Goal: Task Accomplishment & Management: Manage account settings

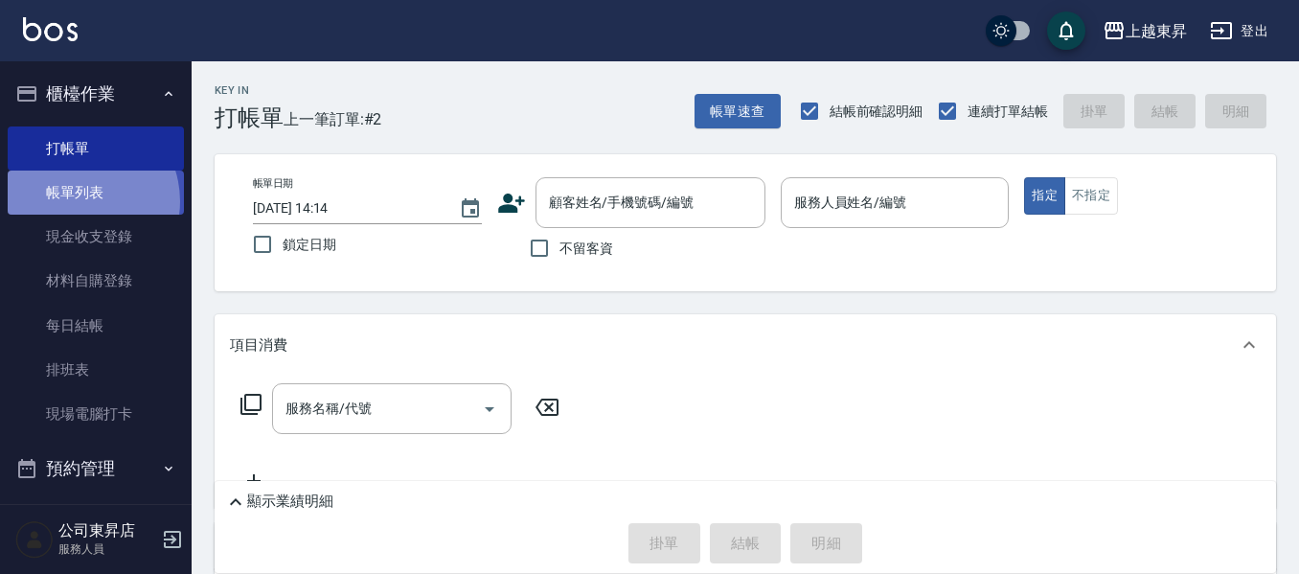
drag, startPoint x: 1054, startPoint y: 243, endPoint x: 77, endPoint y: 201, distance: 978.8
click at [77, 201] on link "帳單列表" at bounding box center [96, 192] width 176 height 44
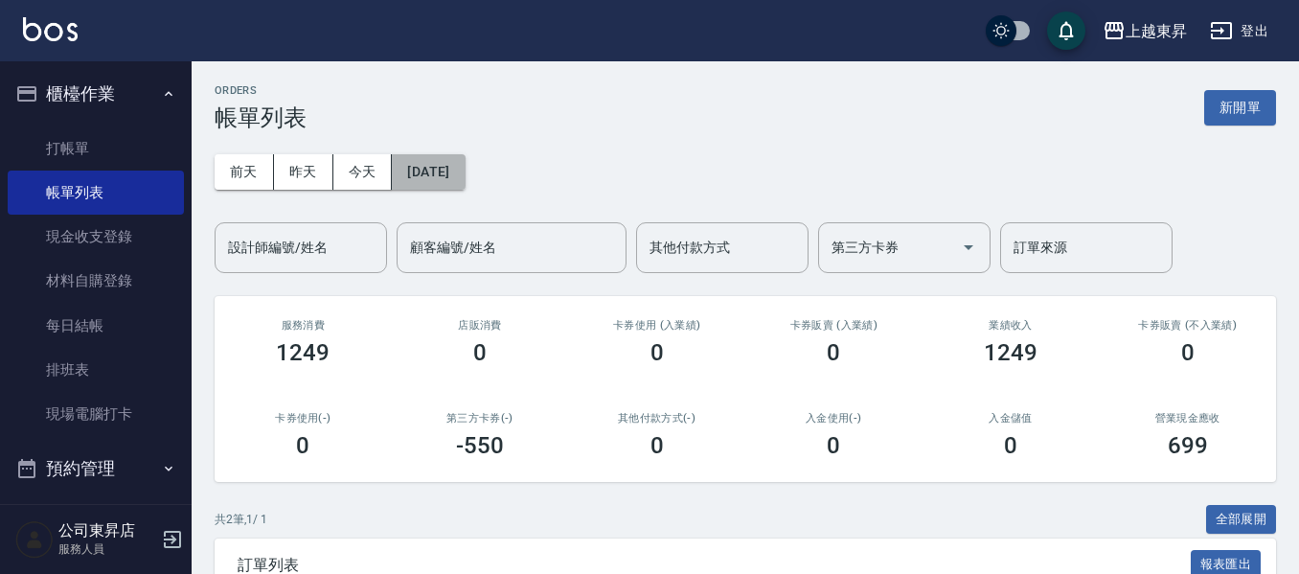
click at [465, 162] on button "[DATE]" at bounding box center [428, 171] width 73 height 35
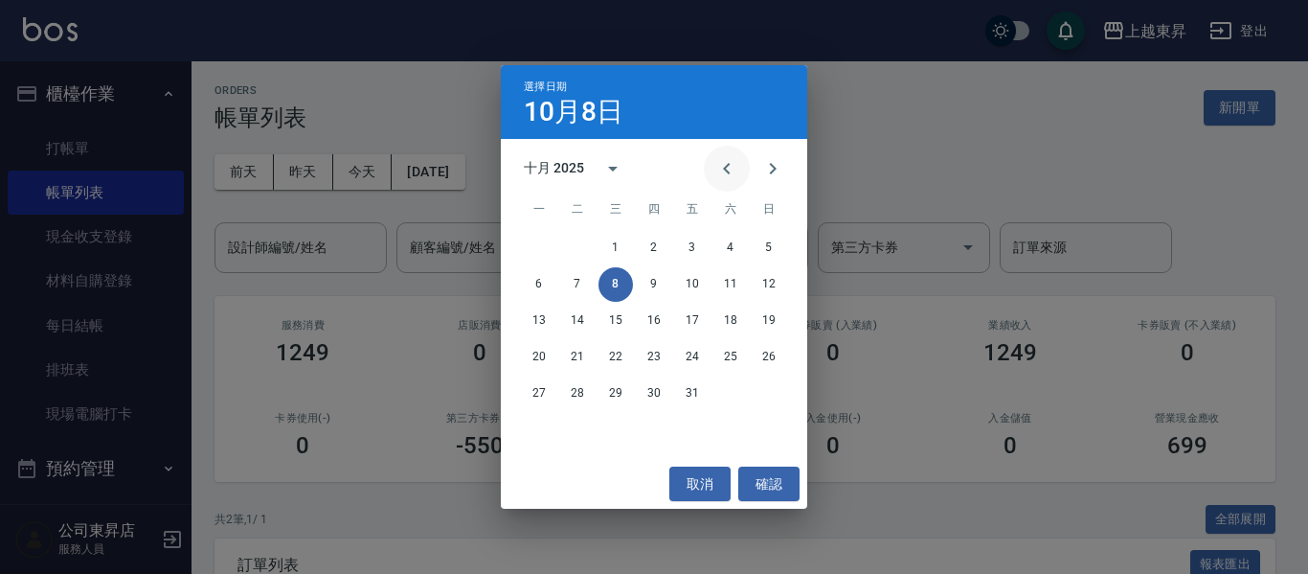
click at [714, 170] on button "Previous month" at bounding box center [727, 169] width 46 height 46
click at [616, 367] on button "24" at bounding box center [616, 357] width 34 height 34
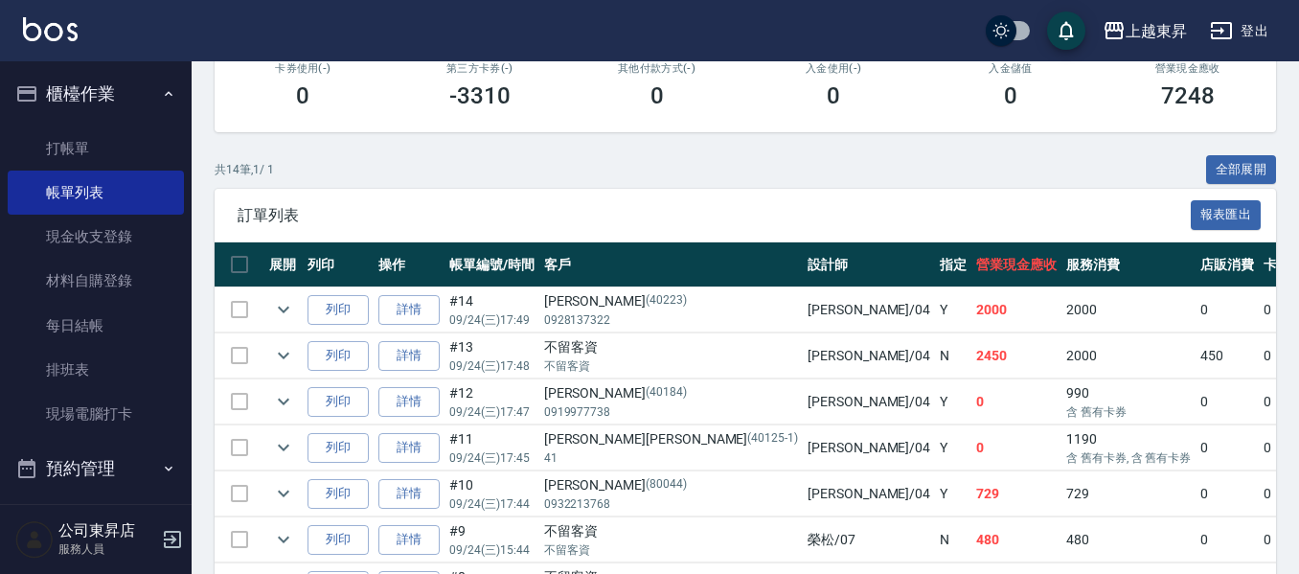
scroll to position [383, 0]
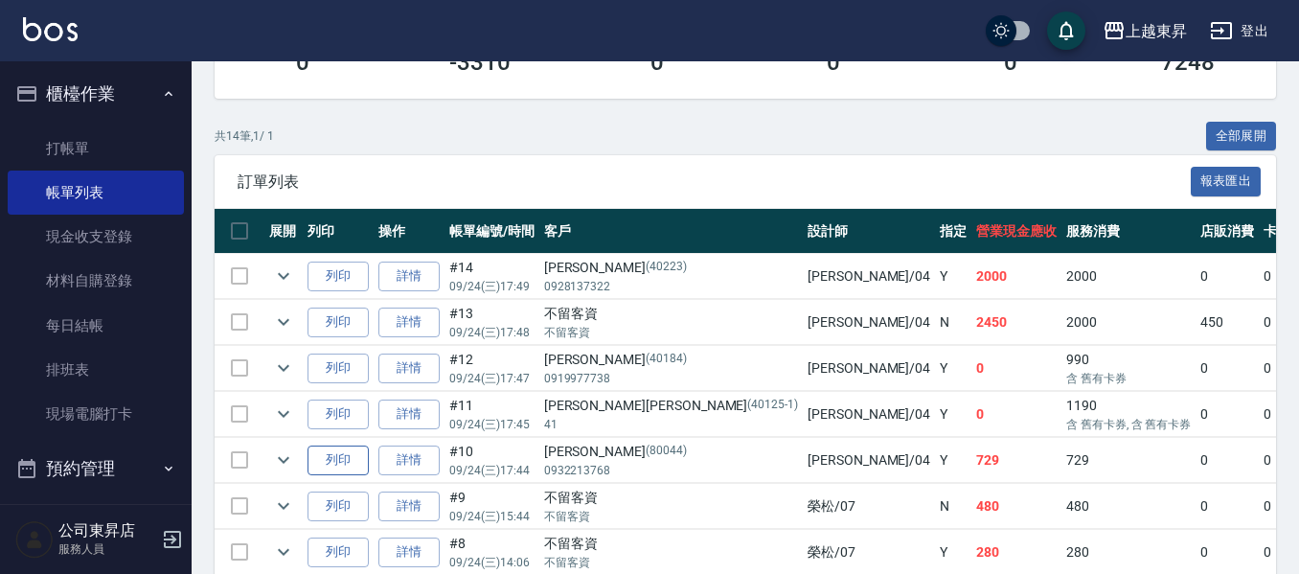
click at [339, 456] on button "列印" at bounding box center [337, 460] width 61 height 30
click at [347, 414] on button "列印" at bounding box center [337, 414] width 61 height 30
click at [344, 360] on button "列印" at bounding box center [337, 368] width 61 height 30
click at [350, 314] on button "列印" at bounding box center [337, 322] width 61 height 30
click at [356, 270] on button "列印" at bounding box center [337, 276] width 61 height 30
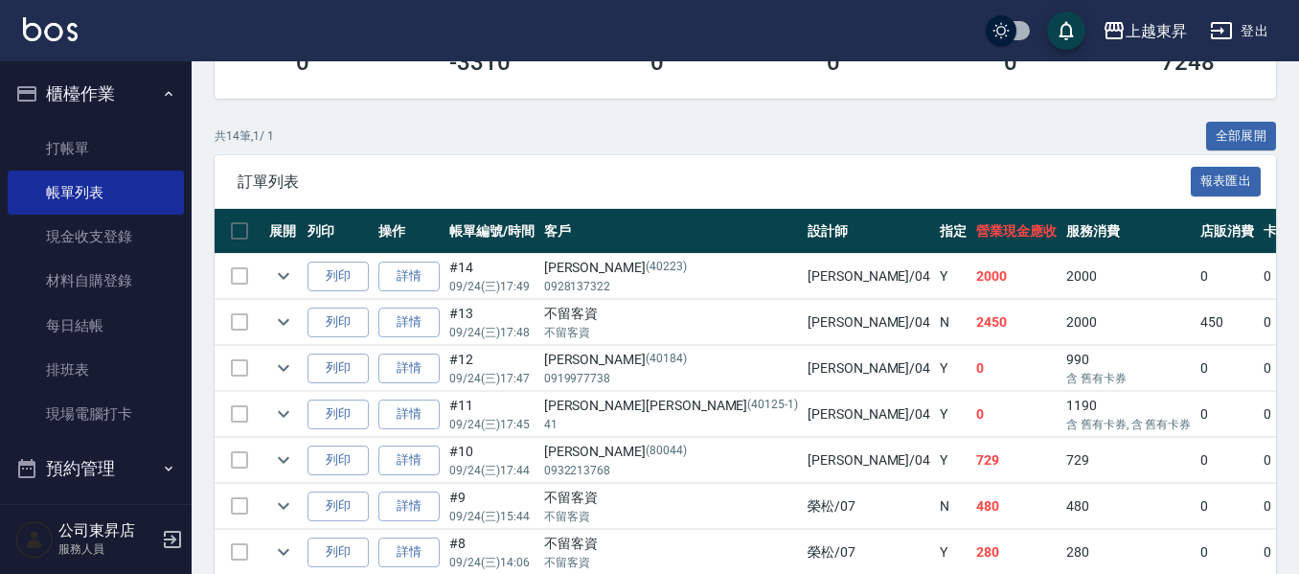
click at [889, 131] on div "共 14 筆, 1 / 1 全部展開" at bounding box center [745, 137] width 1061 height 30
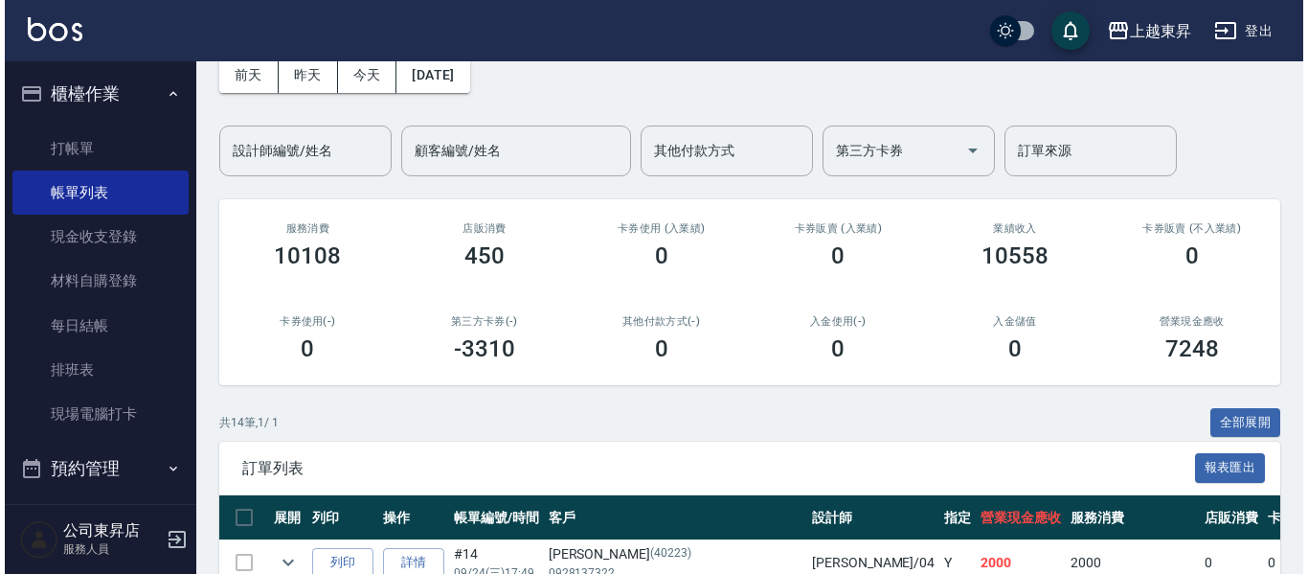
scroll to position [96, 0]
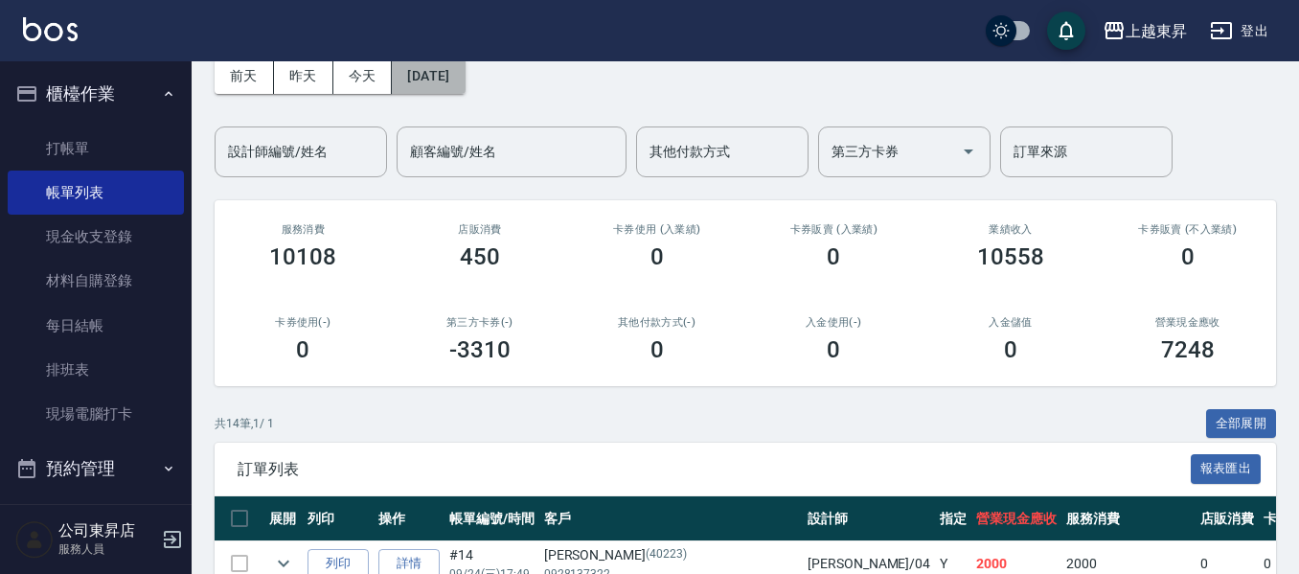
click at [458, 74] on button "[DATE]" at bounding box center [428, 75] width 73 height 35
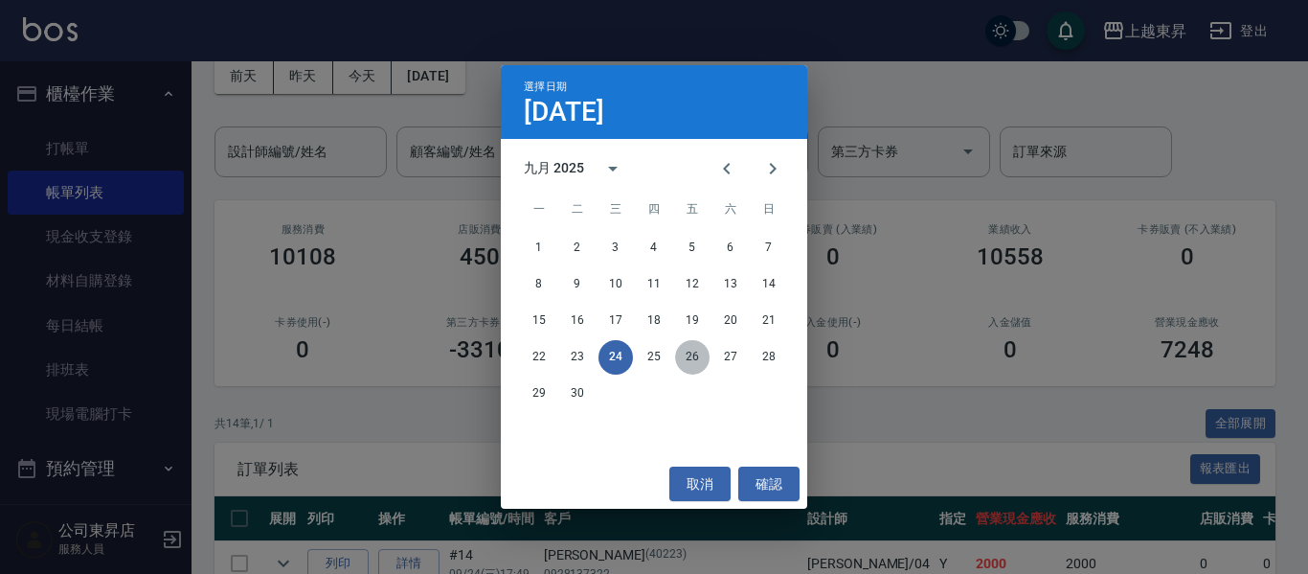
click at [681, 355] on button "26" at bounding box center [692, 357] width 34 height 34
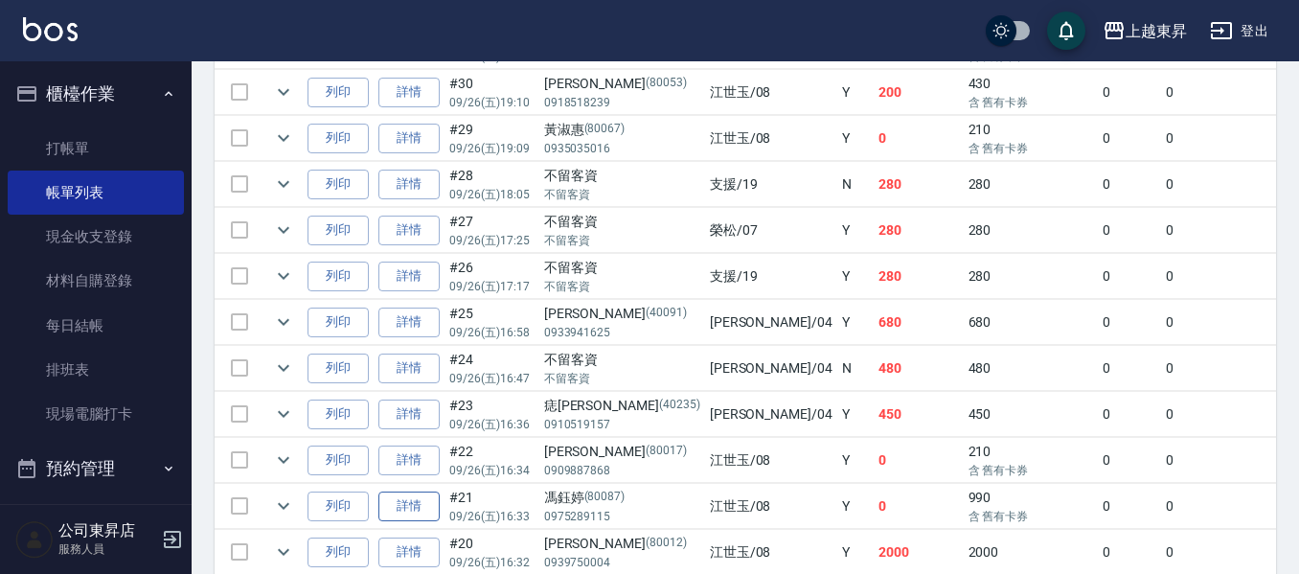
scroll to position [1054, 0]
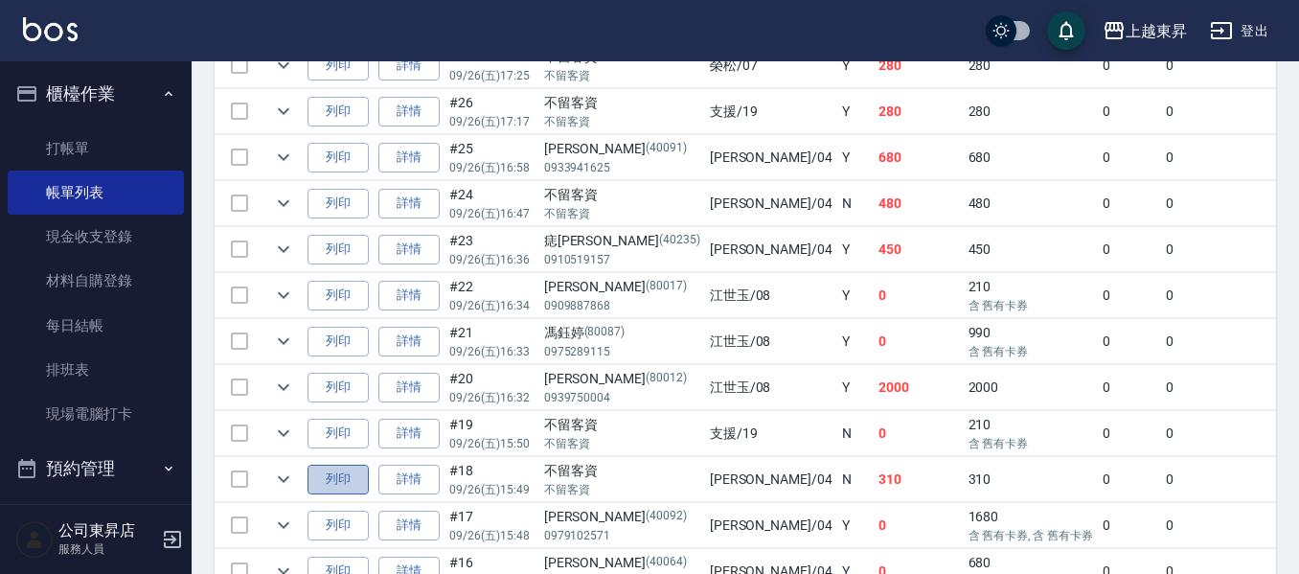
click at [330, 475] on button "列印" at bounding box center [337, 480] width 61 height 30
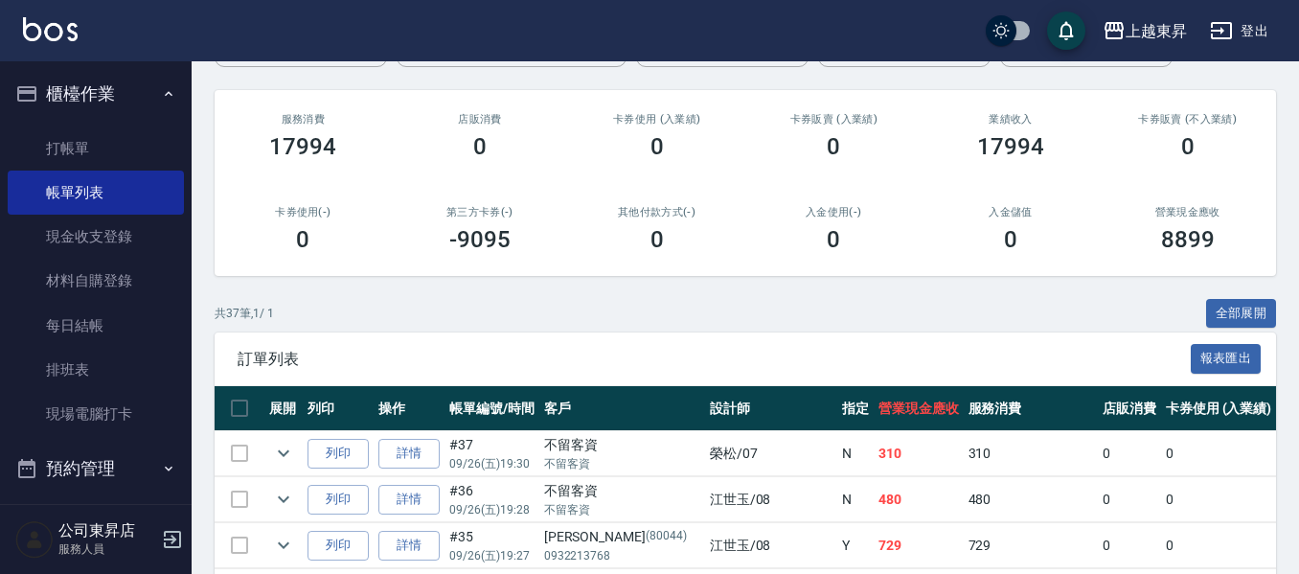
scroll to position [0, 0]
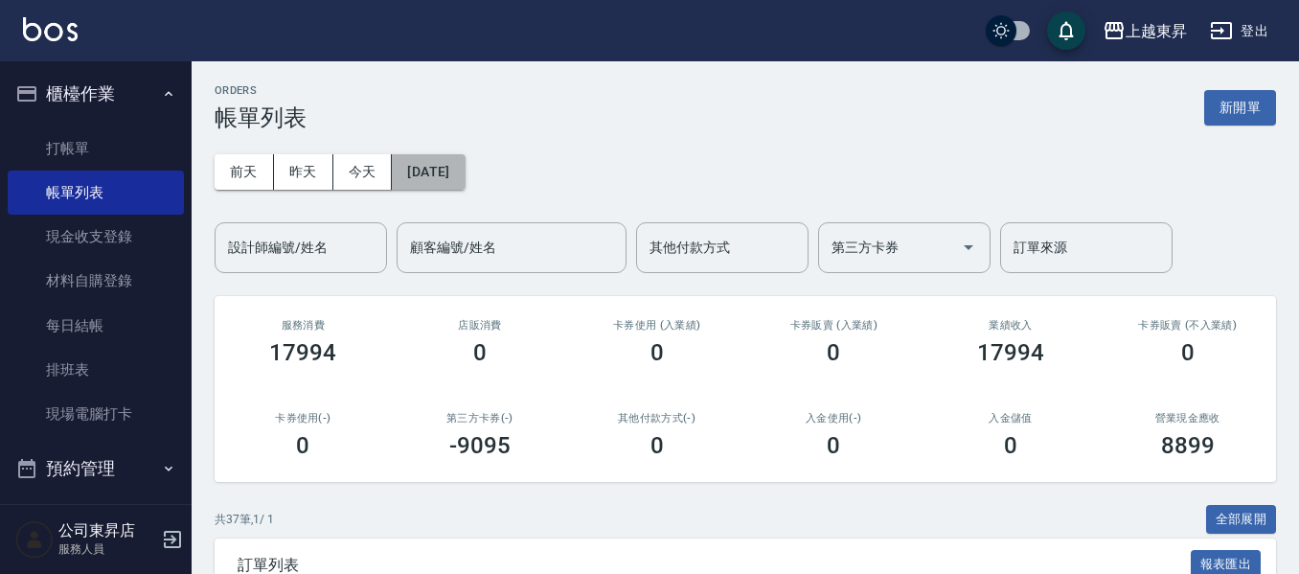
click at [465, 174] on button "[DATE]" at bounding box center [428, 171] width 73 height 35
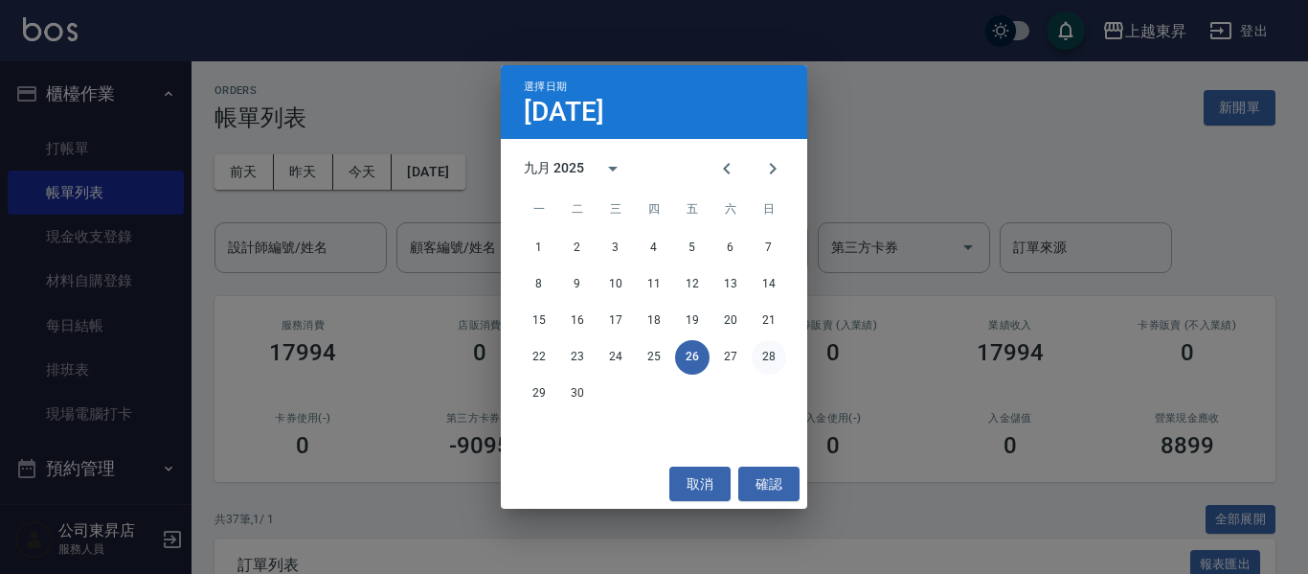
click at [780, 356] on button "28" at bounding box center [769, 357] width 34 height 34
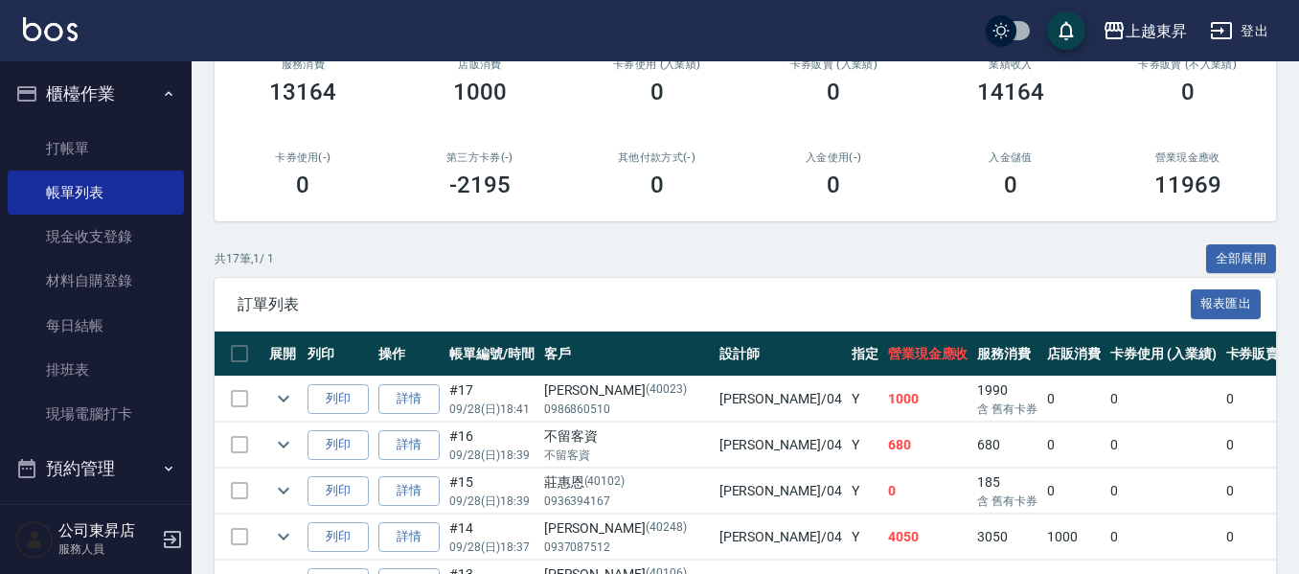
scroll to position [766, 0]
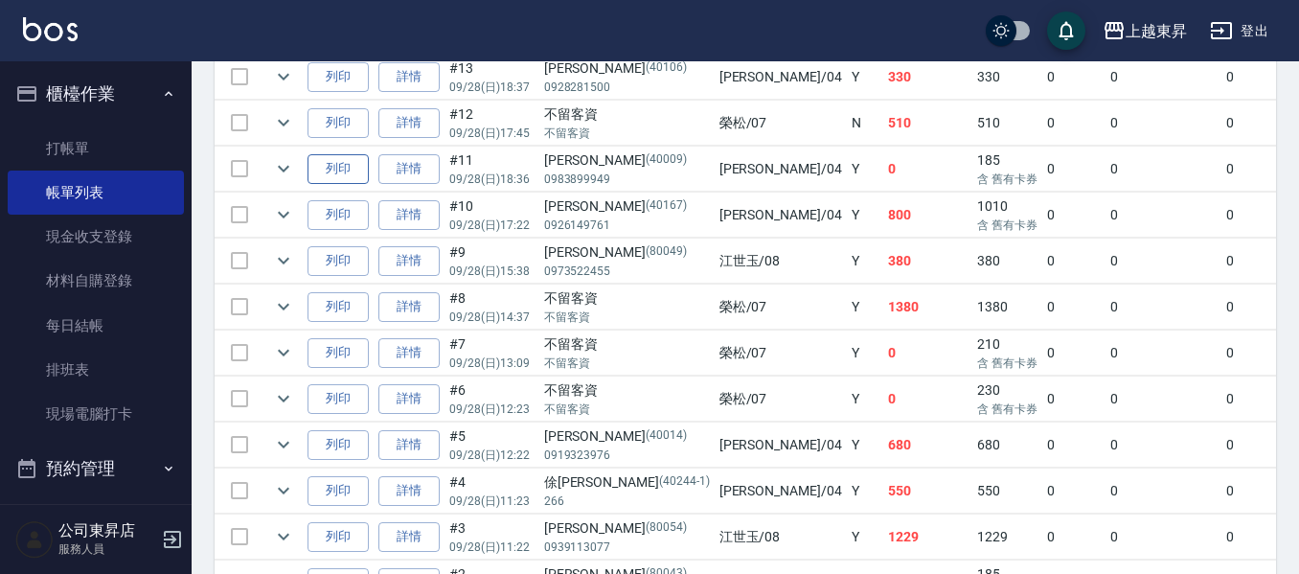
click at [358, 167] on button "列印" at bounding box center [337, 169] width 61 height 30
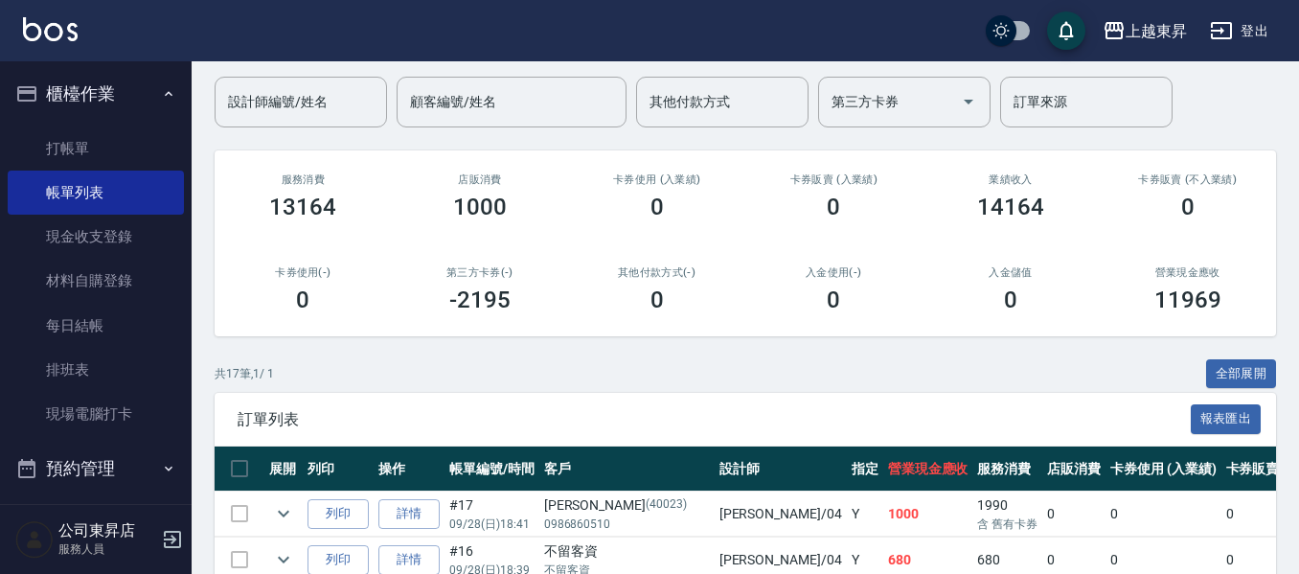
scroll to position [0, 0]
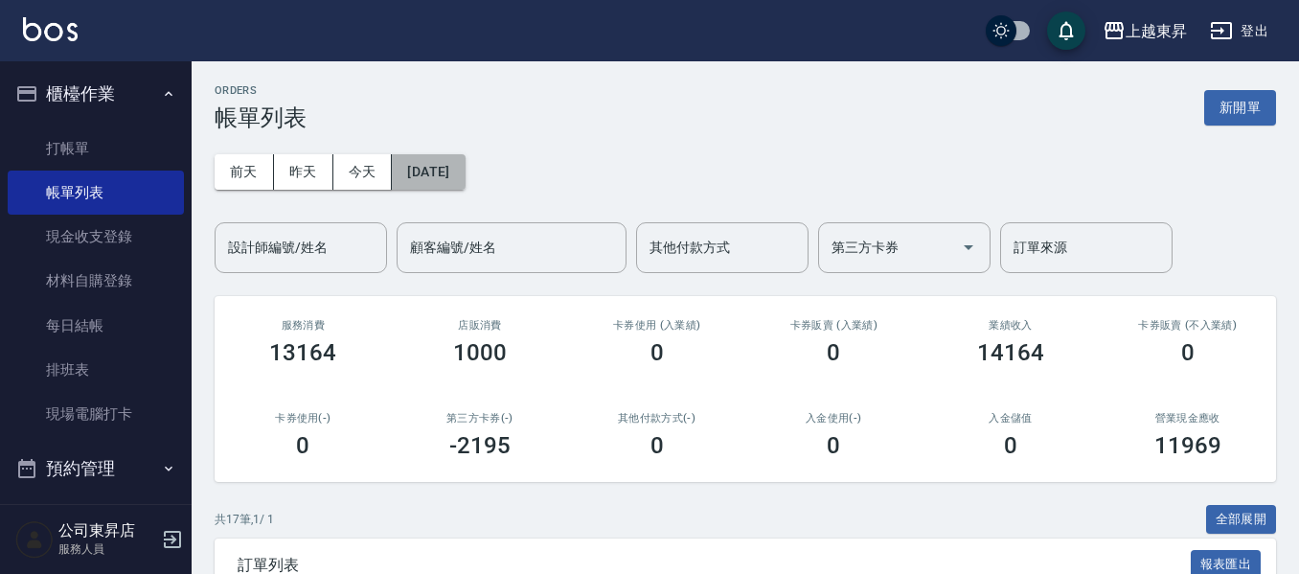
click at [459, 170] on button "[DATE]" at bounding box center [428, 171] width 73 height 35
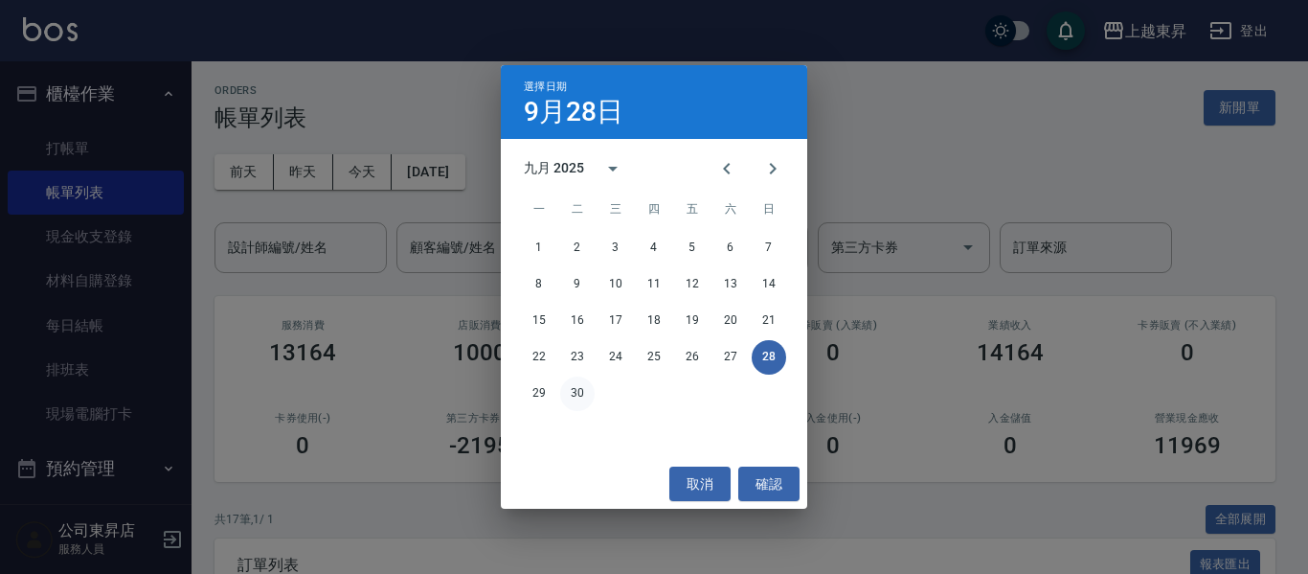
click at [577, 384] on button "30" at bounding box center [577, 393] width 34 height 34
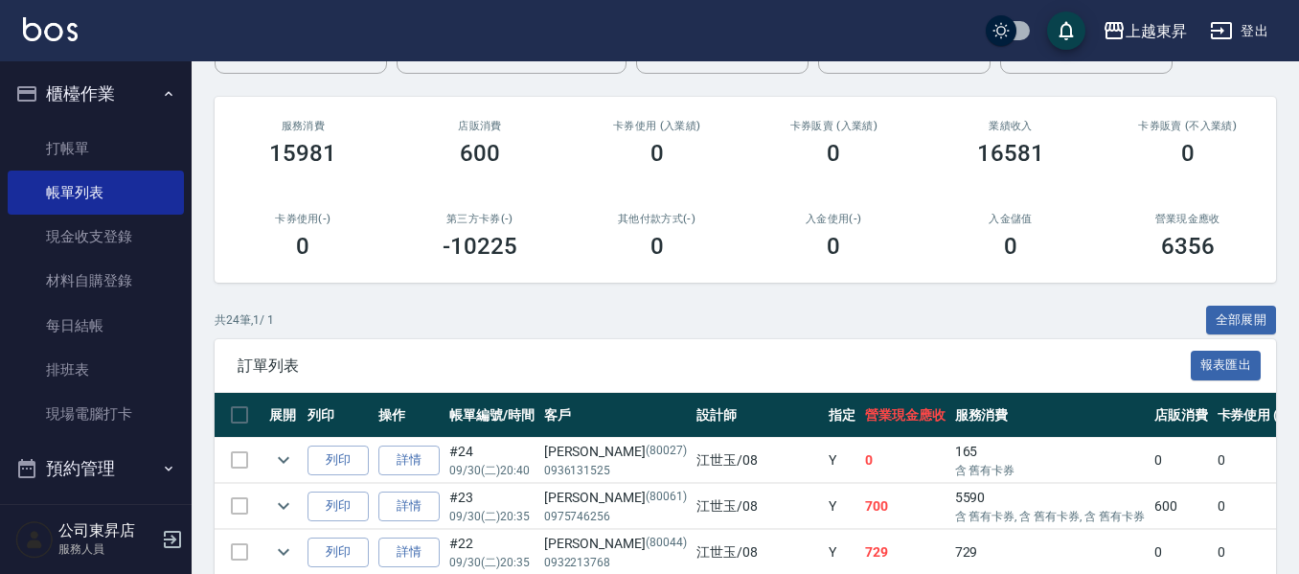
scroll to position [575, 0]
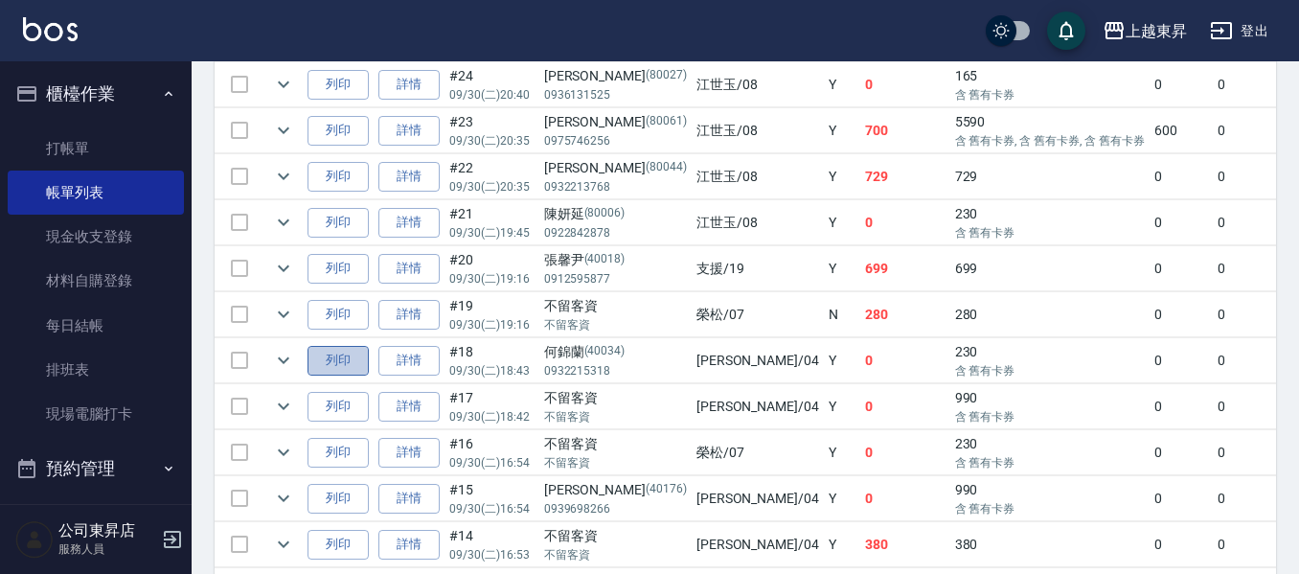
click at [319, 366] on button "列印" at bounding box center [337, 361] width 61 height 30
click at [327, 399] on button "列印" at bounding box center [337, 407] width 61 height 30
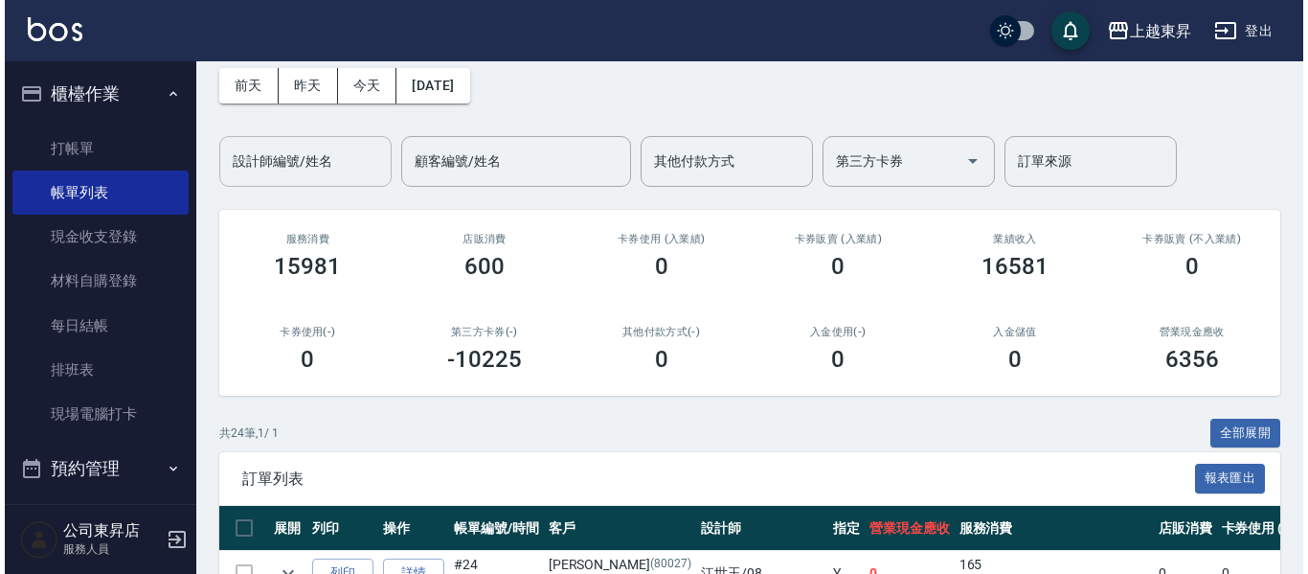
scroll to position [0, 0]
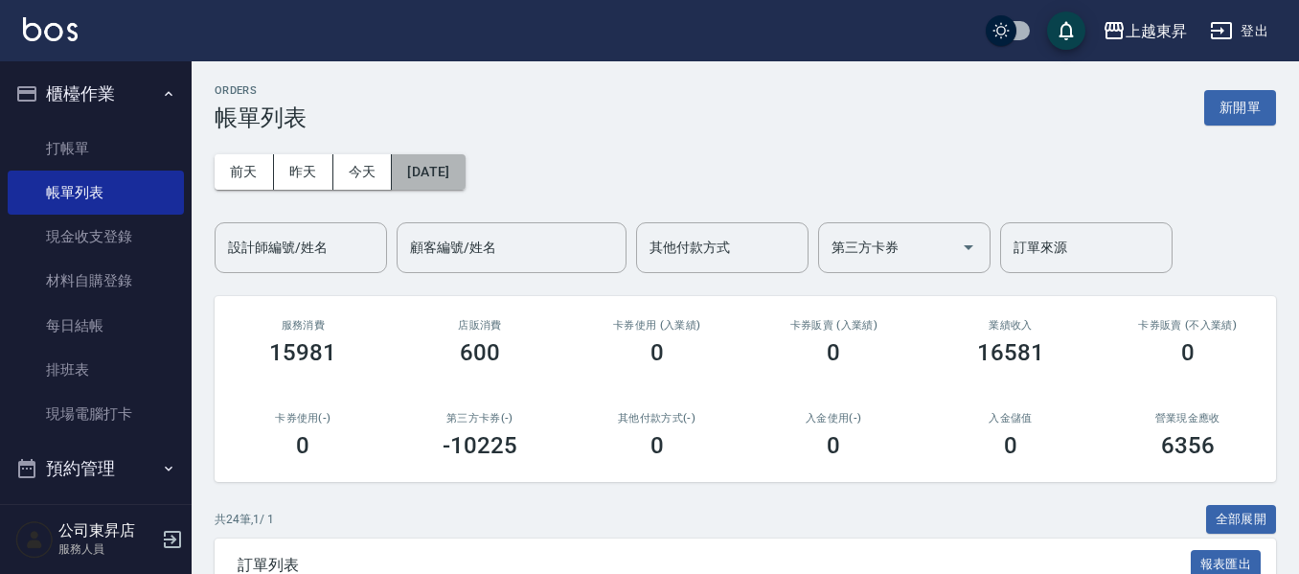
click at [465, 176] on button "[DATE]" at bounding box center [428, 171] width 73 height 35
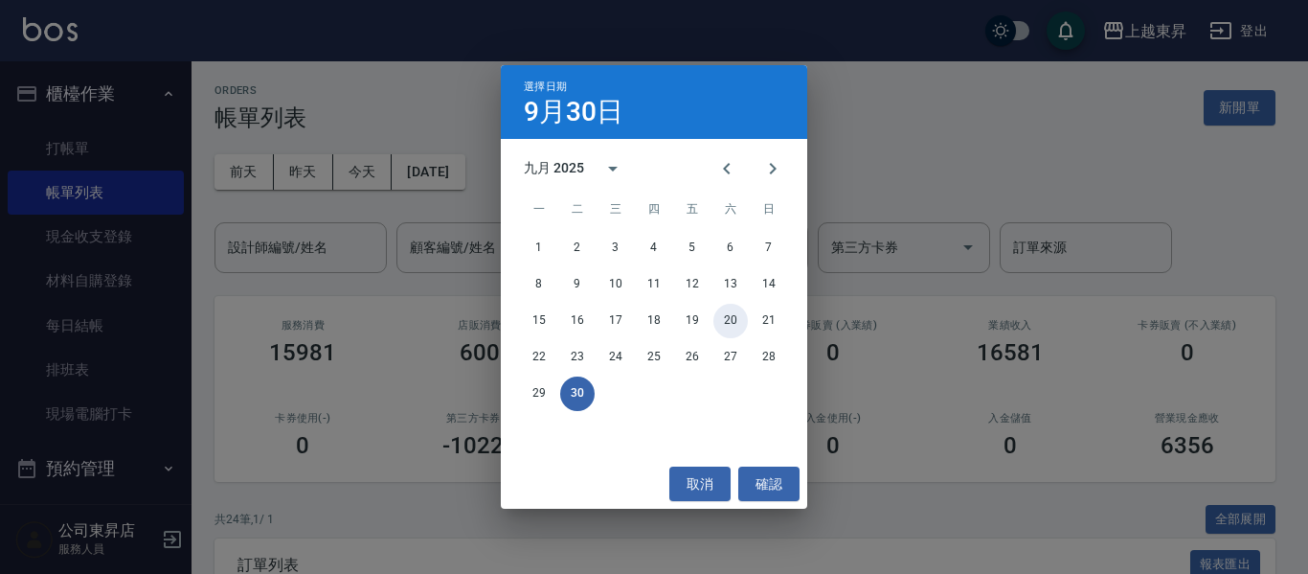
click at [737, 315] on button "20" at bounding box center [731, 321] width 34 height 34
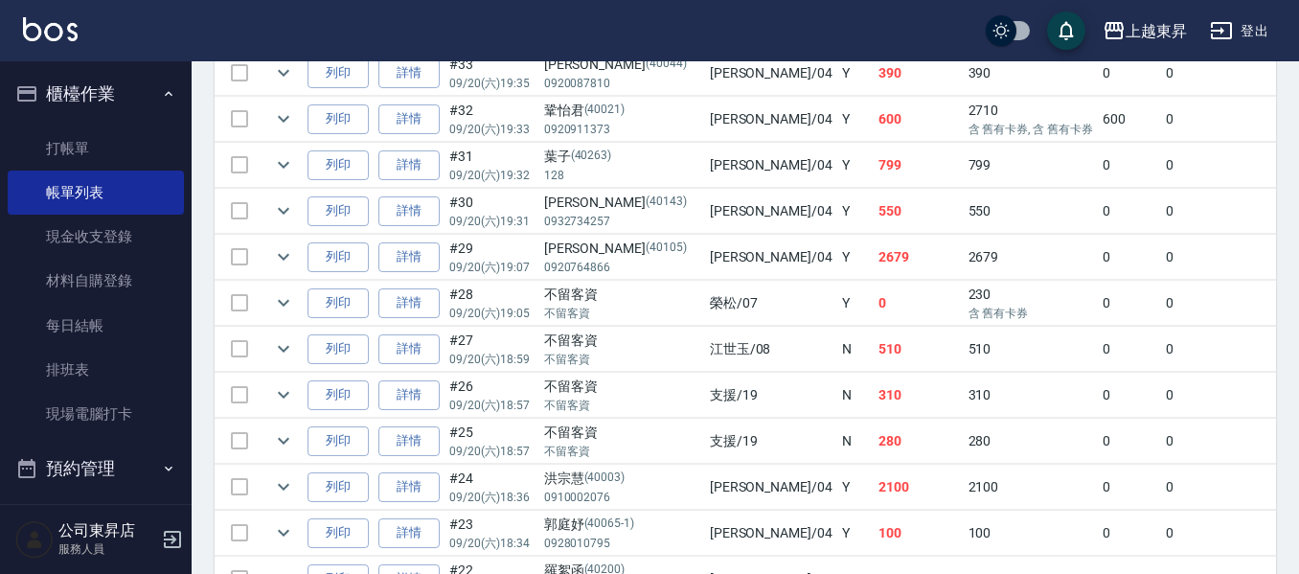
scroll to position [958, 0]
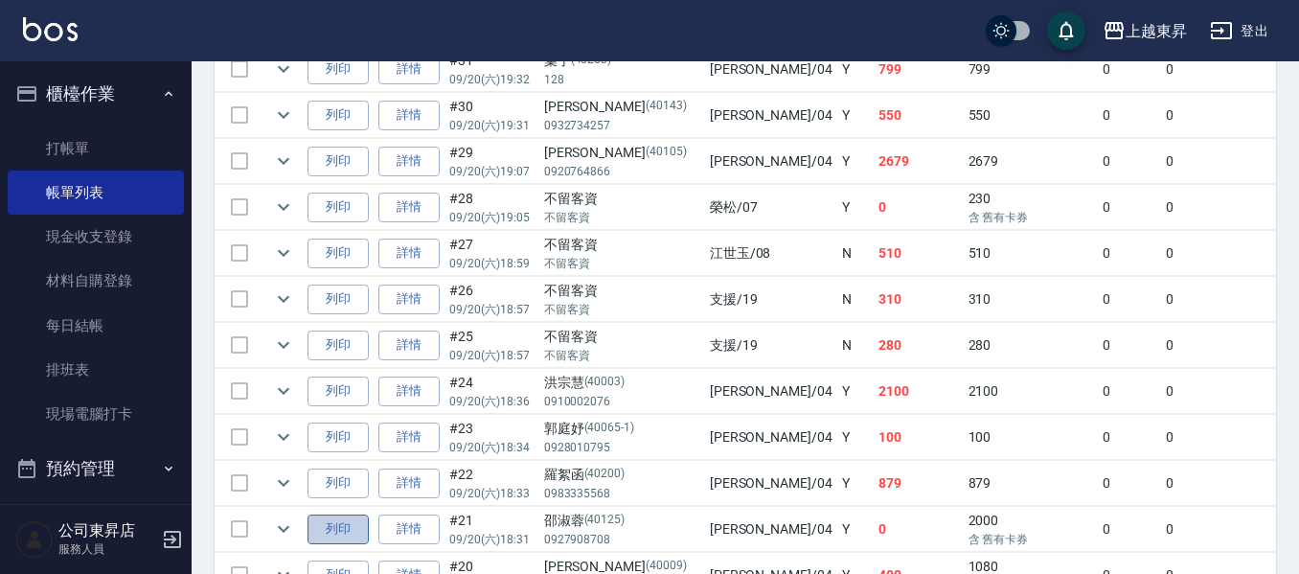
click at [336, 532] on button "列印" at bounding box center [337, 529] width 61 height 30
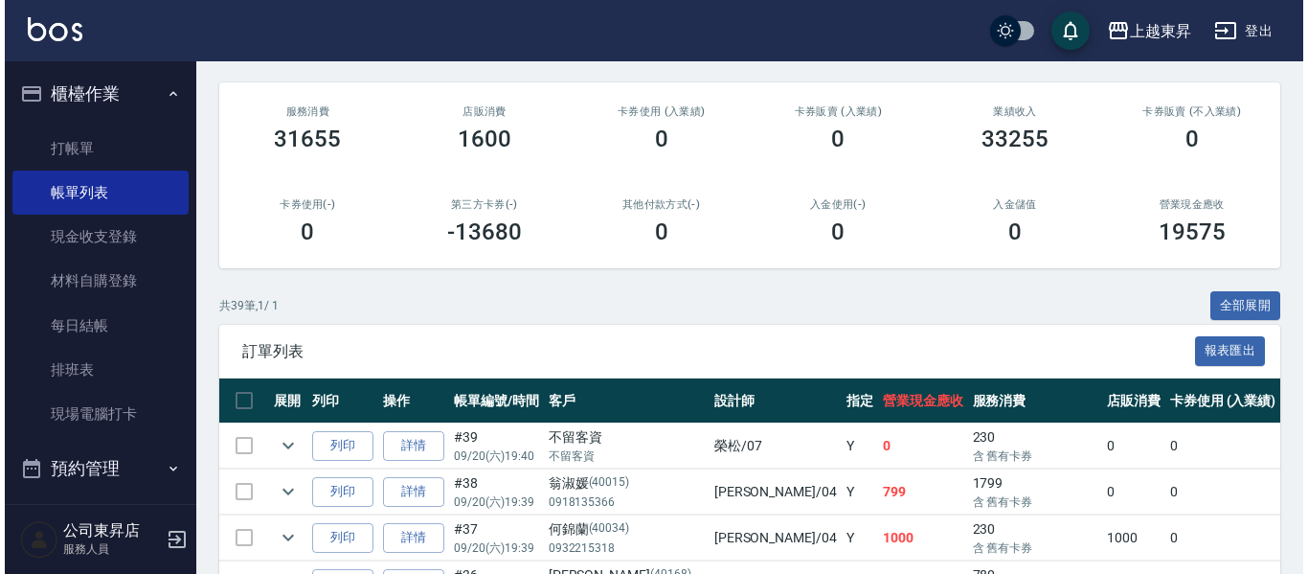
scroll to position [96, 0]
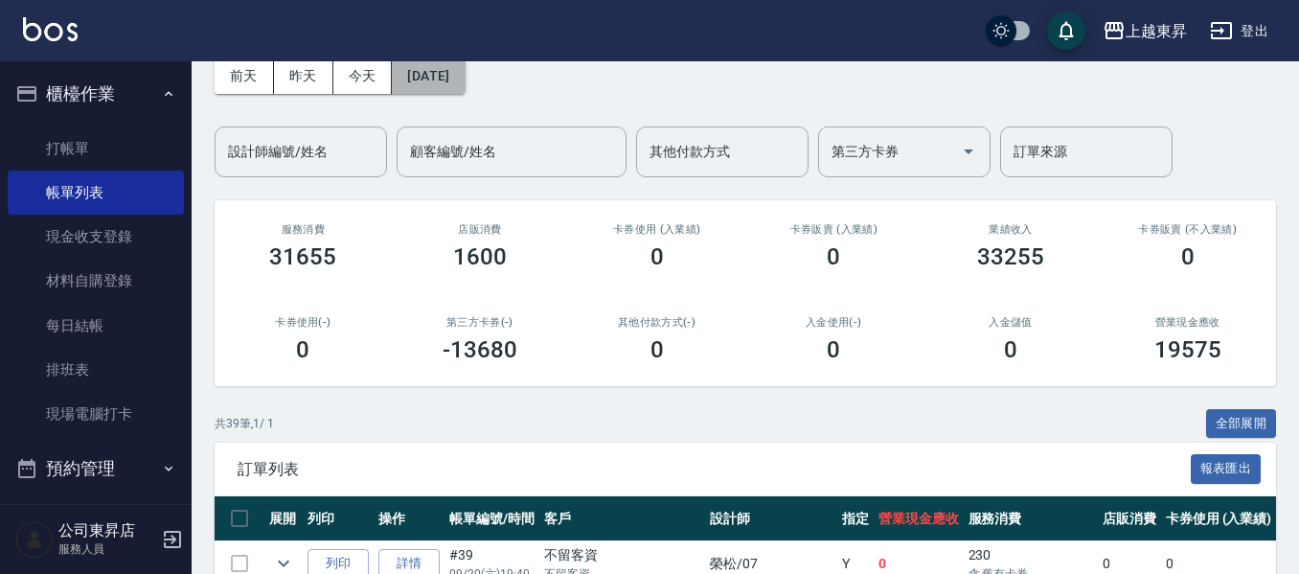
click at [465, 79] on button "[DATE]" at bounding box center [428, 75] width 73 height 35
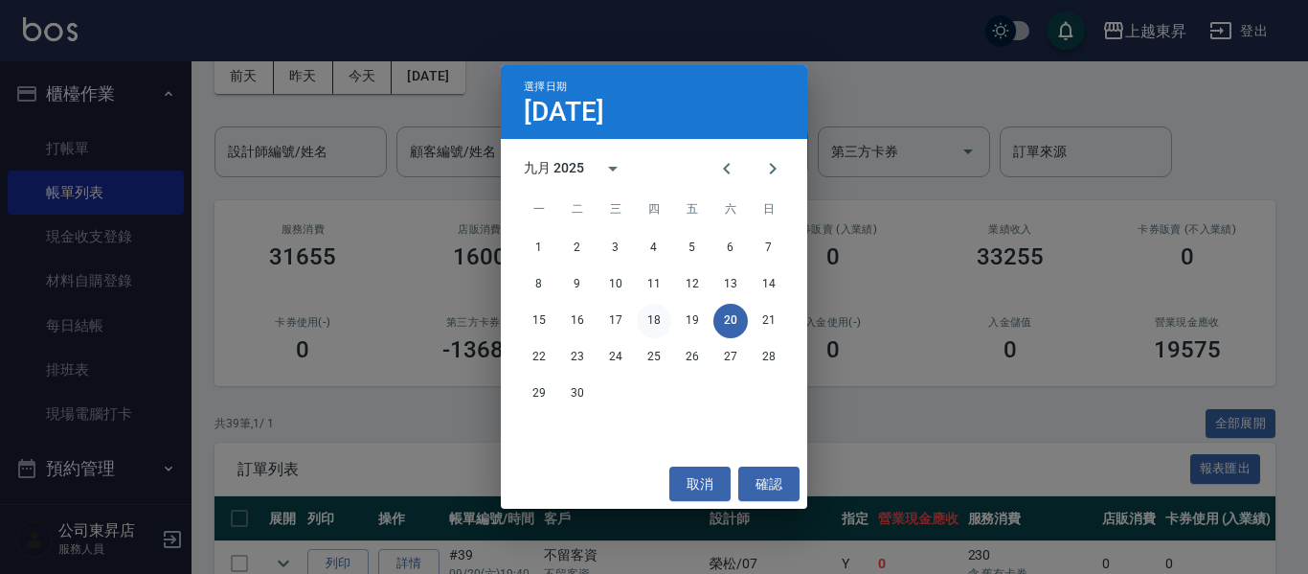
click at [664, 314] on button "18" at bounding box center [654, 321] width 34 height 34
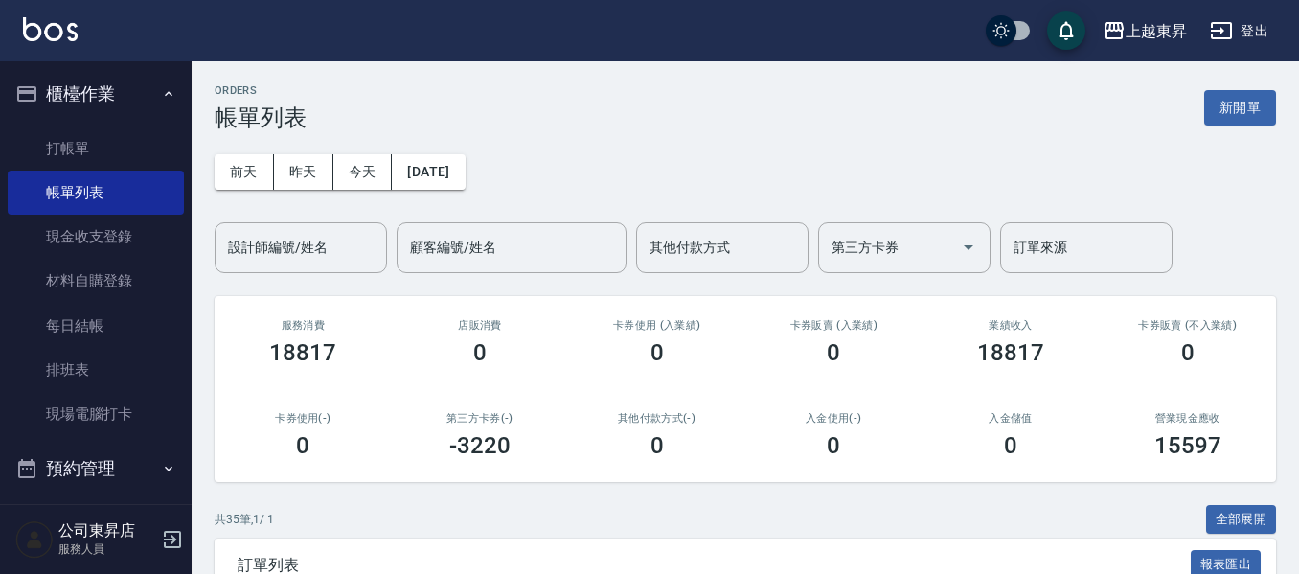
scroll to position [383, 0]
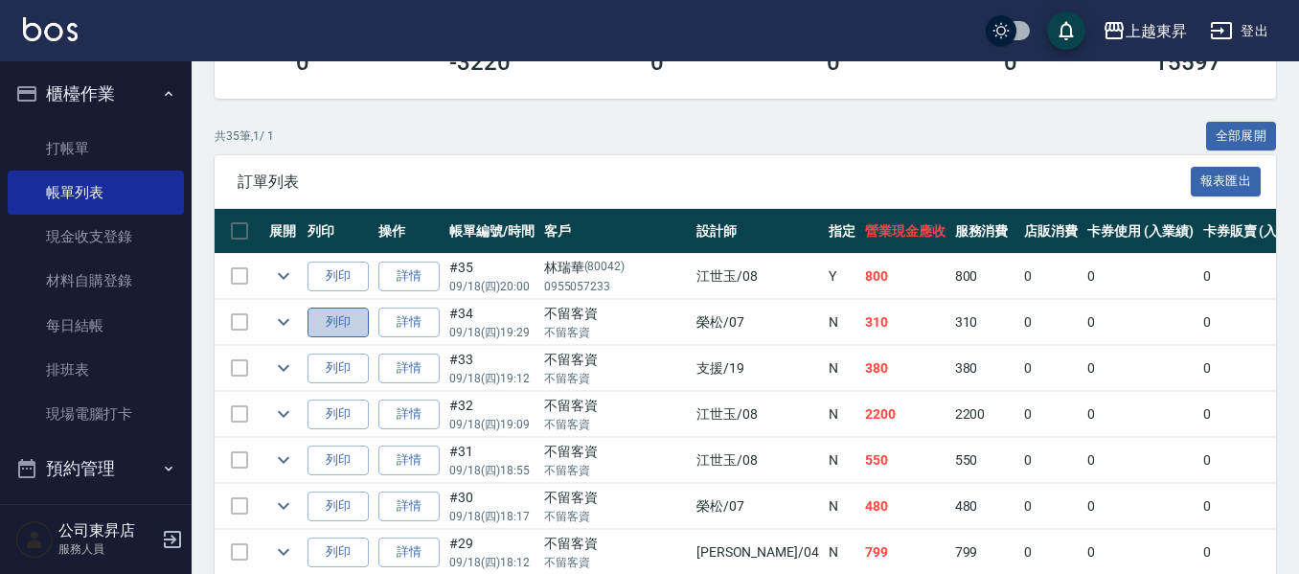
click at [329, 322] on button "列印" at bounding box center [337, 322] width 61 height 30
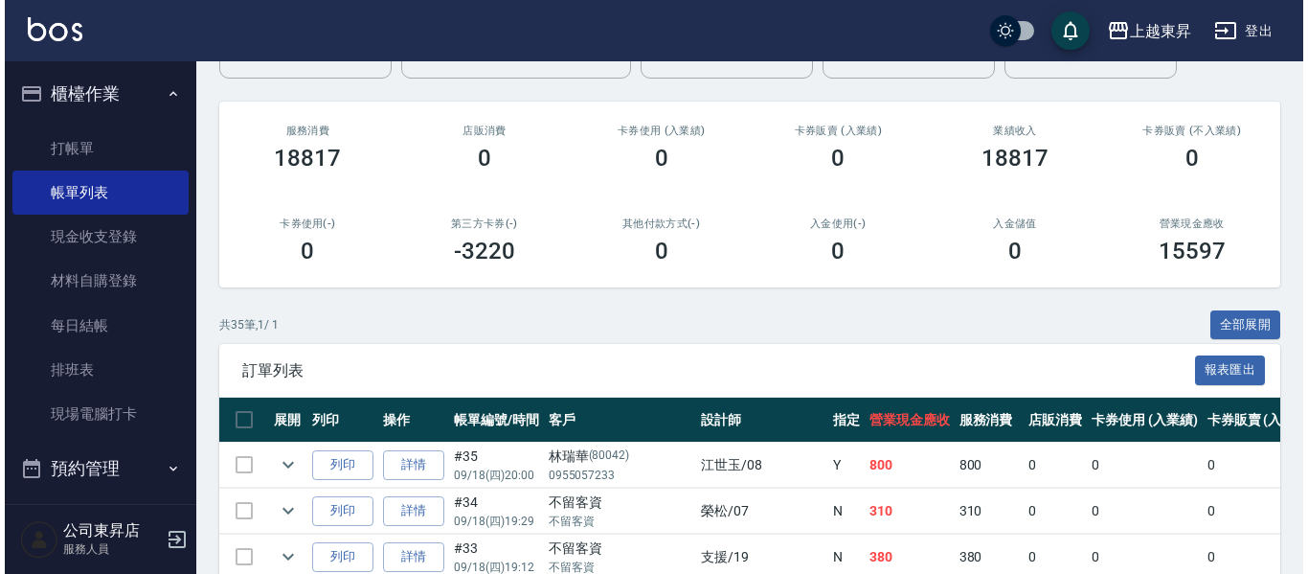
scroll to position [0, 0]
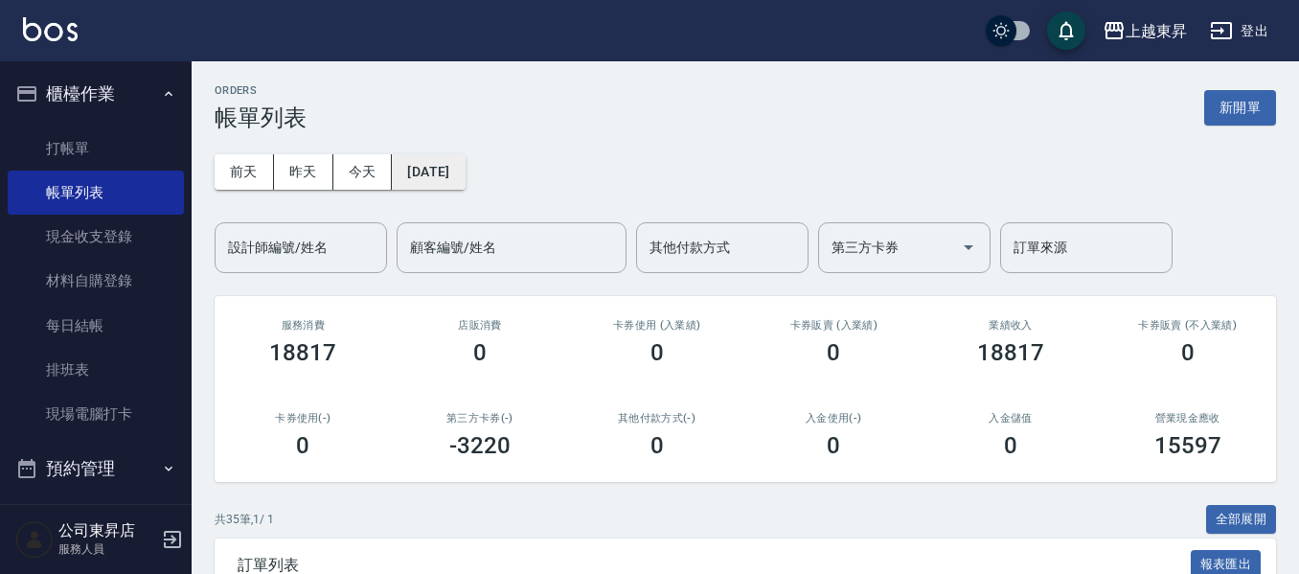
click at [465, 170] on button "[DATE]" at bounding box center [428, 171] width 73 height 35
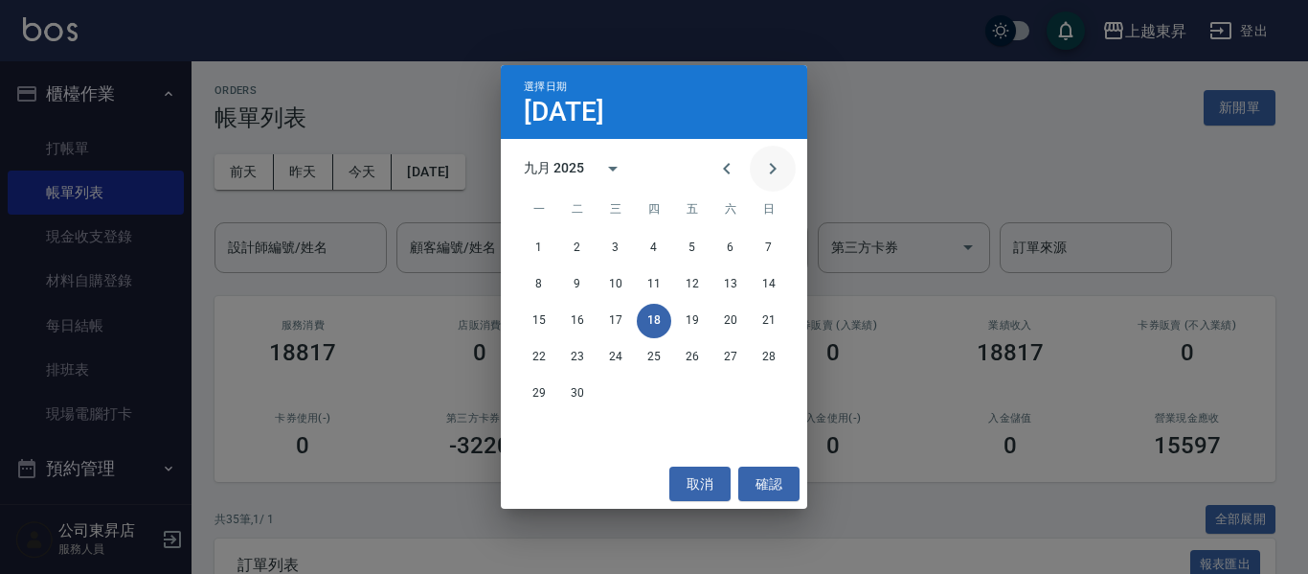
click at [765, 172] on icon "Next month" at bounding box center [772, 168] width 23 height 23
click at [659, 243] on button "2" at bounding box center [654, 248] width 34 height 34
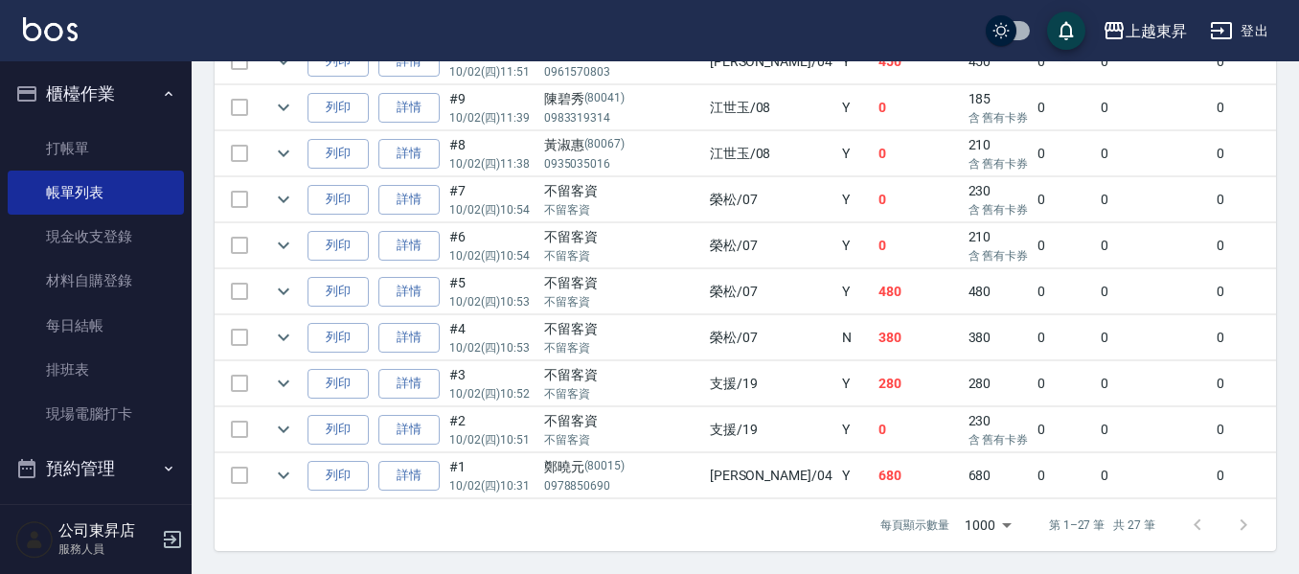
scroll to position [1394, 0]
click at [283, 422] on icon "expand row" at bounding box center [283, 429] width 23 height 23
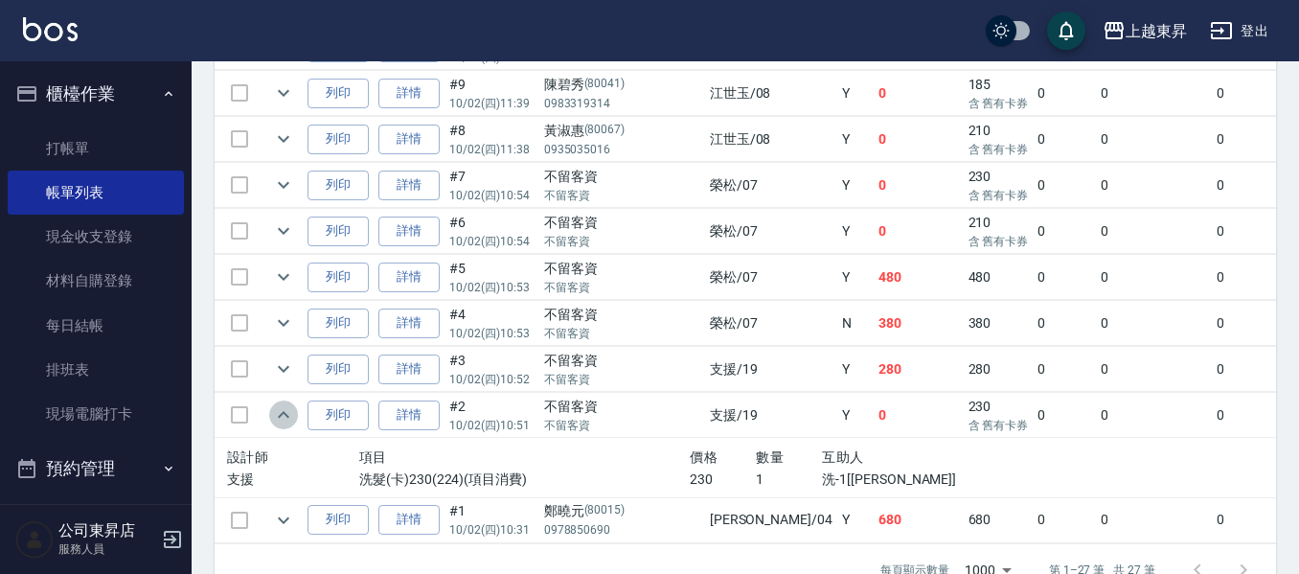
click at [283, 422] on icon "expand row" at bounding box center [283, 414] width 23 height 23
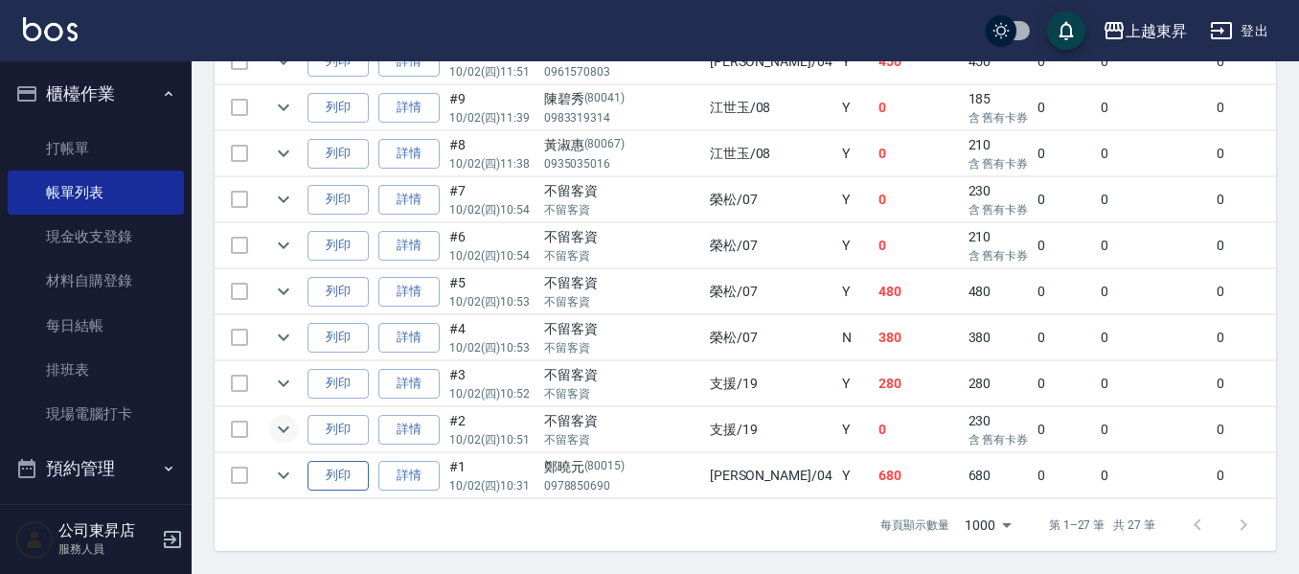
click at [361, 461] on button "列印" at bounding box center [337, 476] width 61 height 30
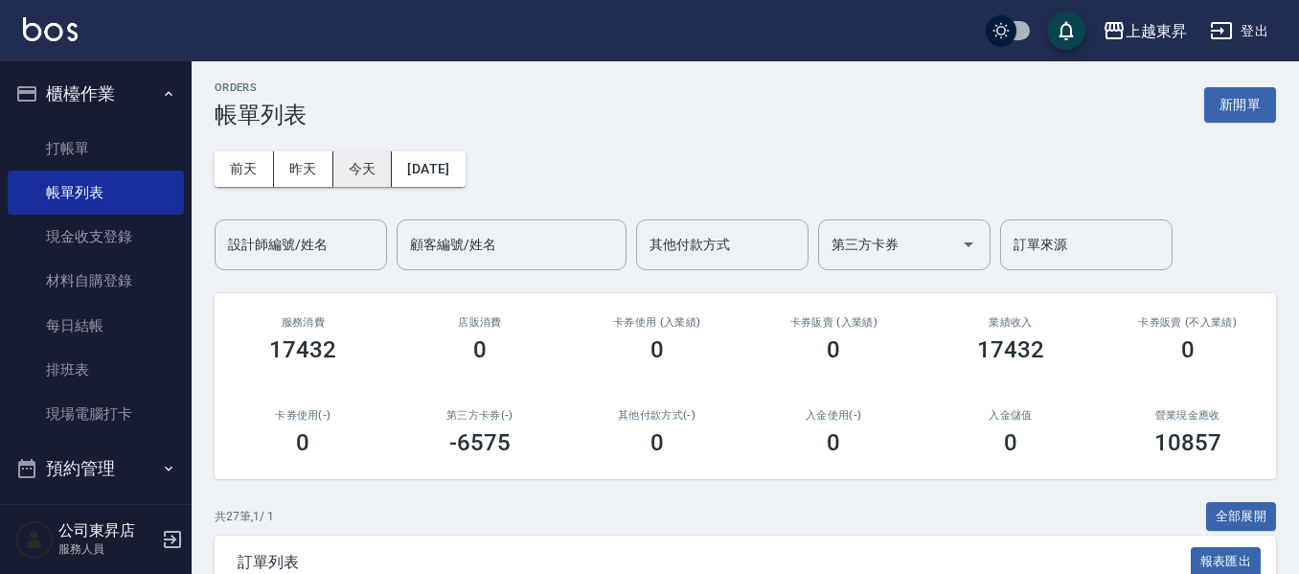
scroll to position [0, 0]
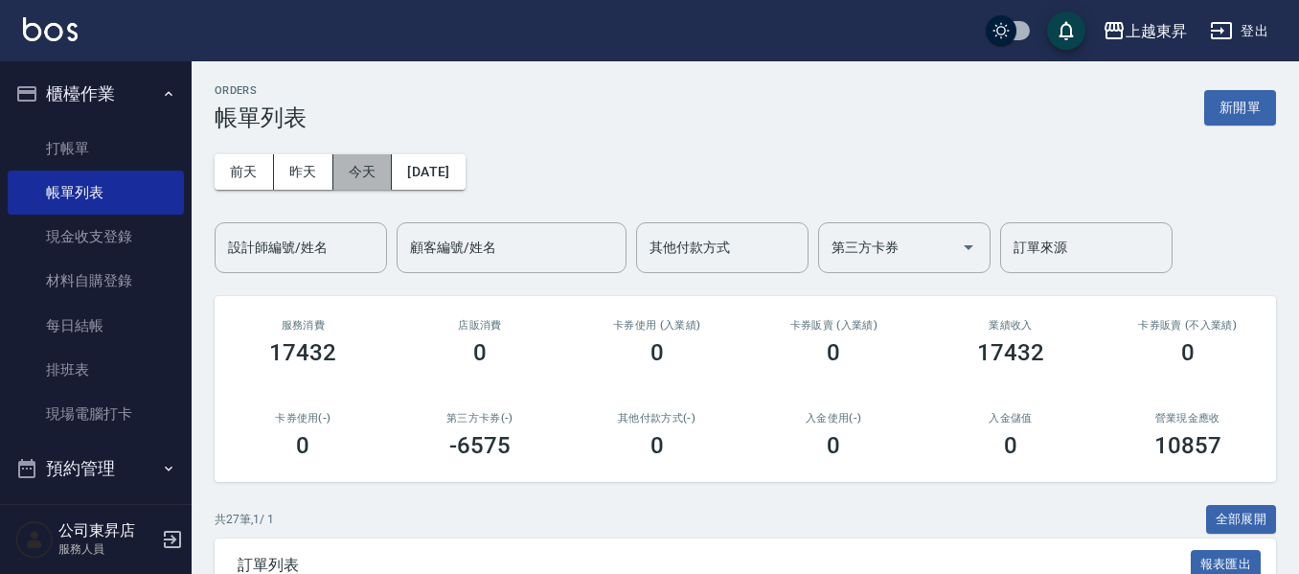
click at [348, 171] on button "今天" at bounding box center [362, 171] width 59 height 35
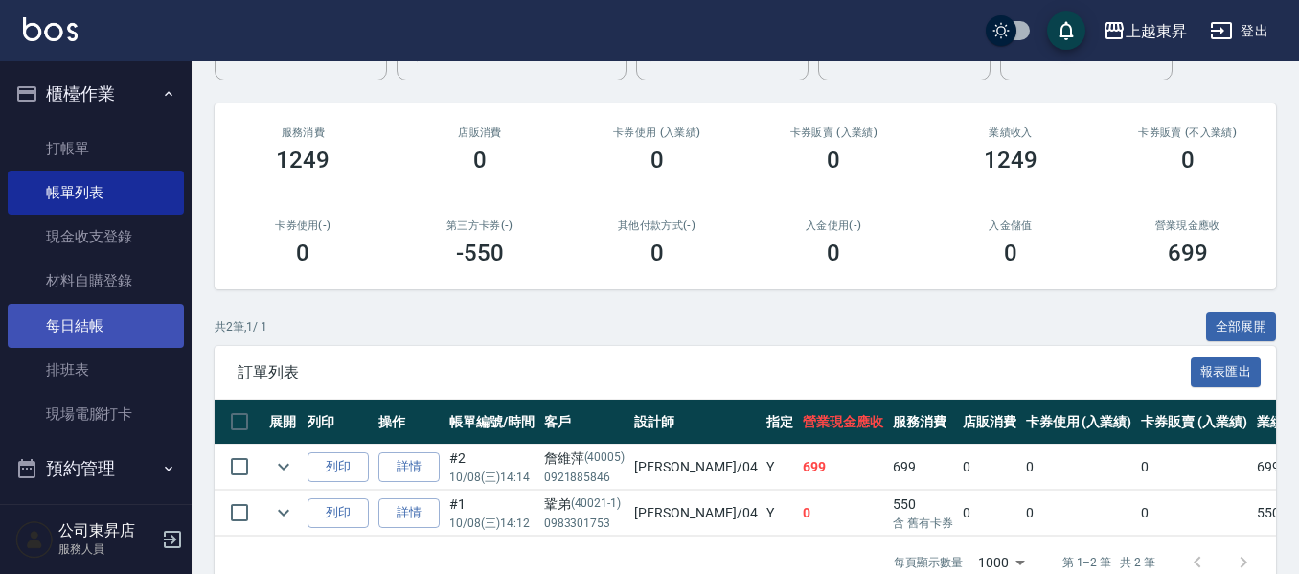
scroll to position [148, 0]
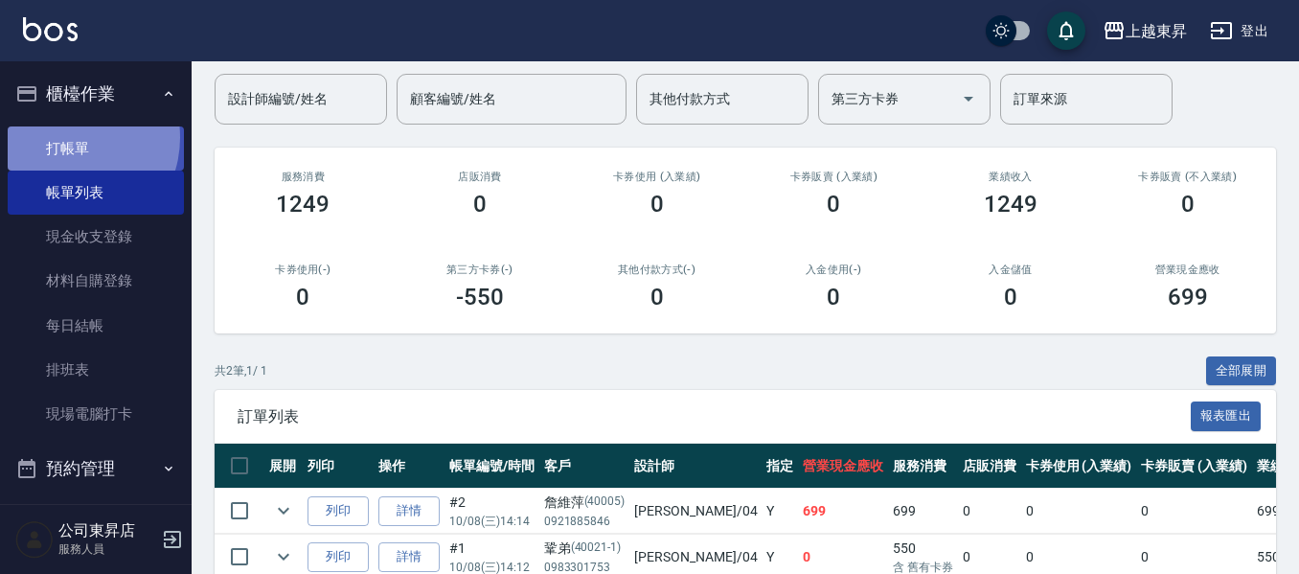
click at [68, 137] on link "打帳單" at bounding box center [96, 148] width 176 height 44
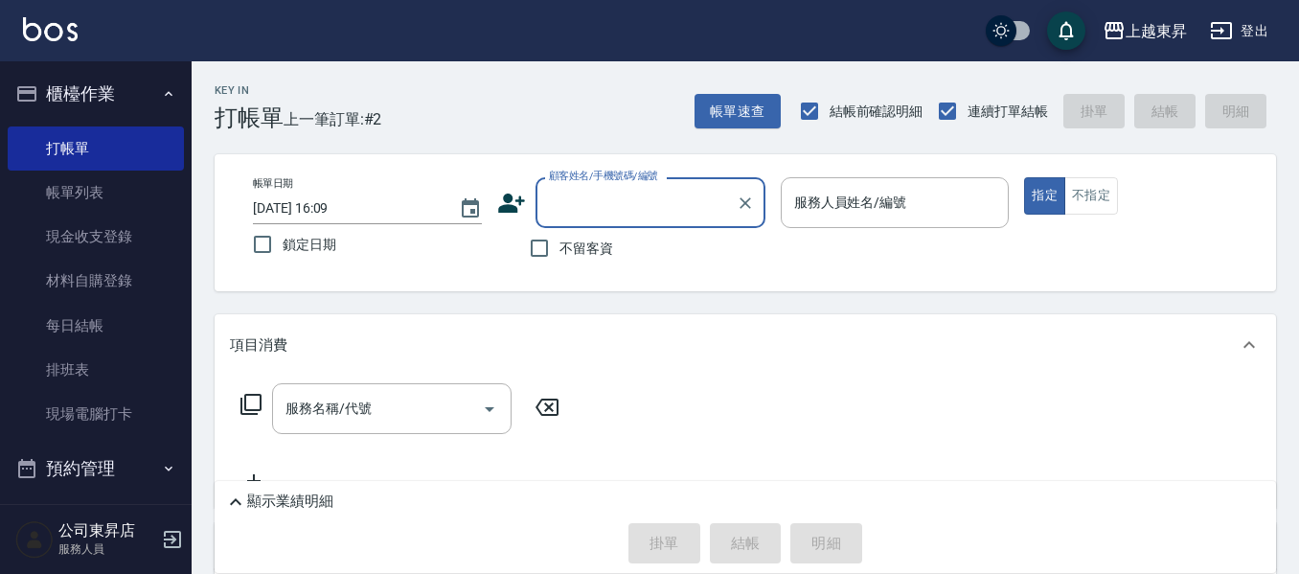
drag, startPoint x: 561, startPoint y: 260, endPoint x: 609, endPoint y: 256, distance: 48.0
click at [563, 260] on label "不留客資" at bounding box center [566, 248] width 94 height 40
click at [559, 260] on input "不留客資" at bounding box center [539, 248] width 40 height 40
checkbox input "true"
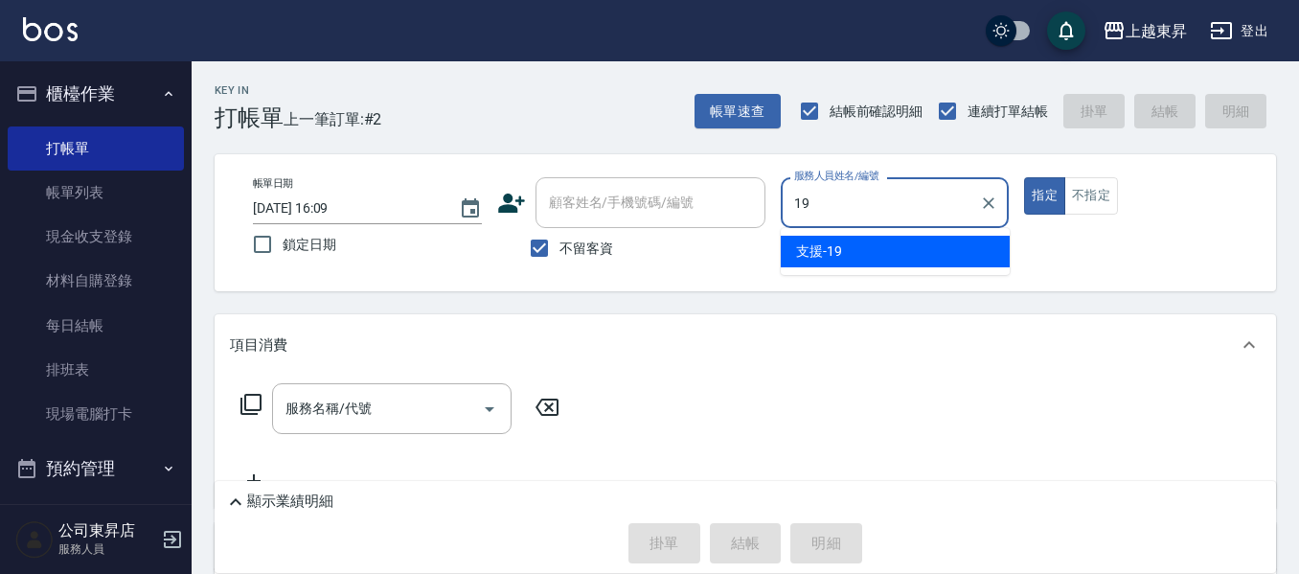
type input "支援-19"
type button "true"
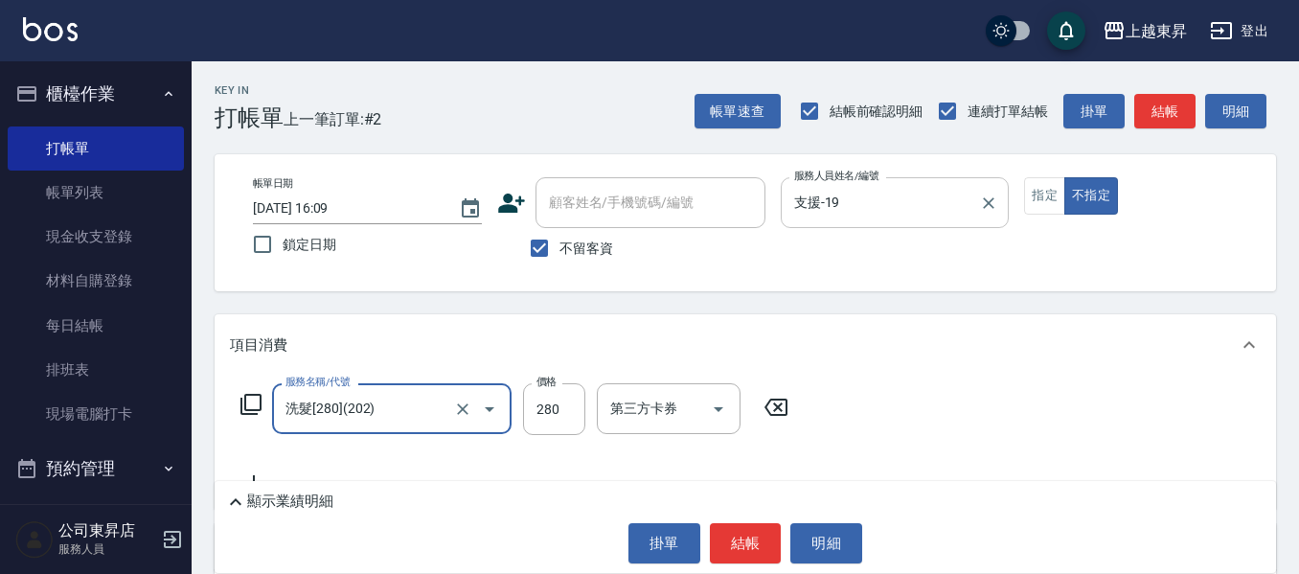
type input "洗髮[280](202)"
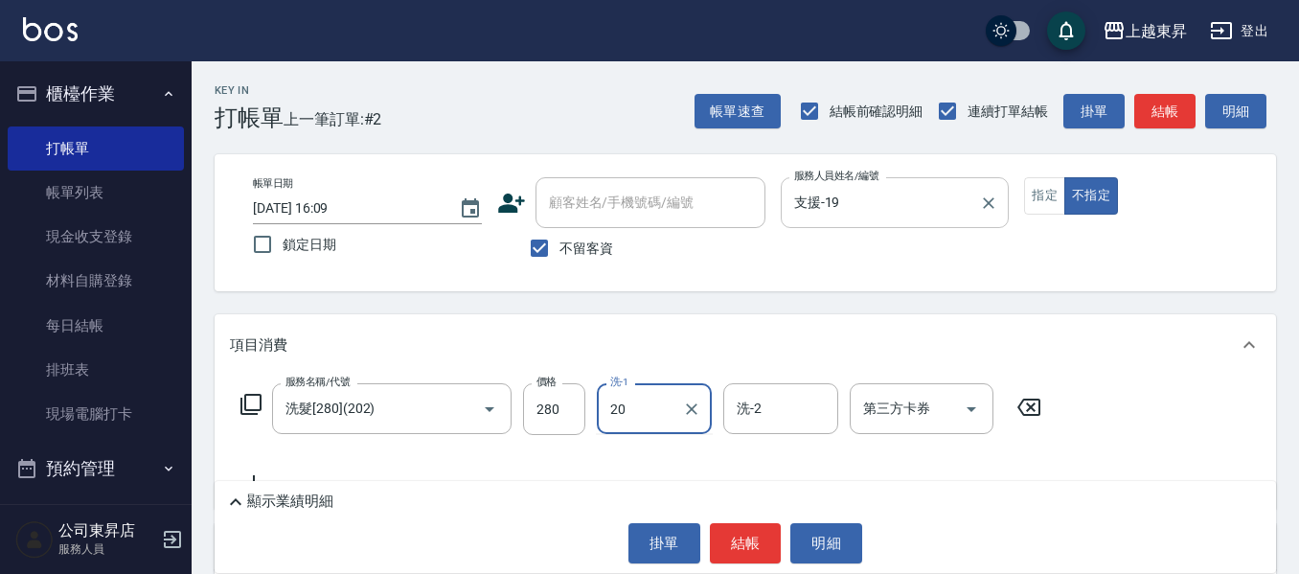
type input "林芯彤-20"
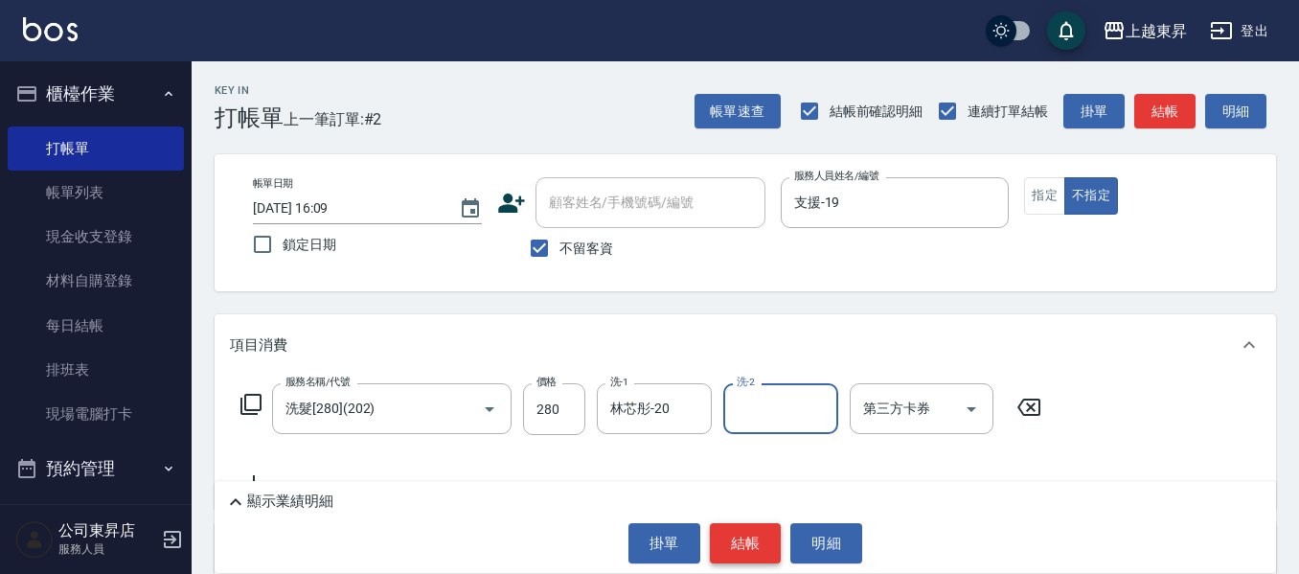
click at [749, 548] on button "結帳" at bounding box center [746, 543] width 72 height 40
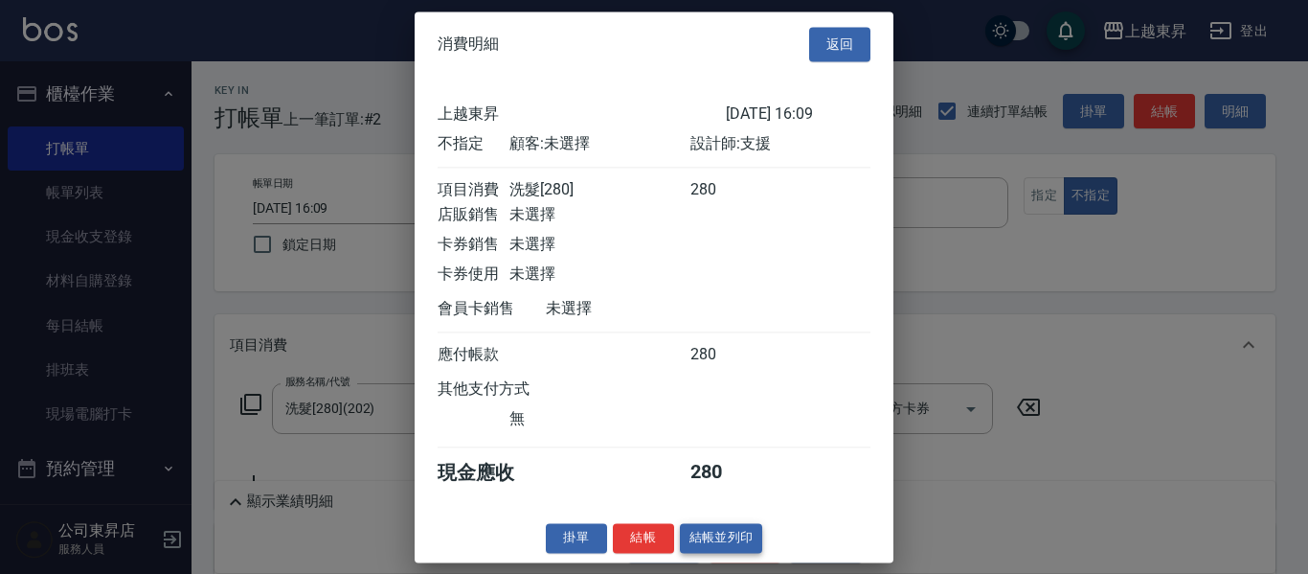
drag, startPoint x: 734, startPoint y: 551, endPoint x: 726, endPoint y: 557, distance: 10.2
click at [726, 557] on div "消費明細 返回 上越東昇 2025/10/08 16:09 不指定 顧客: 未選擇 設計師: 支援 項目消費 洗髮[280] 280 店販銷售 未選擇 卡券銷…" at bounding box center [654, 286] width 479 height 551
click at [724, 553] on button "結帳並列印" at bounding box center [721, 538] width 83 height 30
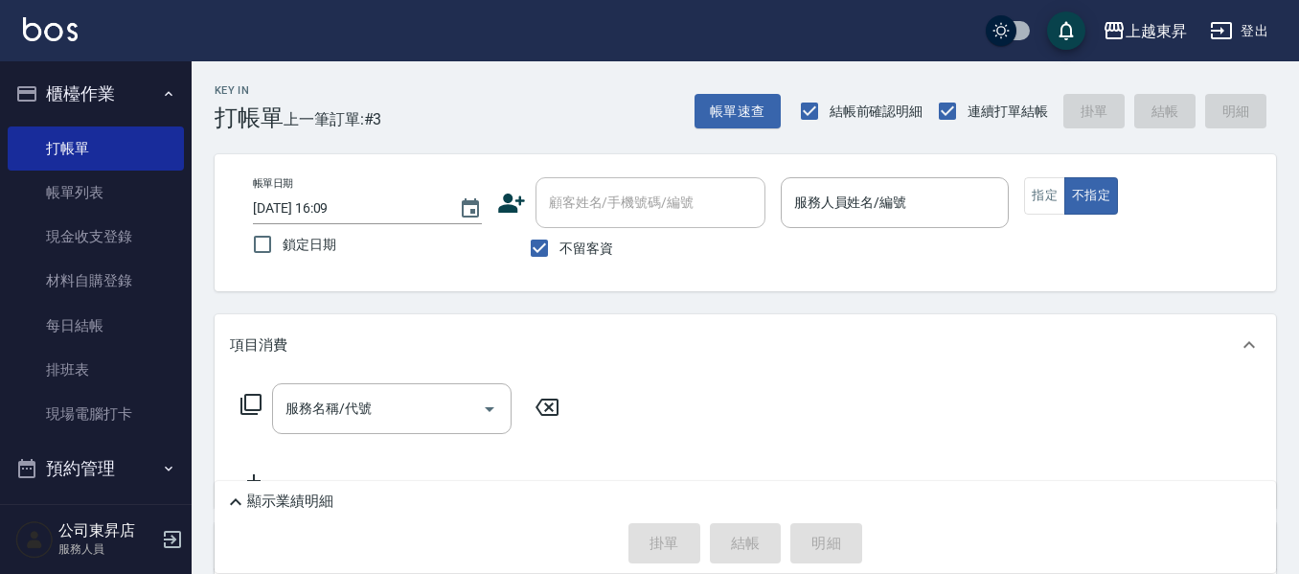
drag, startPoint x: 234, startPoint y: 106, endPoint x: 197, endPoint y: 70, distance: 51.5
click at [204, 86] on div "Key In 打帳單 上一筆訂單:#3" at bounding box center [287, 96] width 190 height 70
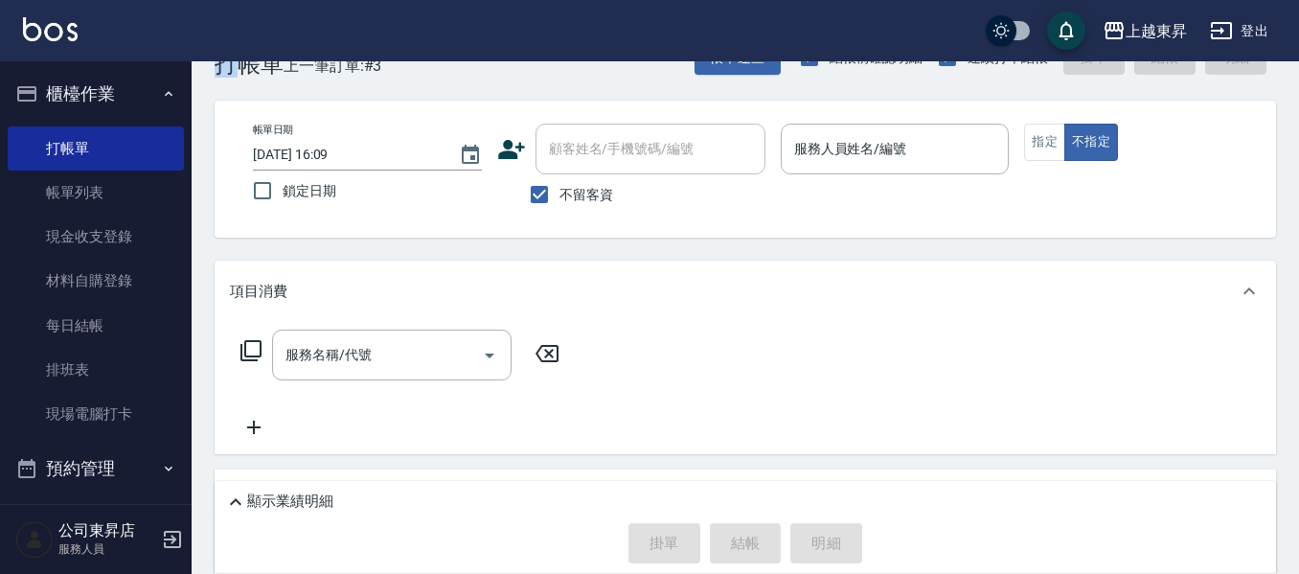
scroll to position [238, 0]
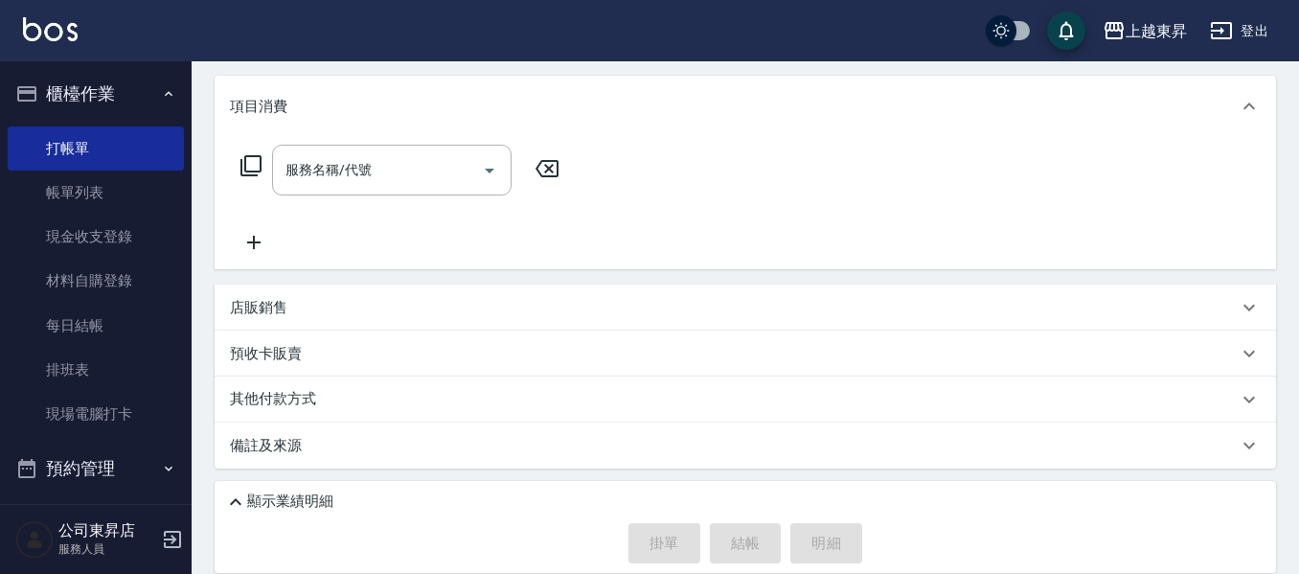
click at [197, 70] on div "Key In 打帳單 上一筆訂單:#3 帳單速查 結帳前確認明細 連續打單結帳 掛單 結帳 明細 帳單日期 2025/10/08 16:09 鎖定日期 顧客姓…" at bounding box center [745, 198] width 1107 height 751
click at [199, 68] on div "Key In 打帳單 上一筆訂單:#3 帳單速查 結帳前確認明細 連續打單結帳 掛單 結帳 明細 帳單日期 2025/10/08 16:09 鎖定日期 顧客姓…" at bounding box center [745, 198] width 1107 height 751
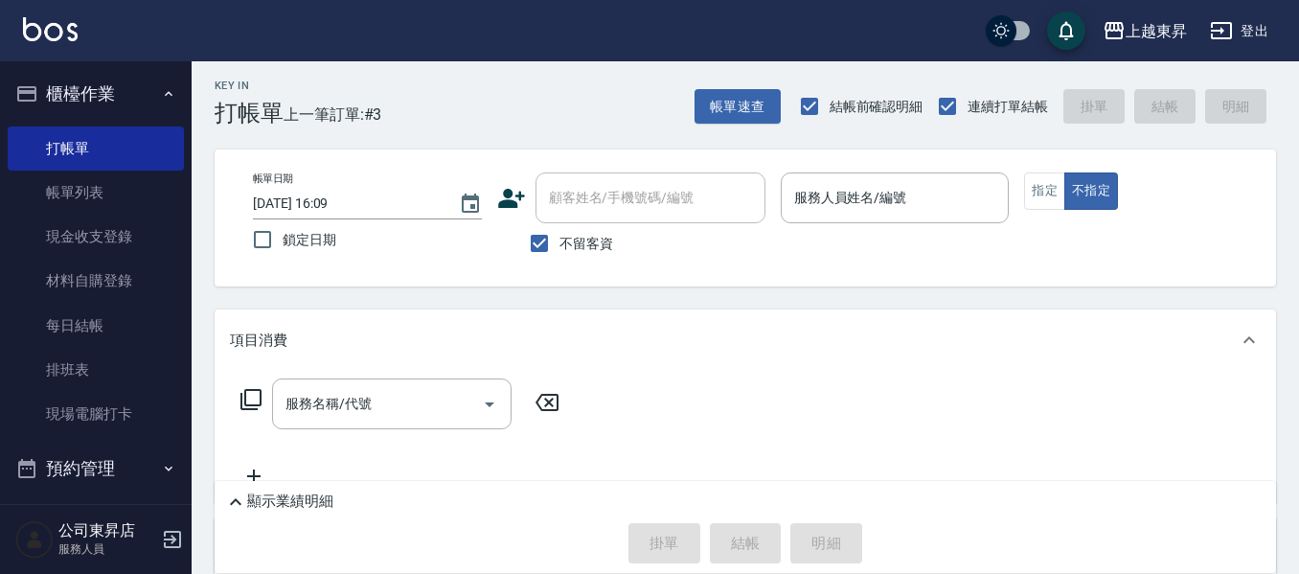
scroll to position [0, 0]
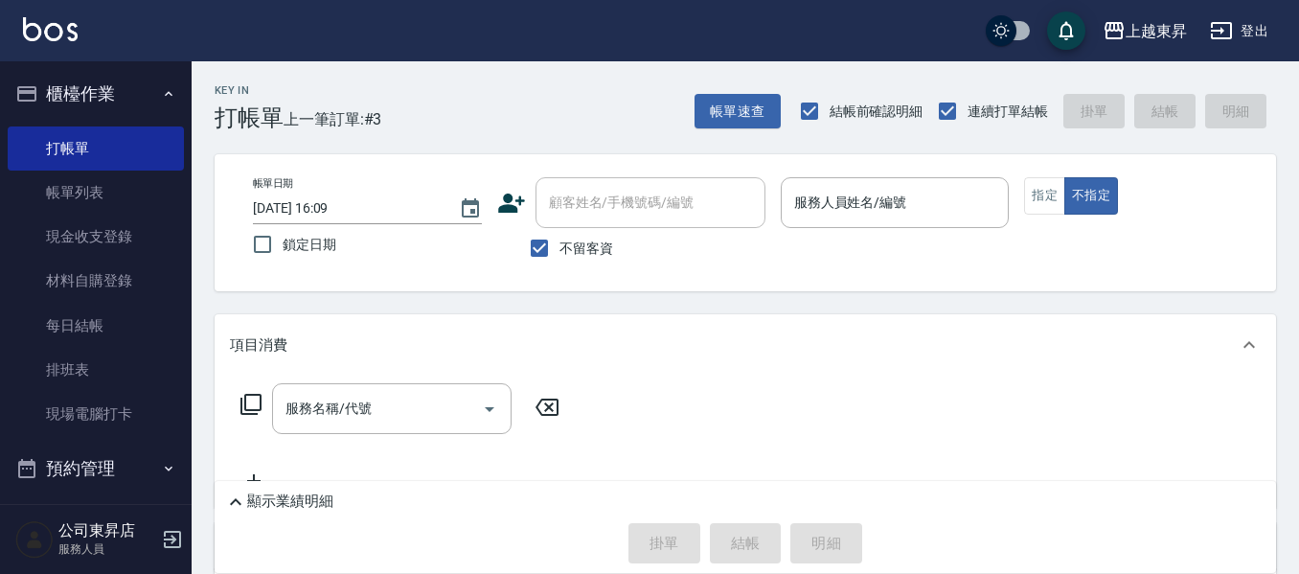
drag, startPoint x: 609, startPoint y: 245, endPoint x: 613, endPoint y: 228, distance: 17.7
click at [609, 240] on span "不留客資" at bounding box center [586, 248] width 54 height 20
click at [559, 240] on input "不留客資" at bounding box center [539, 248] width 40 height 40
checkbox input "false"
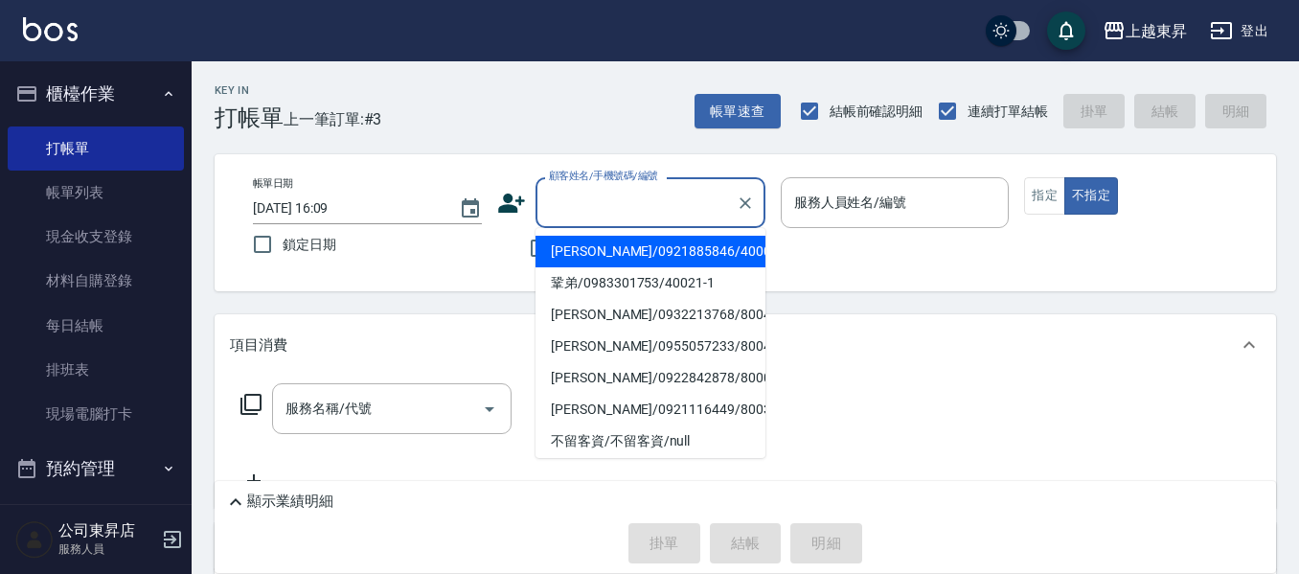
click at [621, 207] on input "顧客姓名/手機號碼/編號" at bounding box center [636, 203] width 184 height 34
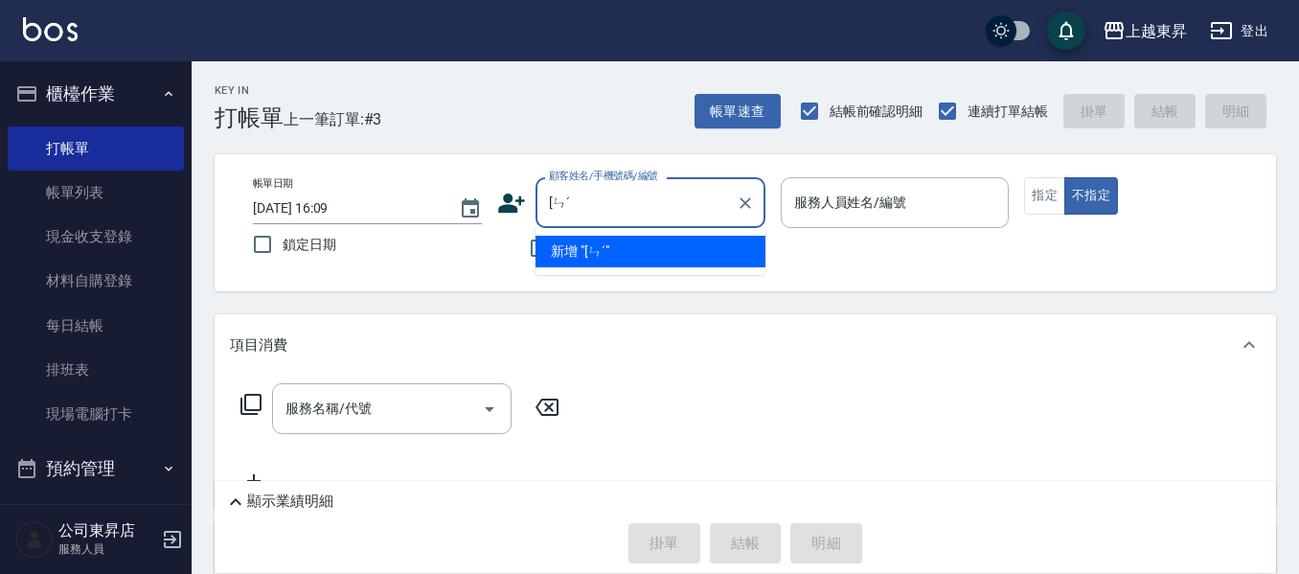
type input "["
type input "林"
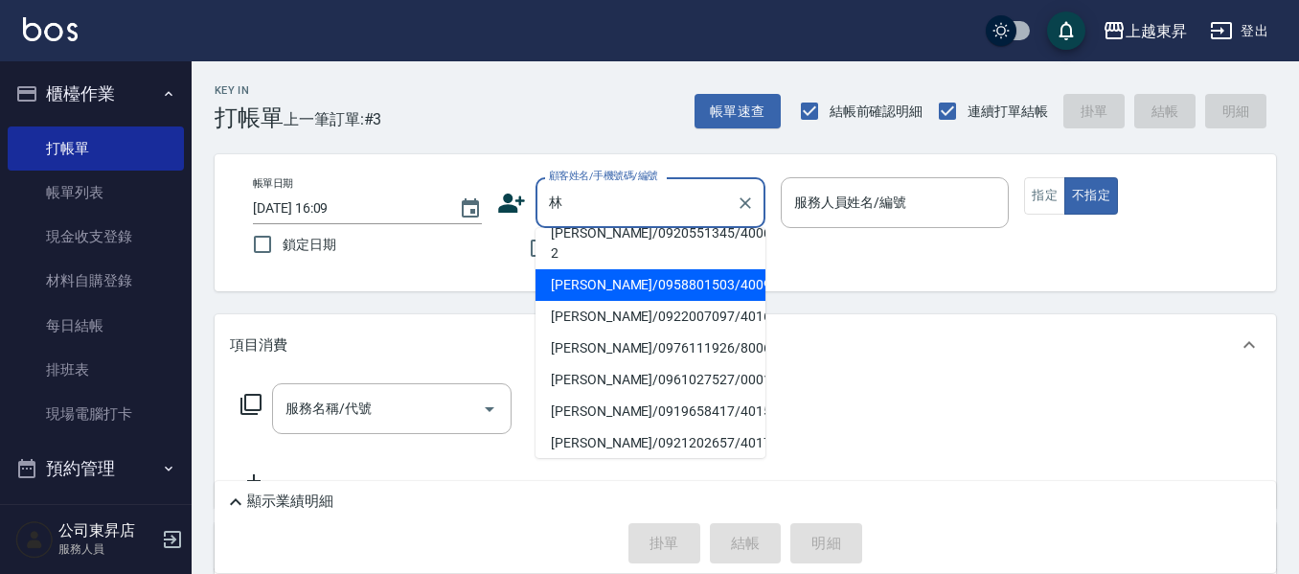
scroll to position [8, 0]
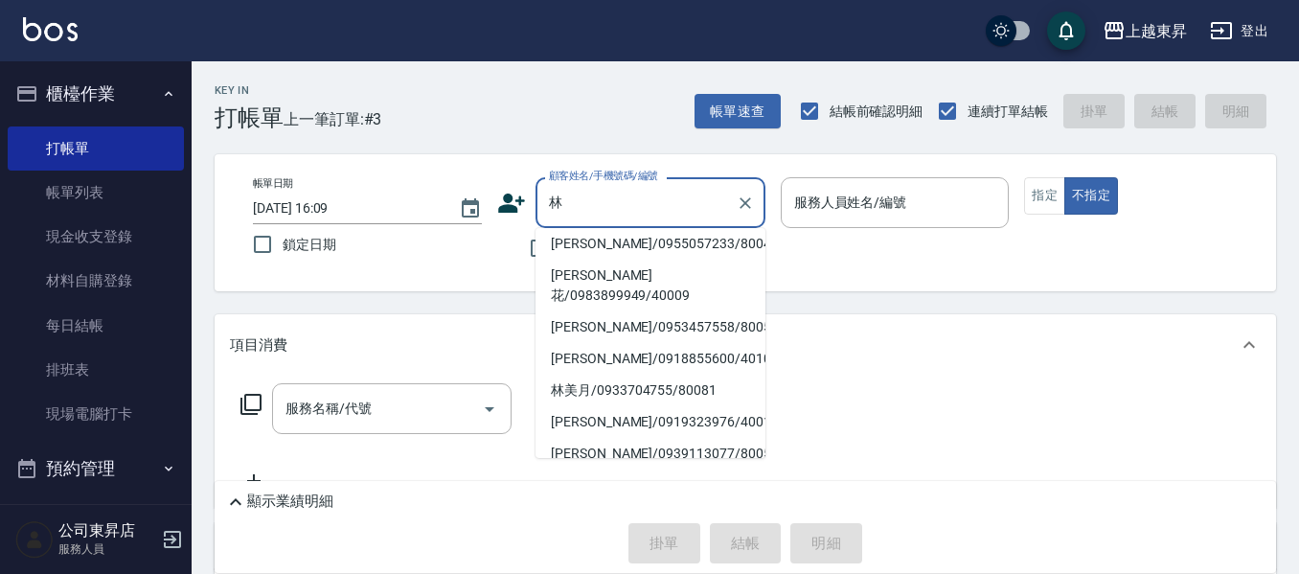
click at [621, 198] on input "林" at bounding box center [636, 203] width 184 height 34
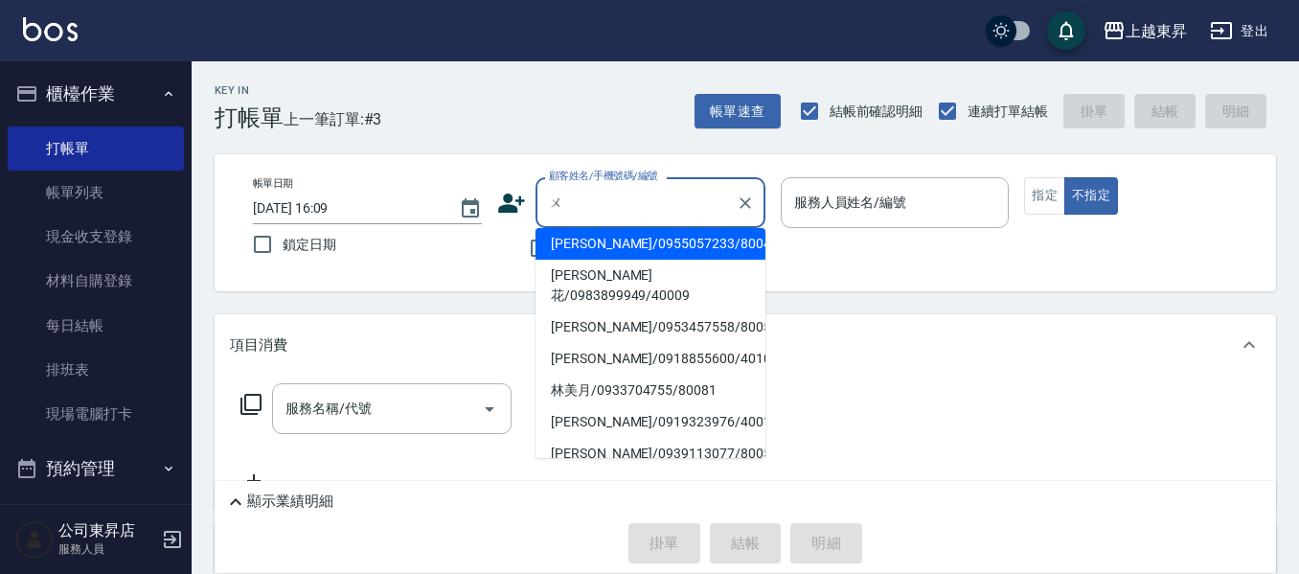
scroll to position [0, 0]
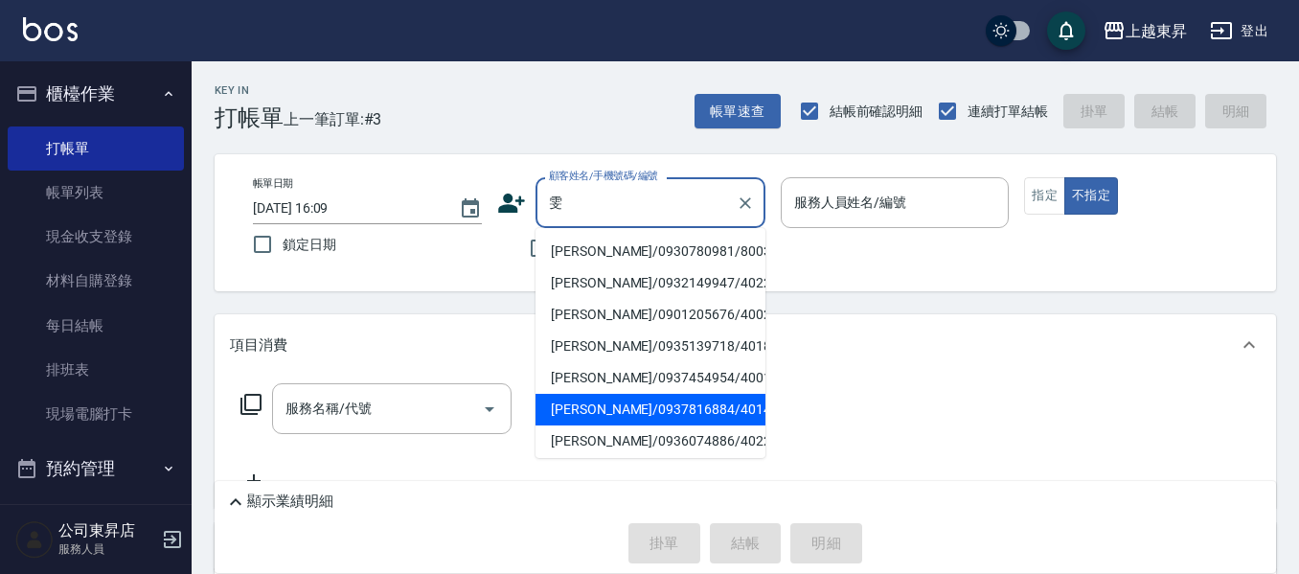
drag, startPoint x: 666, startPoint y: 406, endPoint x: 598, endPoint y: 416, distance: 68.7
click at [666, 407] on li "林詩雯/0937816884/40140" at bounding box center [650, 410] width 230 height 32
type input "林詩雯/0937816884/40140"
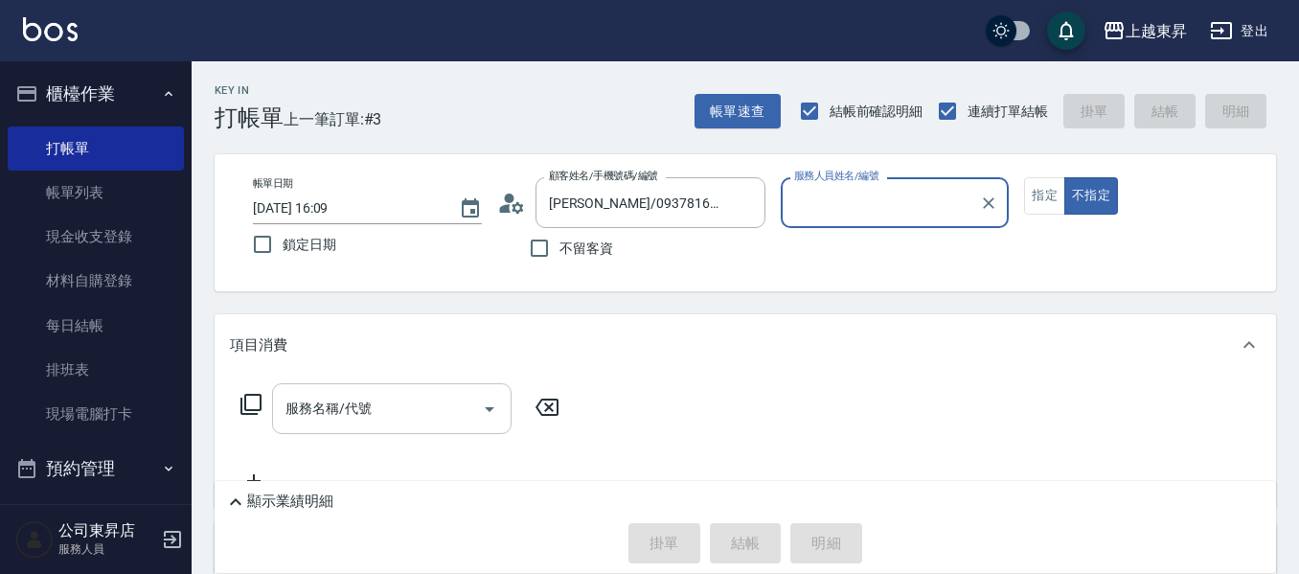
type input "李怡君-04"
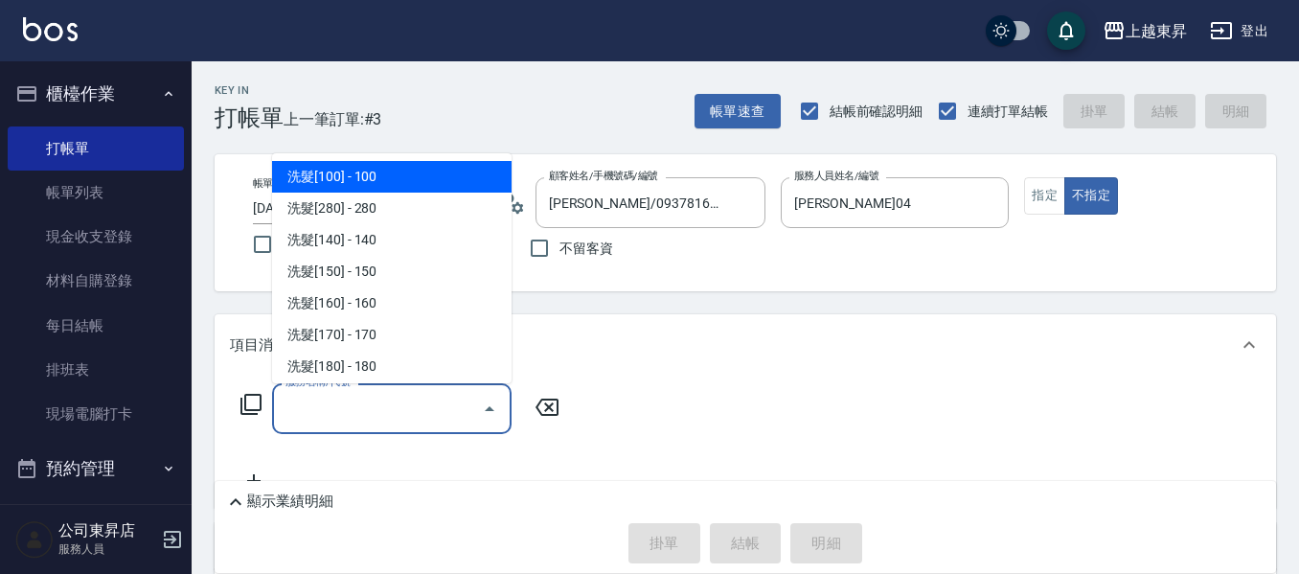
click at [402, 420] on input "服務名稱/代號" at bounding box center [377, 409] width 193 height 34
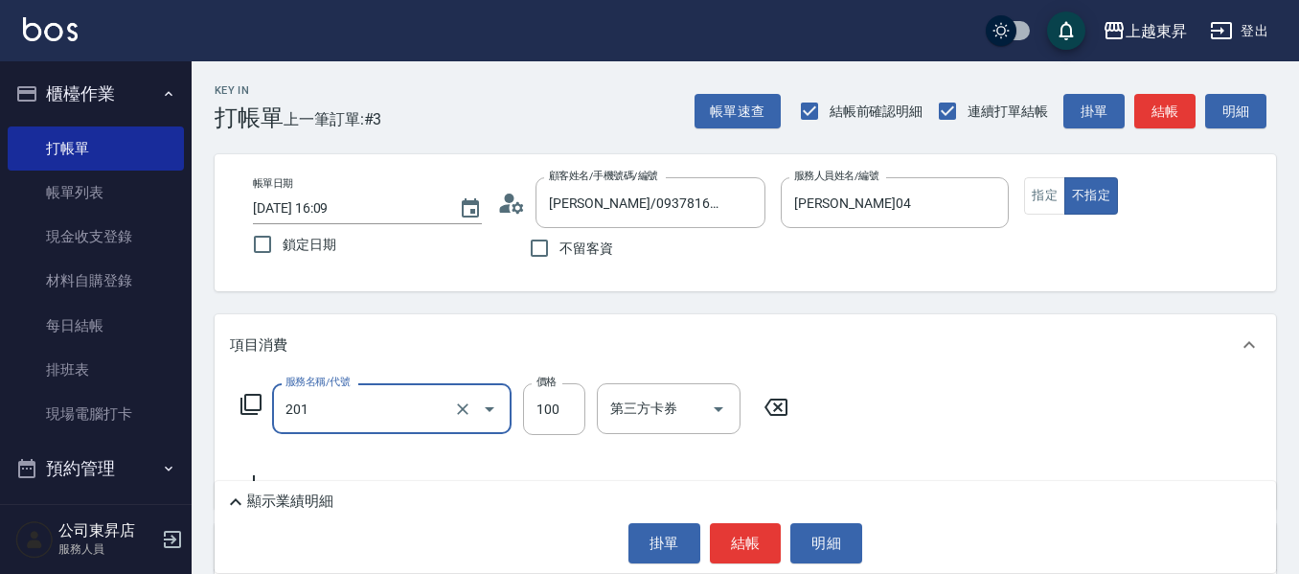
type input "洗髮[100](201)"
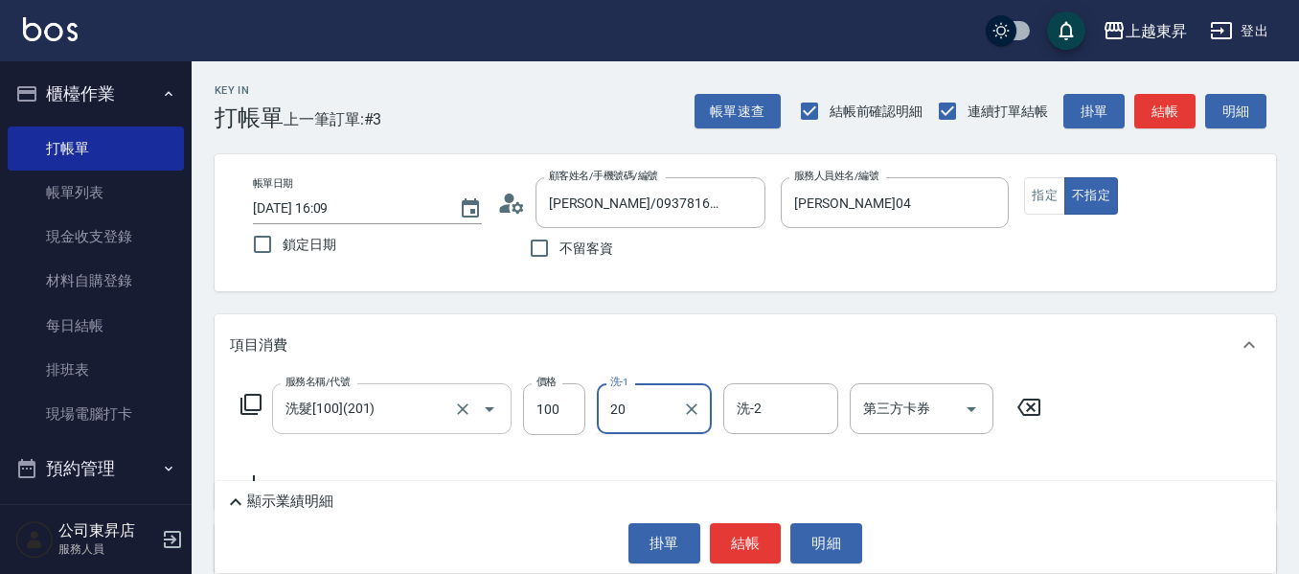
type input "林芯彤-20"
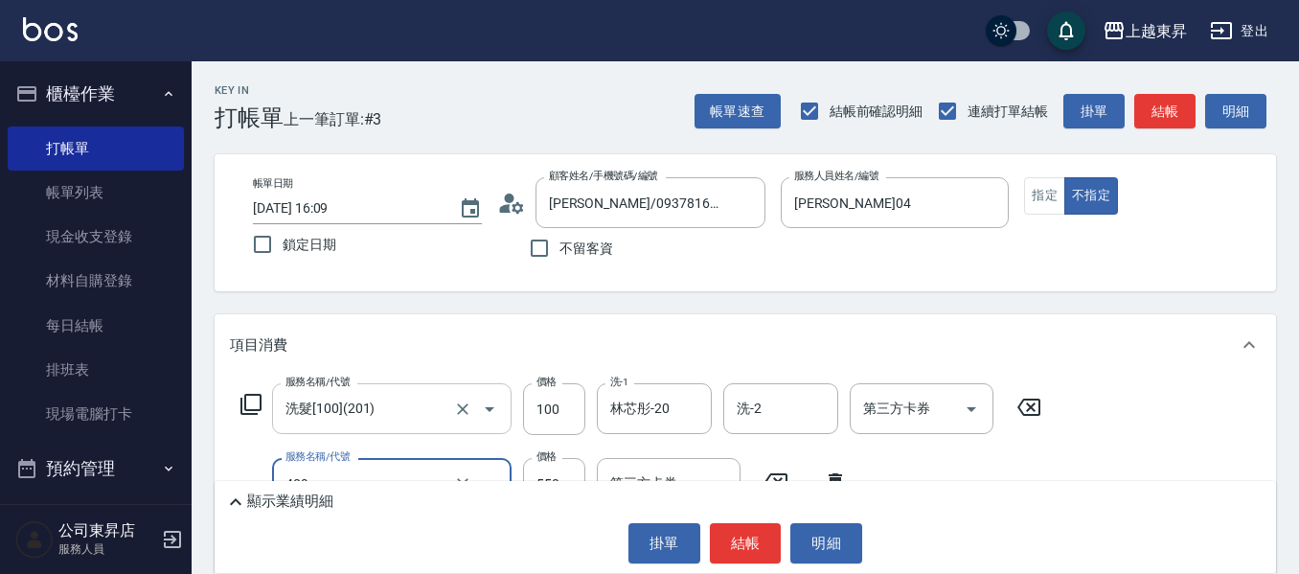
type input "剪髮(550)(409)"
type input "580"
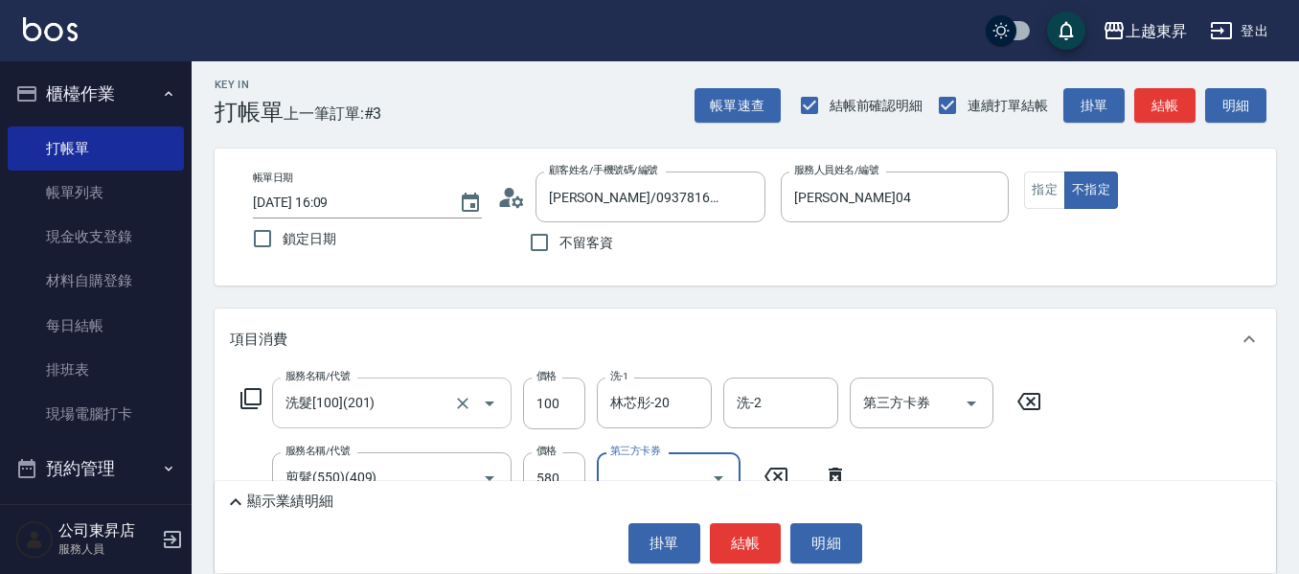
scroll to position [287, 0]
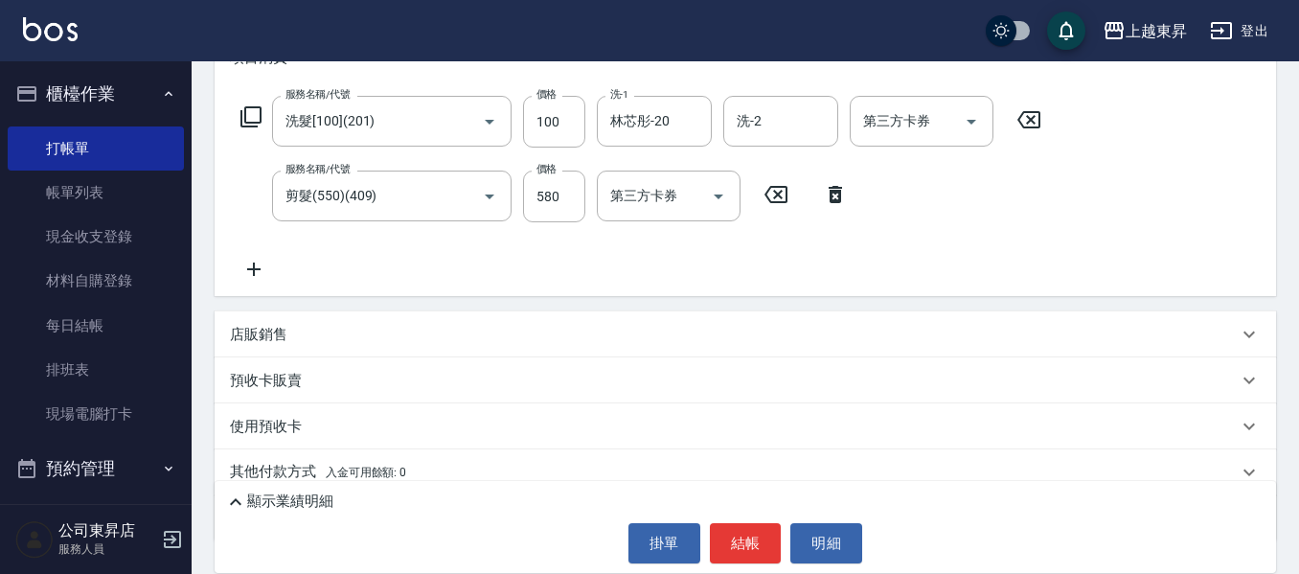
click at [255, 271] on icon at bounding box center [253, 268] width 13 height 13
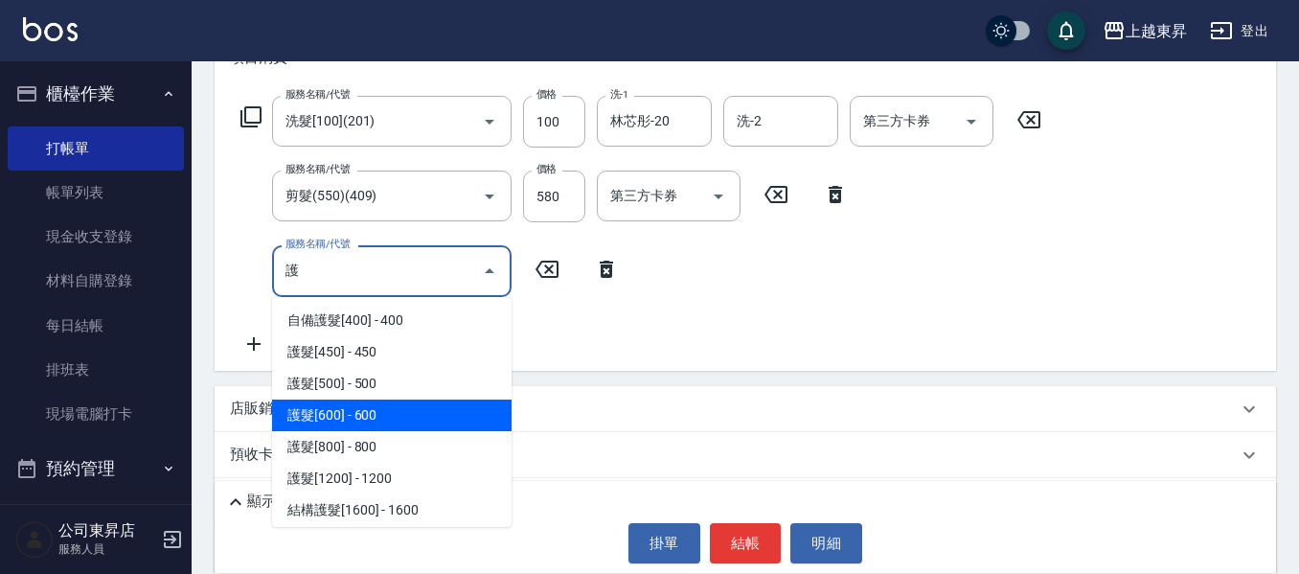
type input "護護"
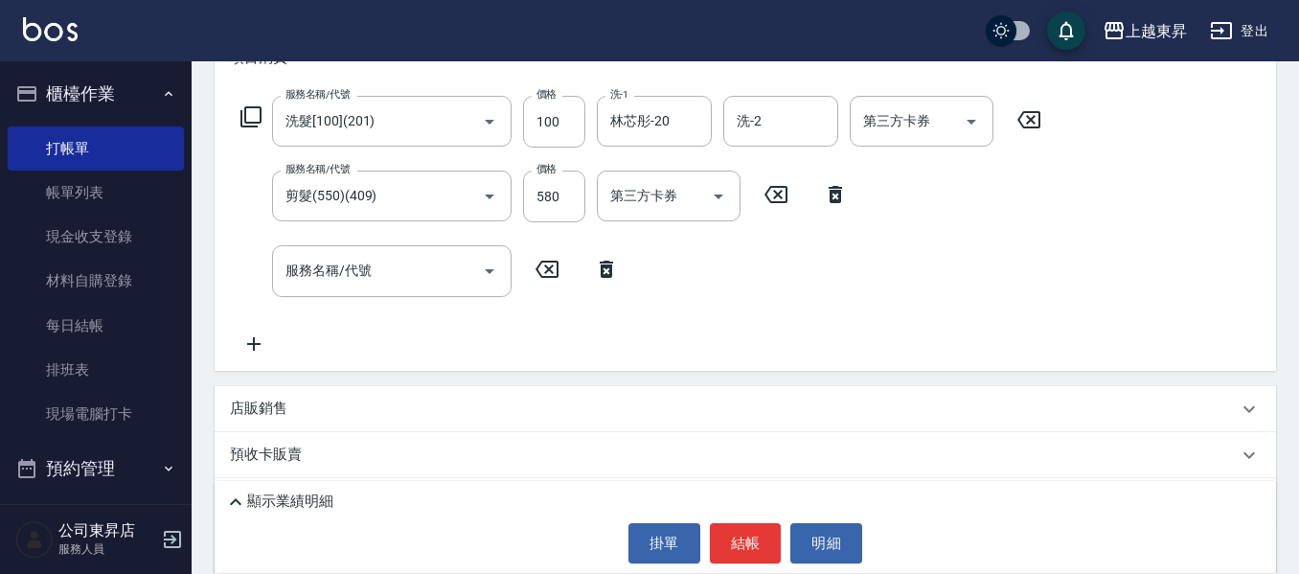
click at [329, 422] on div "店販銷售" at bounding box center [745, 409] width 1061 height 46
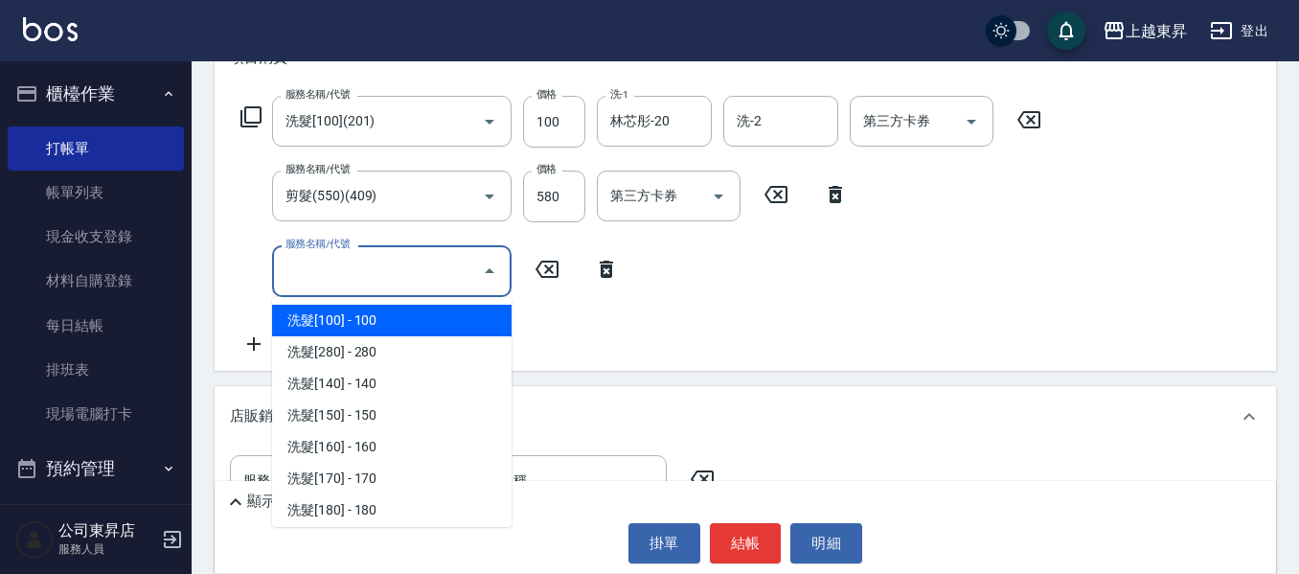
click at [419, 276] on input "服務名稱/代號" at bounding box center [377, 271] width 193 height 34
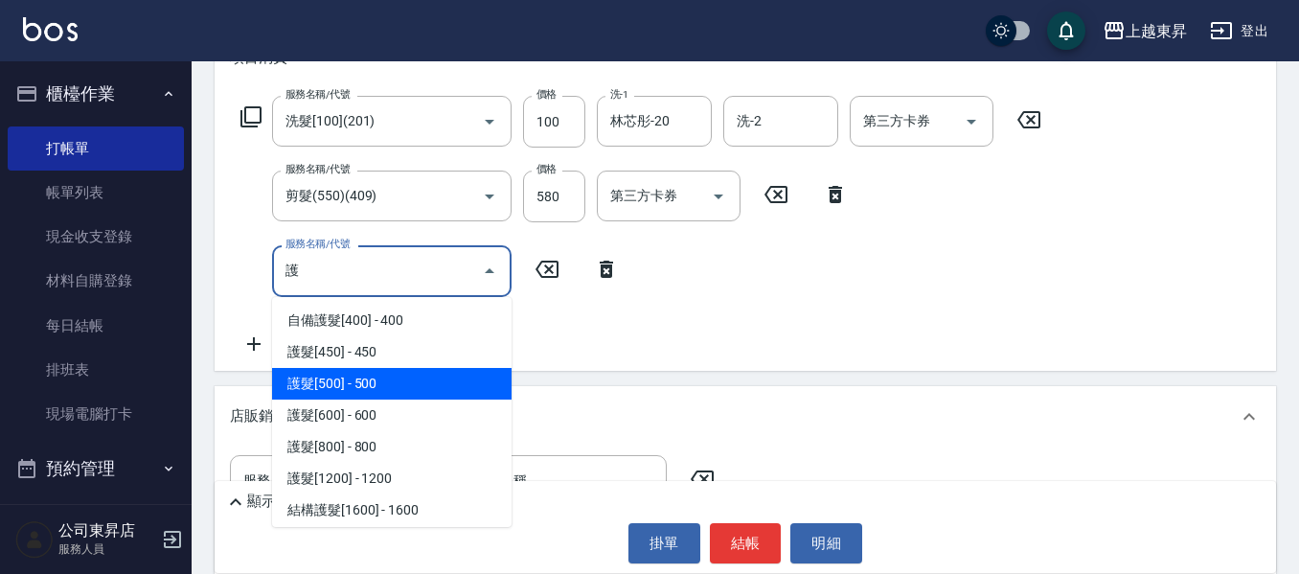
click at [464, 391] on span "護髮[500] - 500" at bounding box center [391, 384] width 239 height 32
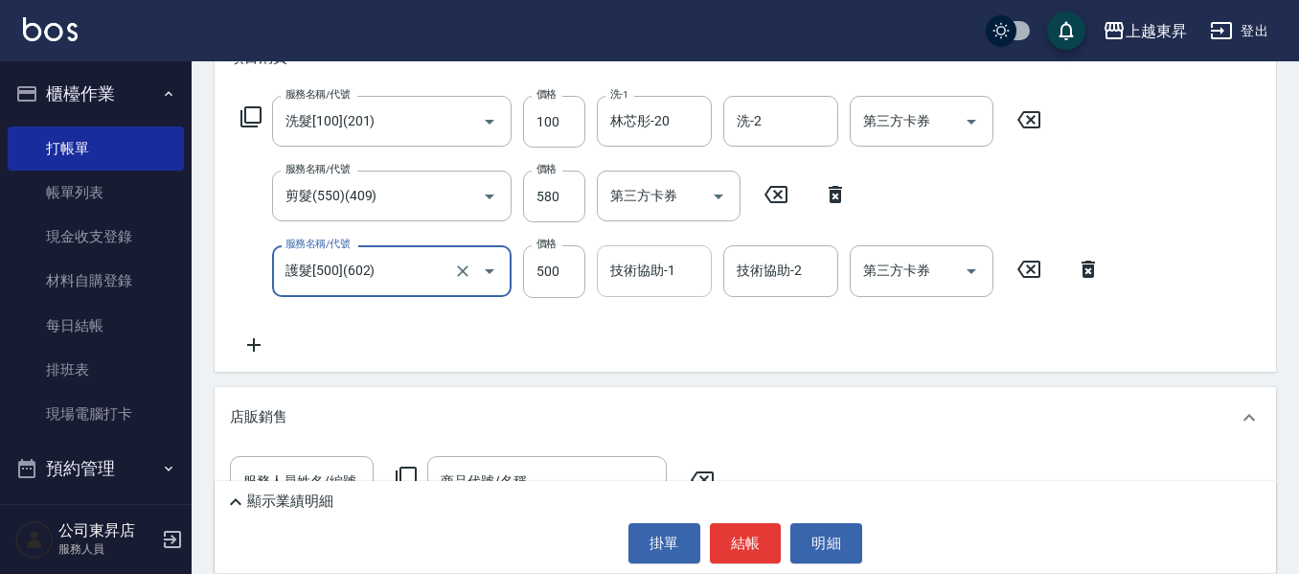
type input "護髮[500](602)"
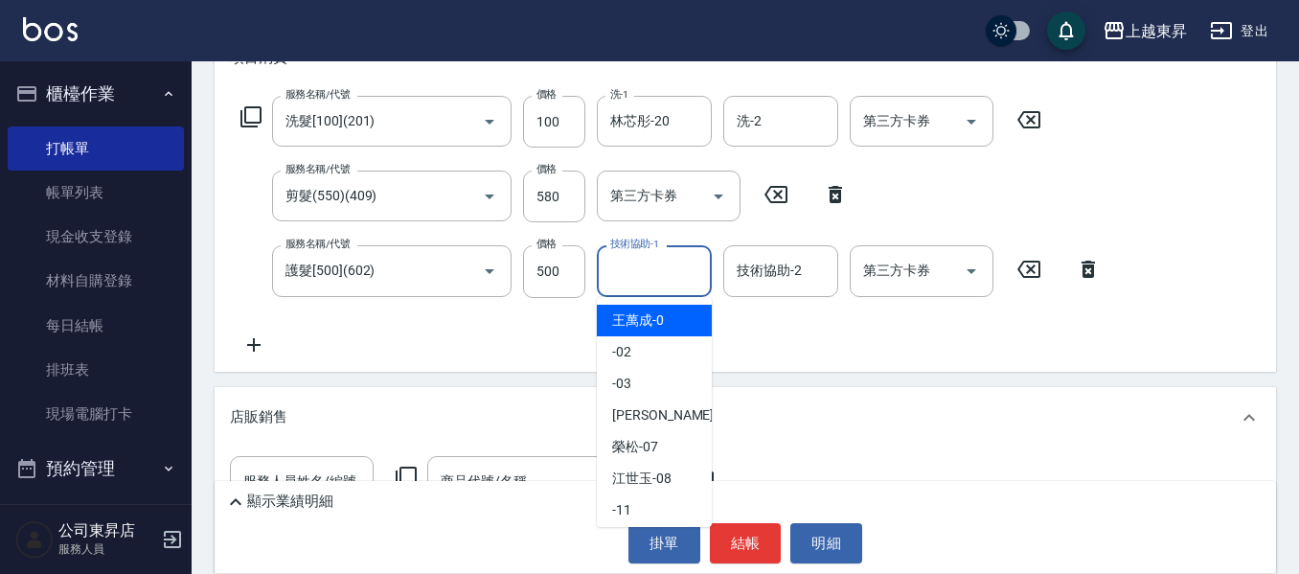
click at [655, 275] on input "技術協助-1" at bounding box center [654, 271] width 98 height 34
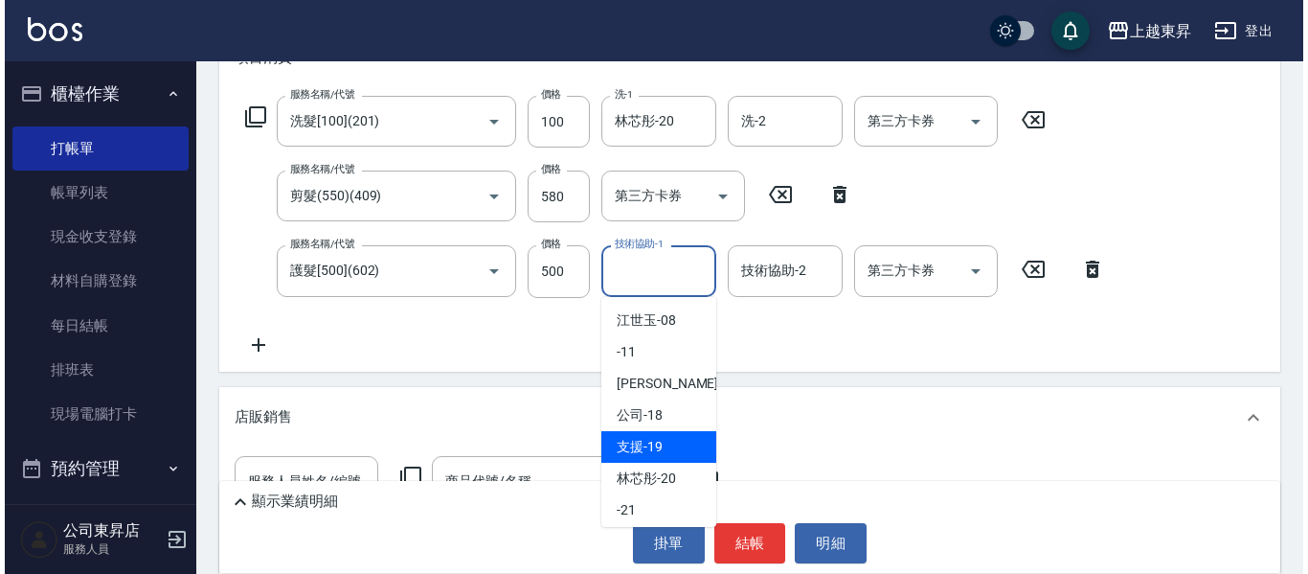
scroll to position [192, 0]
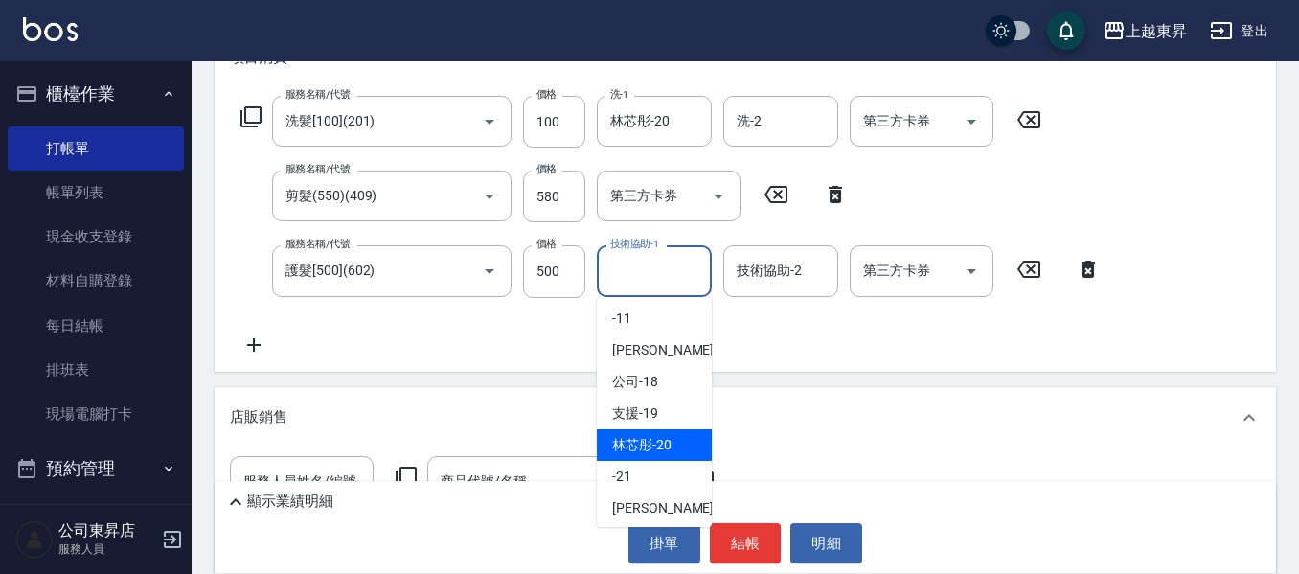
click at [676, 442] on div "林芯彤 -20" at bounding box center [654, 445] width 115 height 32
type input "林芯彤-20"
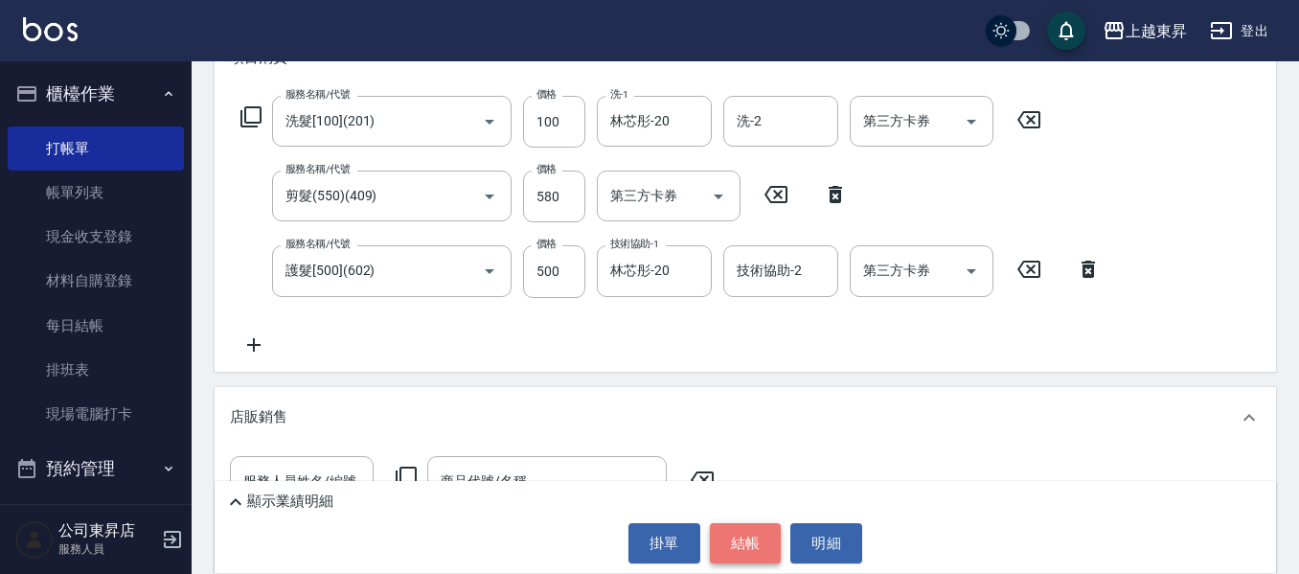
click at [764, 536] on button "結帳" at bounding box center [746, 543] width 72 height 40
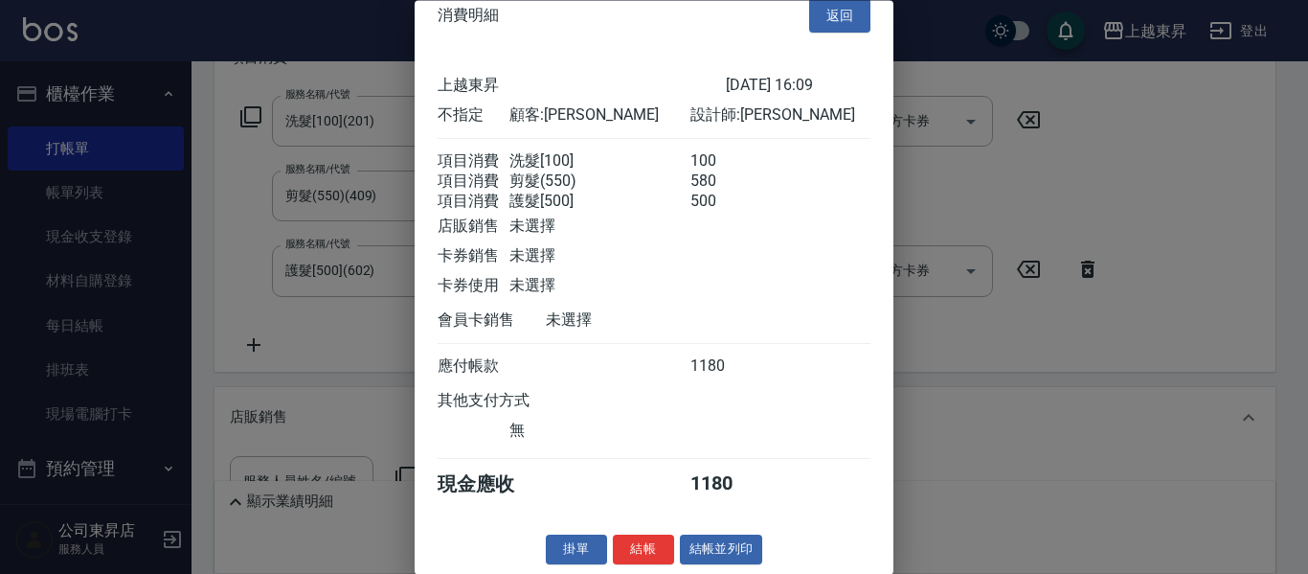
scroll to position [54, 0]
click at [719, 550] on button "結帳並列印" at bounding box center [721, 550] width 83 height 30
type input "2025/10/08 17:00"
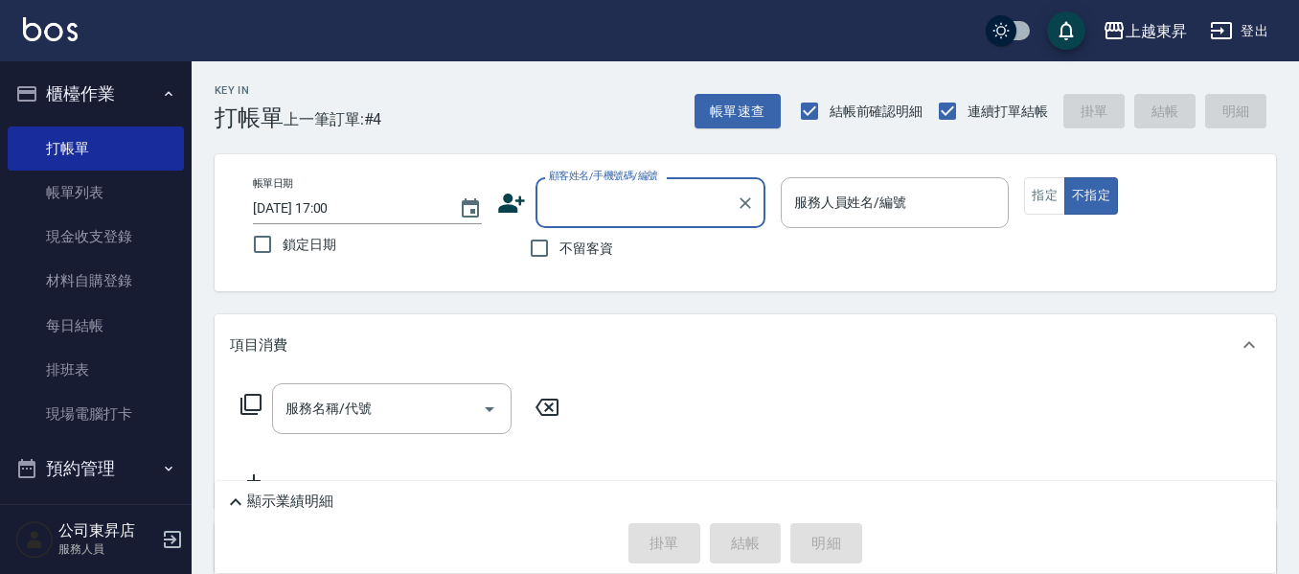
scroll to position [160, 0]
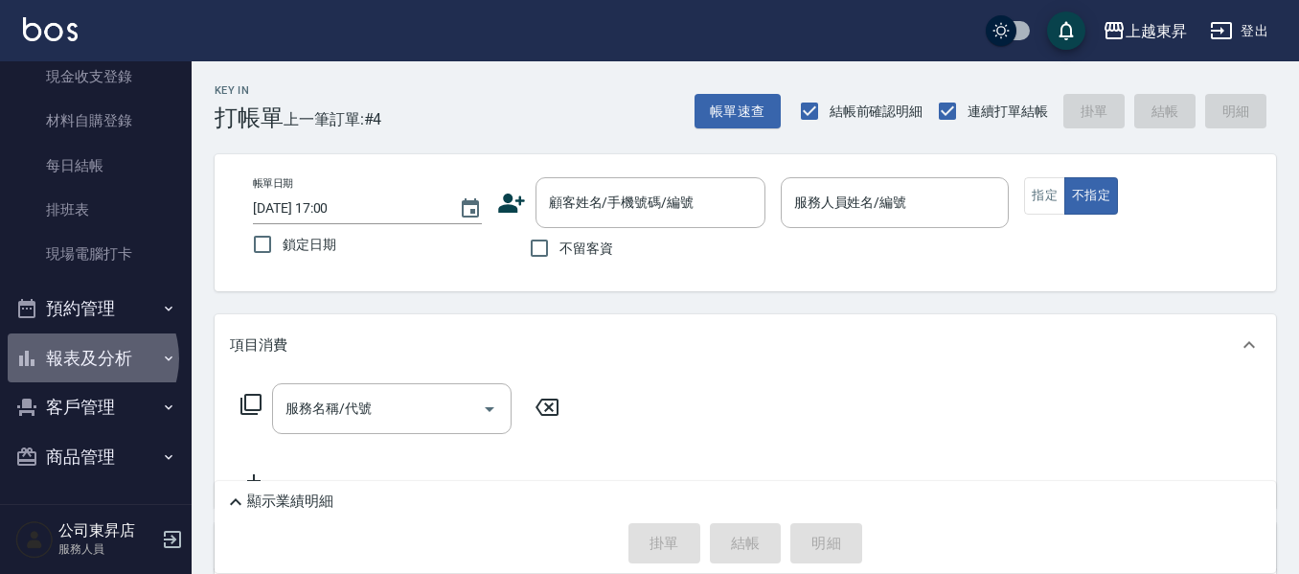
click at [86, 358] on button "報表及分析" at bounding box center [96, 358] width 176 height 50
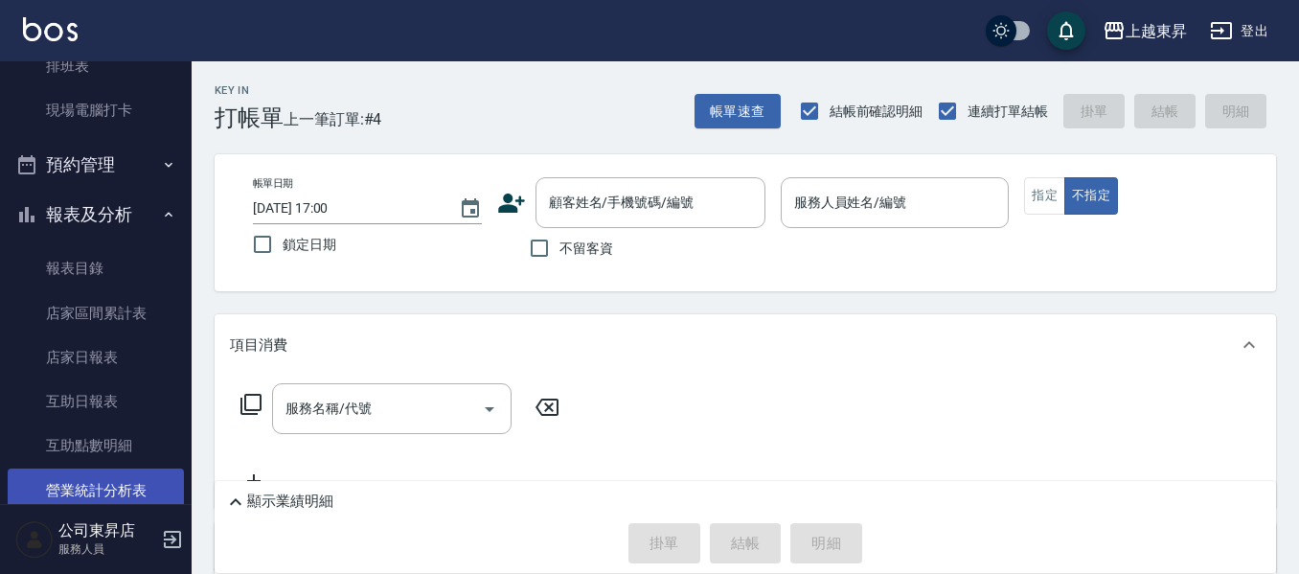
scroll to position [351, 0]
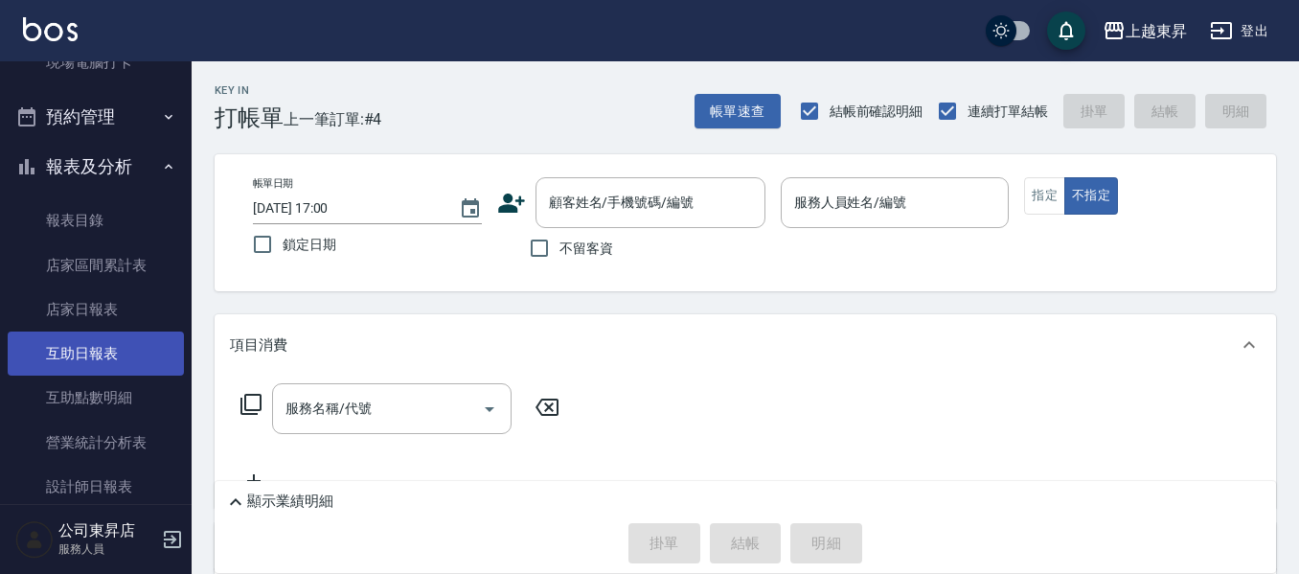
click at [99, 365] on link "互助日報表" at bounding box center [96, 353] width 176 height 44
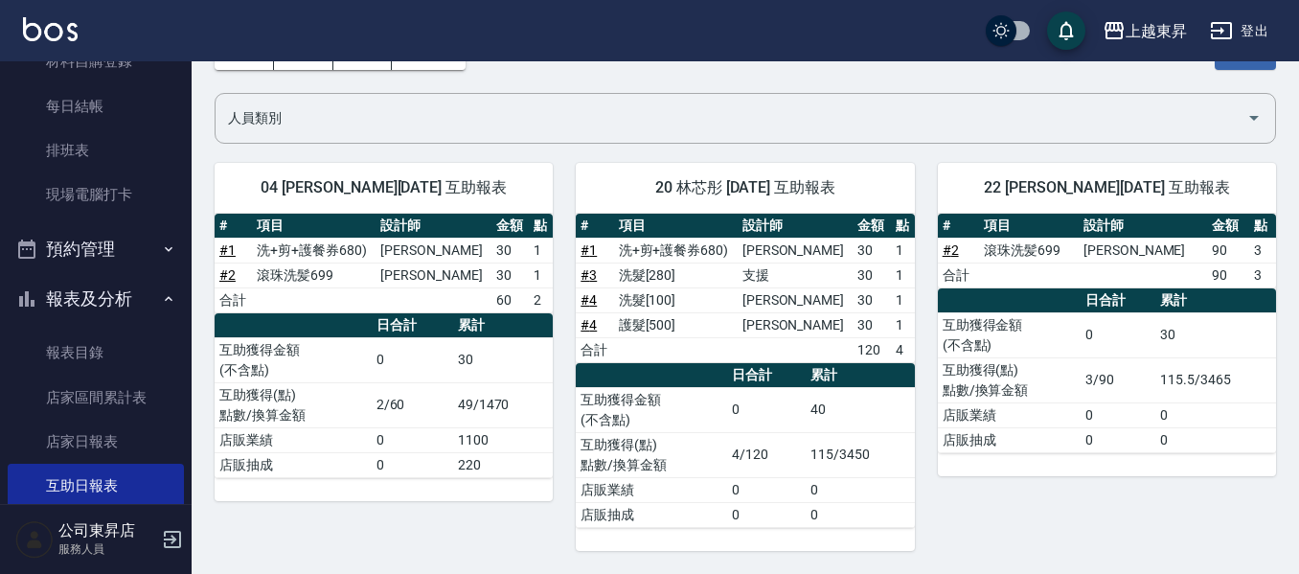
scroll to position [64, 0]
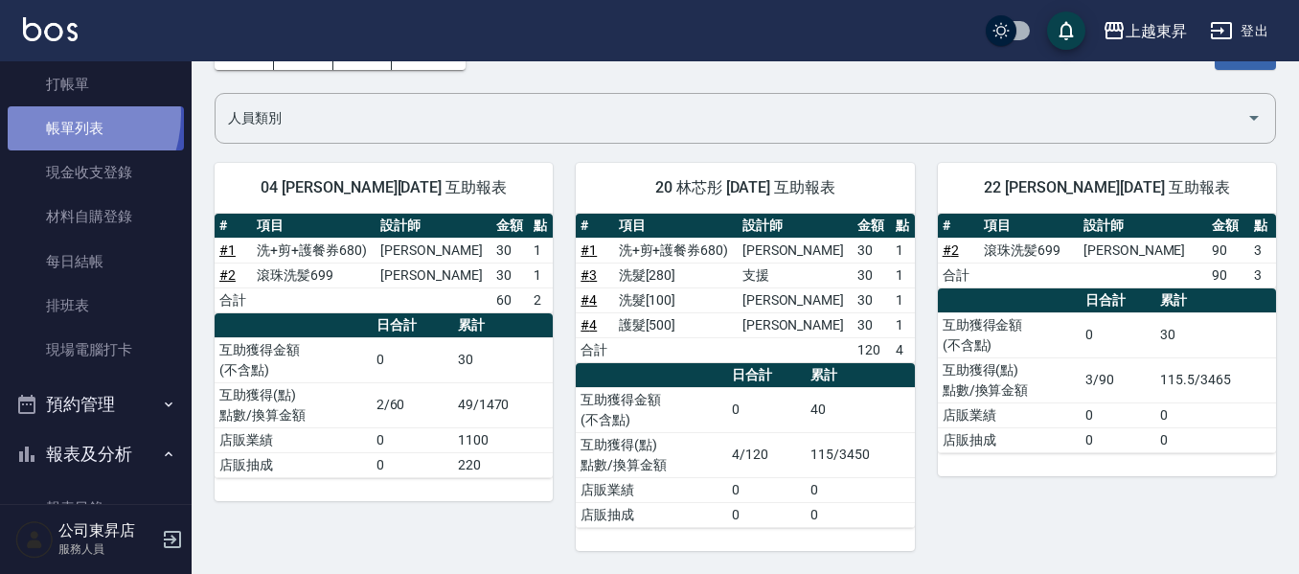
click at [53, 115] on link "帳單列表" at bounding box center [96, 128] width 176 height 44
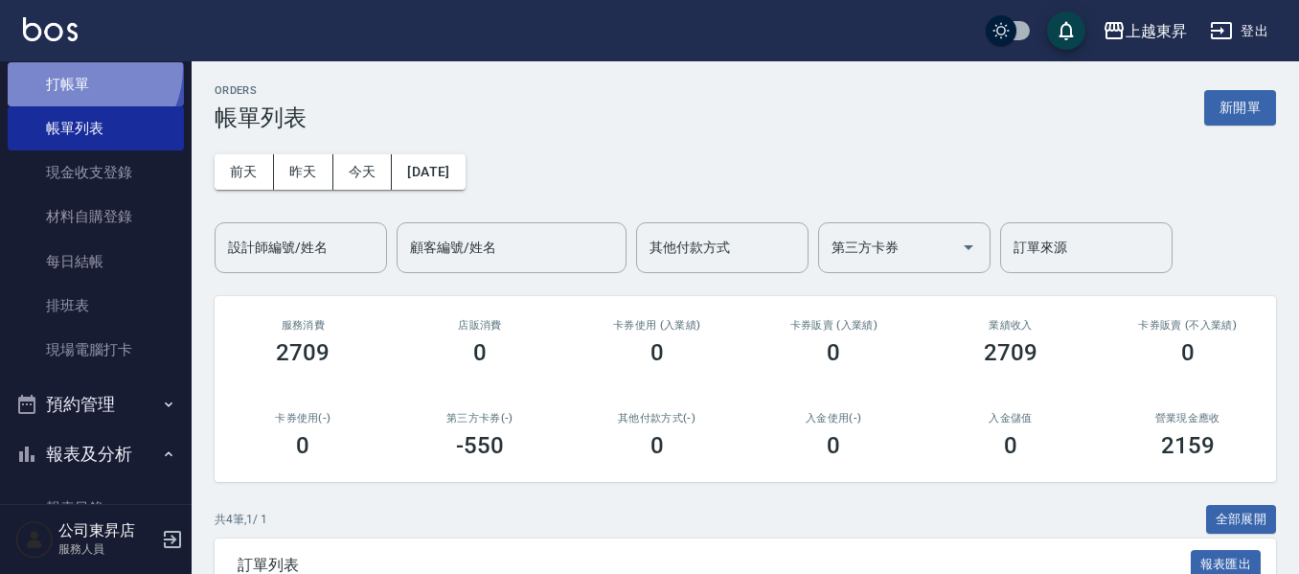
click at [79, 67] on link "打帳單" at bounding box center [96, 84] width 176 height 44
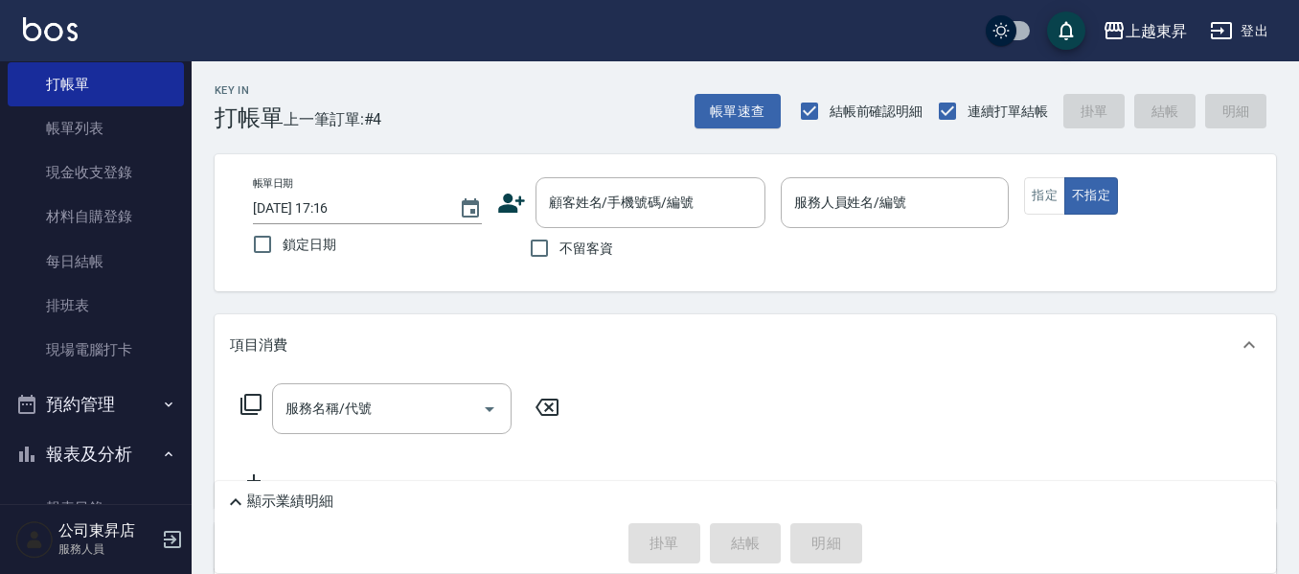
click at [43, 534] on img at bounding box center [34, 539] width 38 height 38
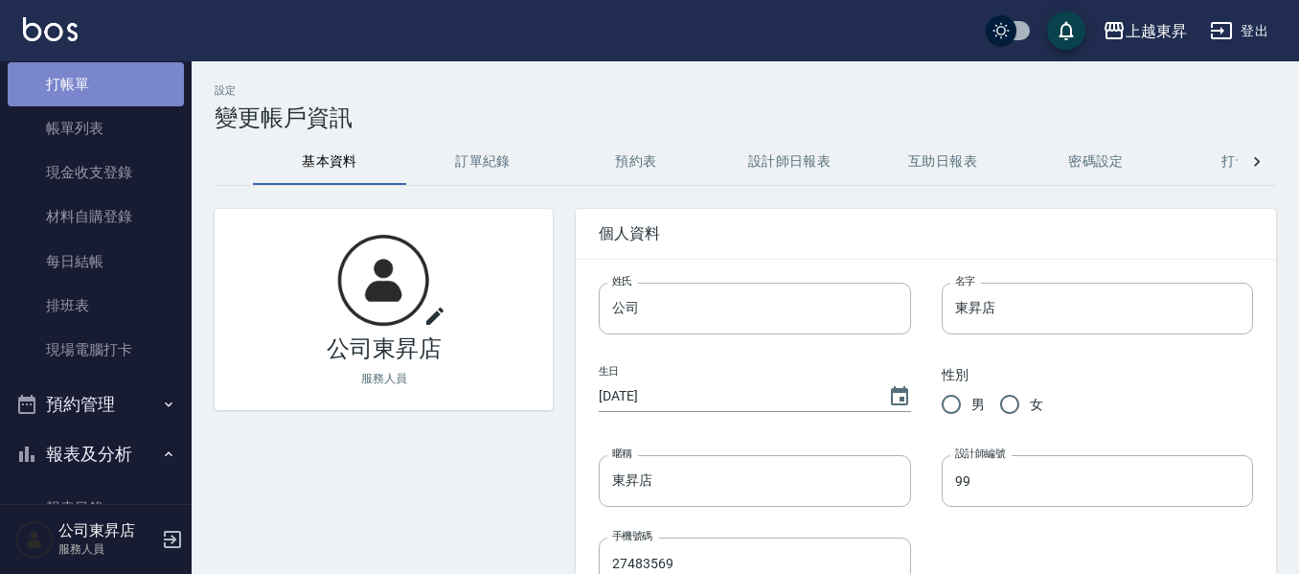
click at [121, 82] on link "打帳單" at bounding box center [96, 84] width 176 height 44
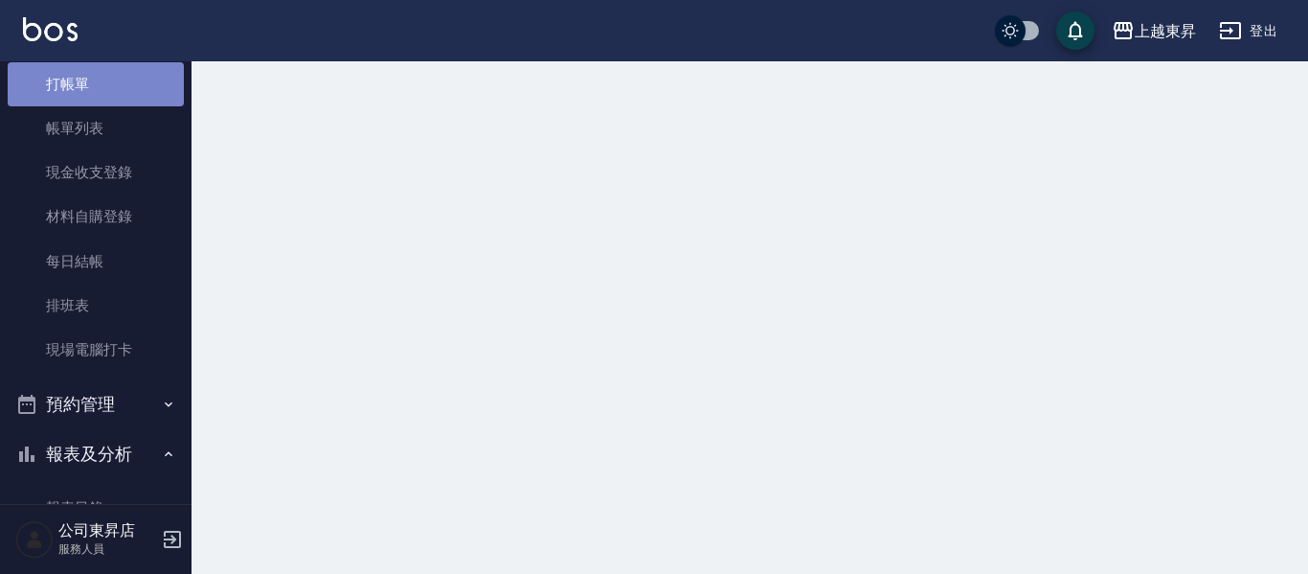
click at [121, 82] on link "打帳單" at bounding box center [96, 84] width 176 height 44
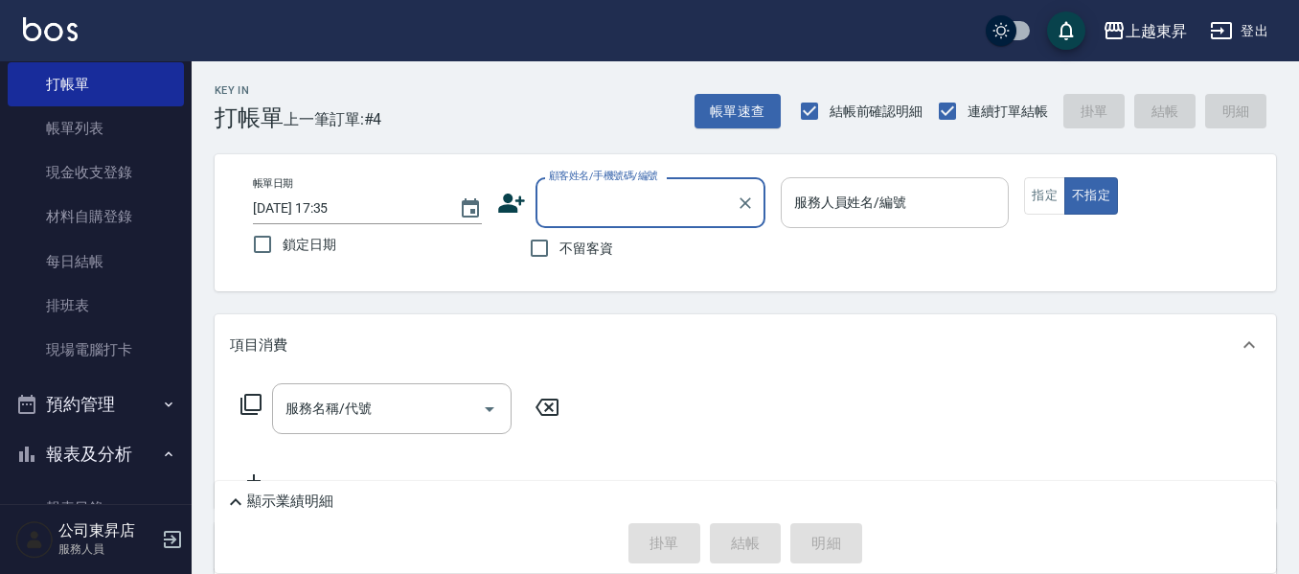
click at [819, 198] on input "服務人員姓名/編號" at bounding box center [895, 203] width 212 height 34
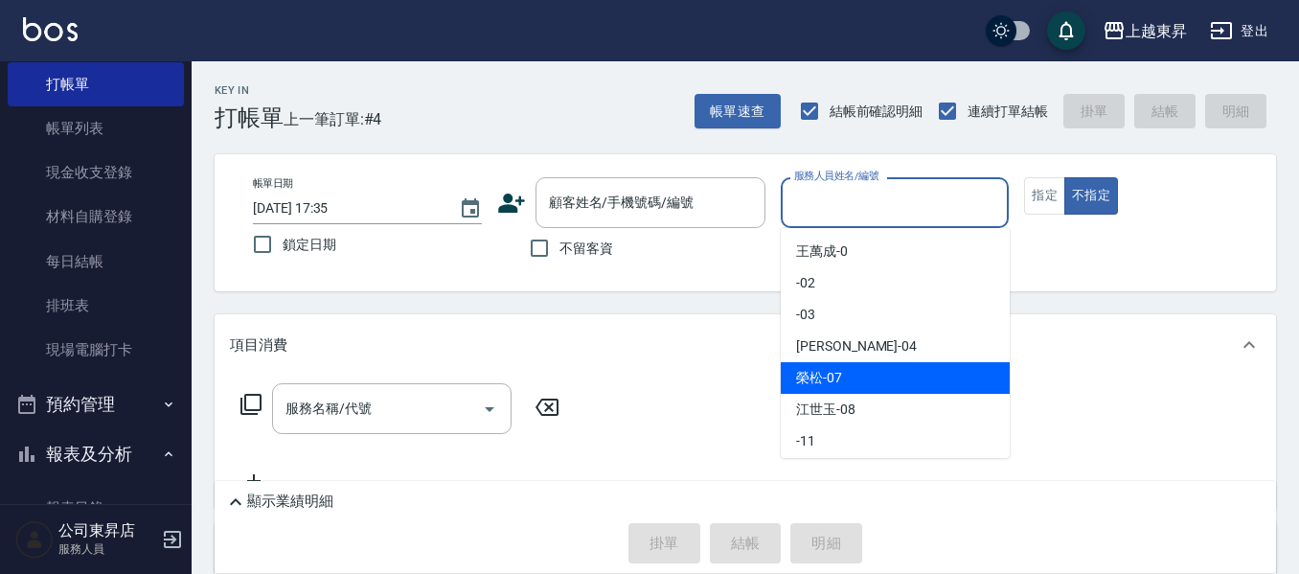
drag, startPoint x: 821, startPoint y: 371, endPoint x: 1110, endPoint y: 190, distance: 341.2
click at [827, 360] on ul "王萬成 -0 -02 -03 李怡君 -04 榮松 -07 江世玉 -08 -11 李姿瑩 -14 公司 -18 支援 -19 林芯彤 -20 -21 張方漪…" at bounding box center [895, 343] width 229 height 230
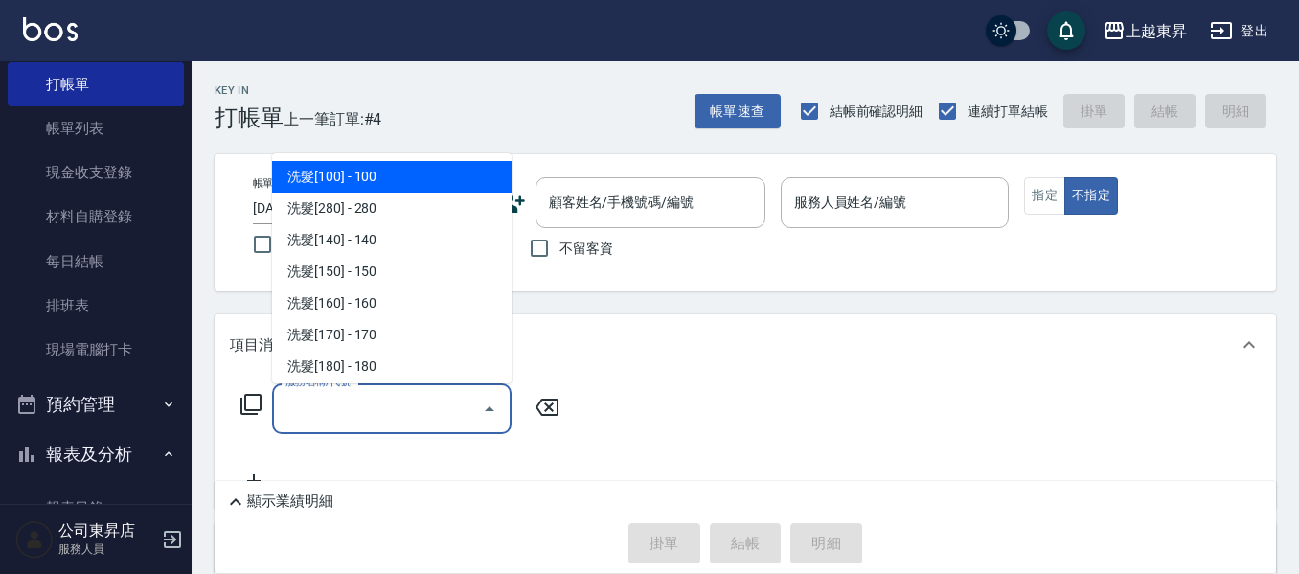
click at [344, 407] on input "服務名稱/代號" at bounding box center [377, 409] width 193 height 34
click at [357, 168] on span "洗髮[100] - 100" at bounding box center [391, 177] width 239 height 32
type input "洗髮[100](201)"
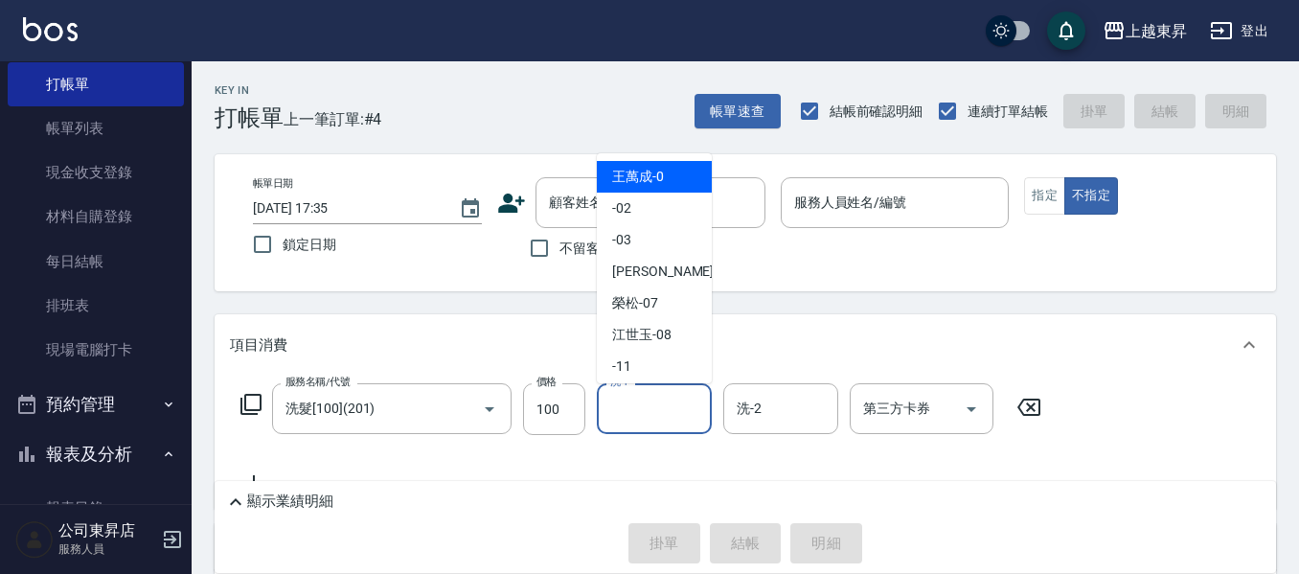
click at [643, 409] on input "洗-1" at bounding box center [654, 409] width 98 height 34
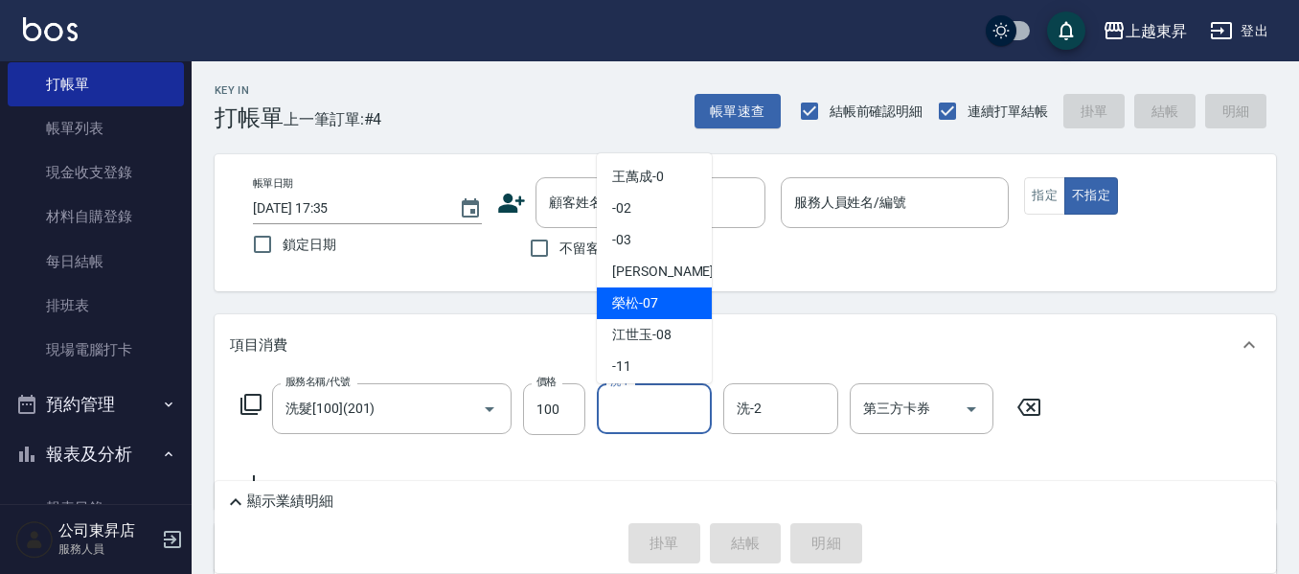
drag, startPoint x: 657, startPoint y: 297, endPoint x: 498, endPoint y: 252, distance: 165.2
click at [630, 296] on span "榮松 -07" at bounding box center [635, 303] width 46 height 20
type input "榮松-07"
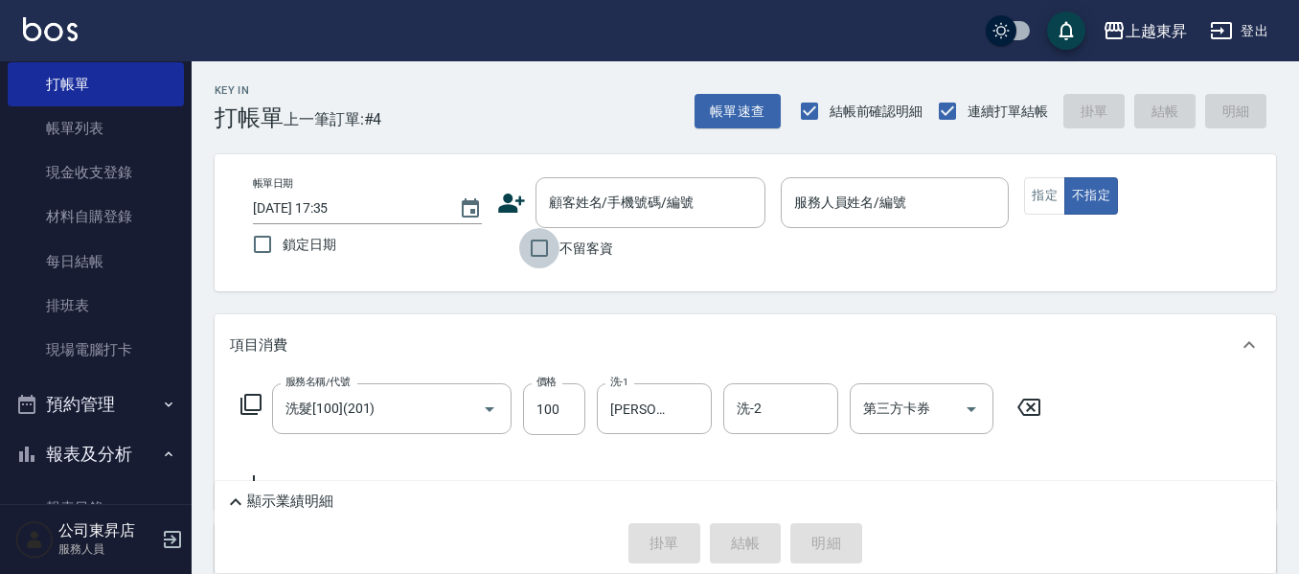
drag, startPoint x: 538, startPoint y: 238, endPoint x: 314, endPoint y: 461, distance: 316.3
click at [535, 240] on input "不留客資" at bounding box center [539, 248] width 40 height 40
checkbox input "true"
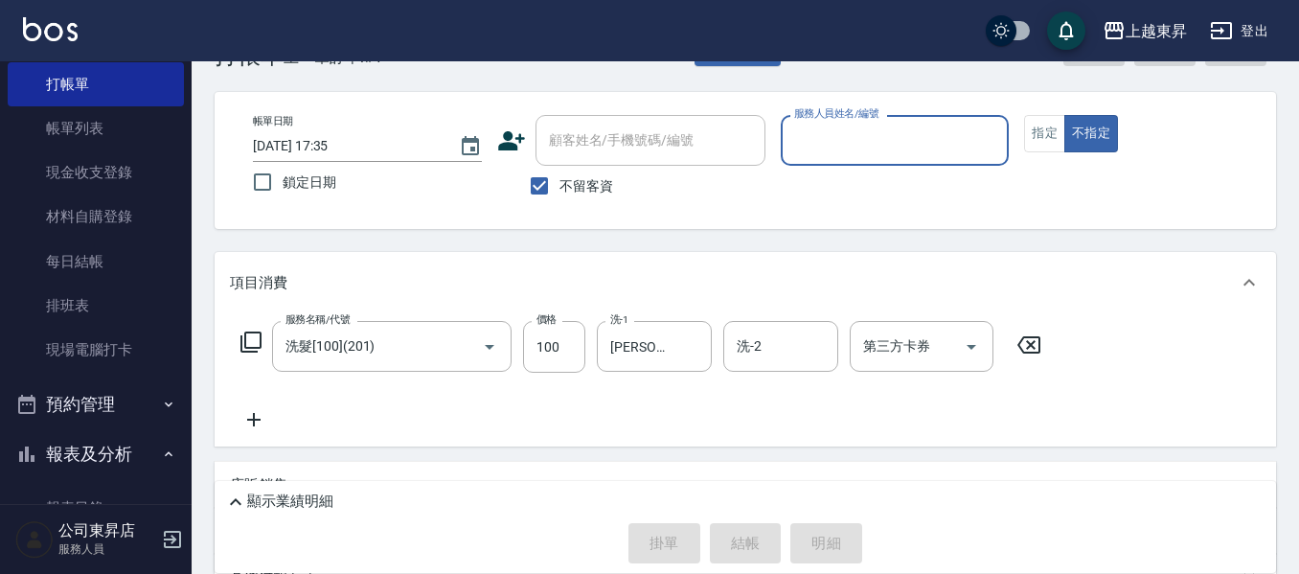
scroll to position [96, 0]
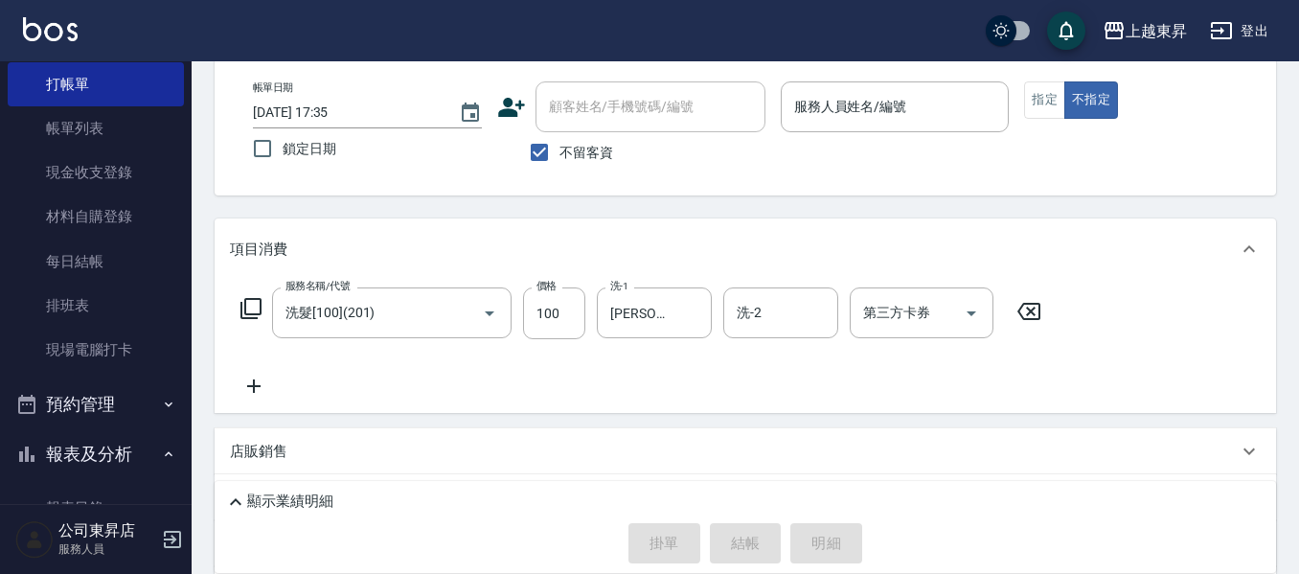
drag, startPoint x: 257, startPoint y: 387, endPoint x: 283, endPoint y: 407, distance: 32.8
click at [283, 407] on div "服務名稱/代號 洗髮[100](201) 服務名稱/代號 價格 100 價格 洗-1 榮松-07 洗-1 洗-2 洗-2 第三方卡券 第三方卡券" at bounding box center [745, 346] width 1061 height 133
click at [261, 378] on icon at bounding box center [254, 385] width 48 height 23
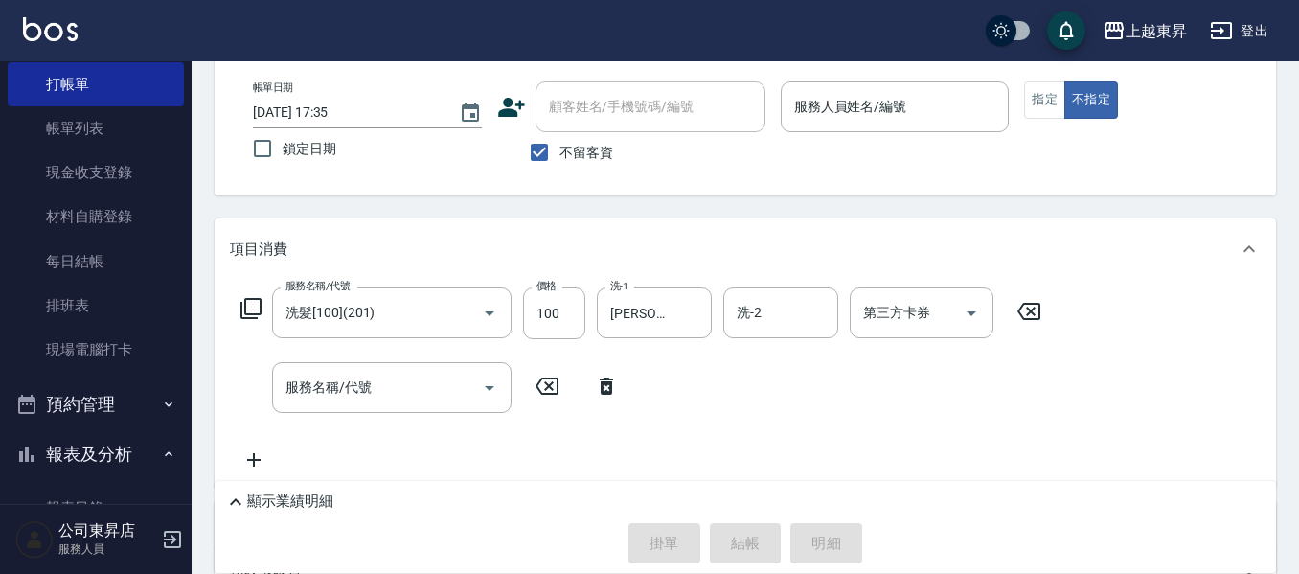
click at [318, 379] on input "服務名稱/代號" at bounding box center [377, 388] width 193 height 34
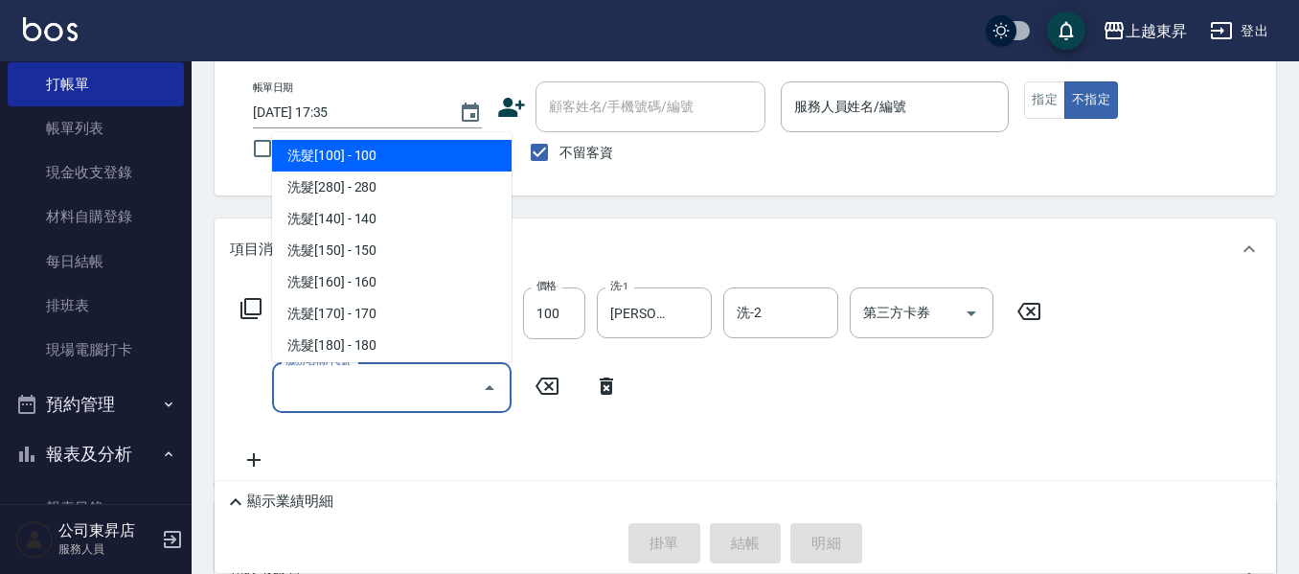
click at [385, 395] on input "服務名稱/代號" at bounding box center [377, 388] width 193 height 34
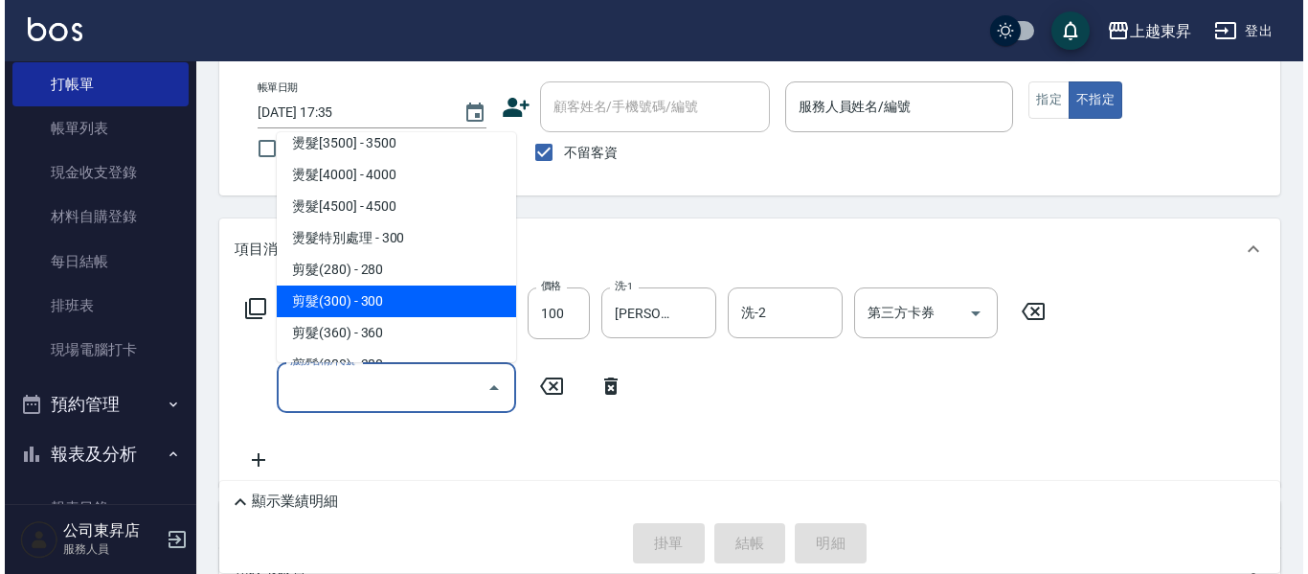
scroll to position [1341, 0]
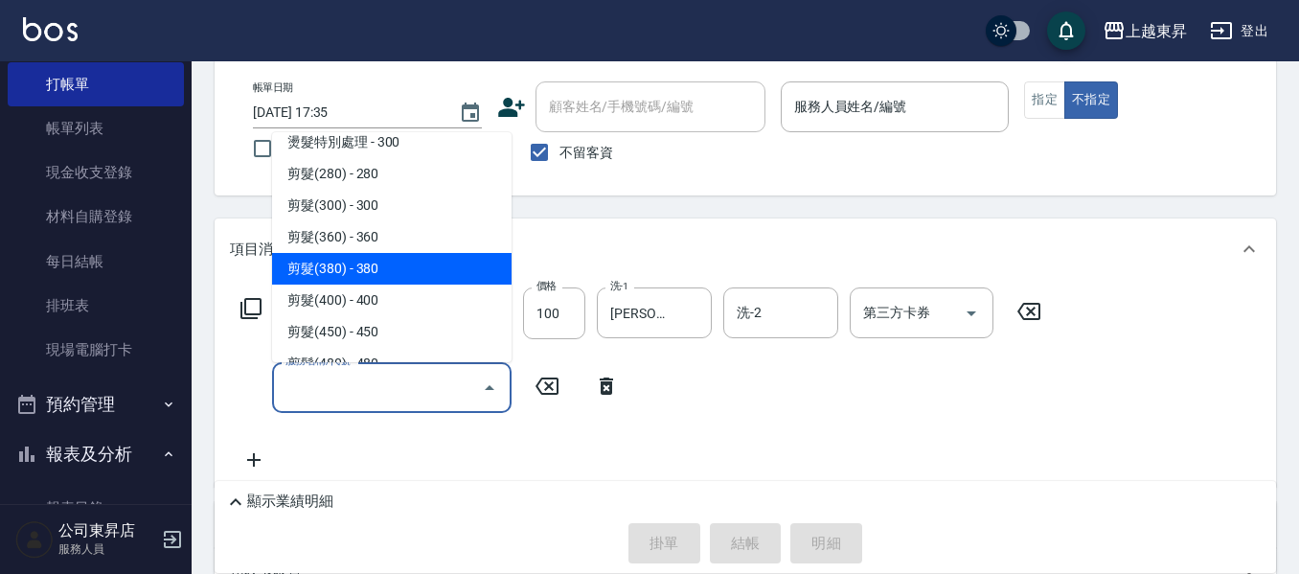
drag, startPoint x: 387, startPoint y: 264, endPoint x: 388, endPoint y: 333, distance: 69.0
click at [390, 269] on span "剪髮(380) - 380" at bounding box center [391, 269] width 239 height 32
type input "剪髮(380)(404)"
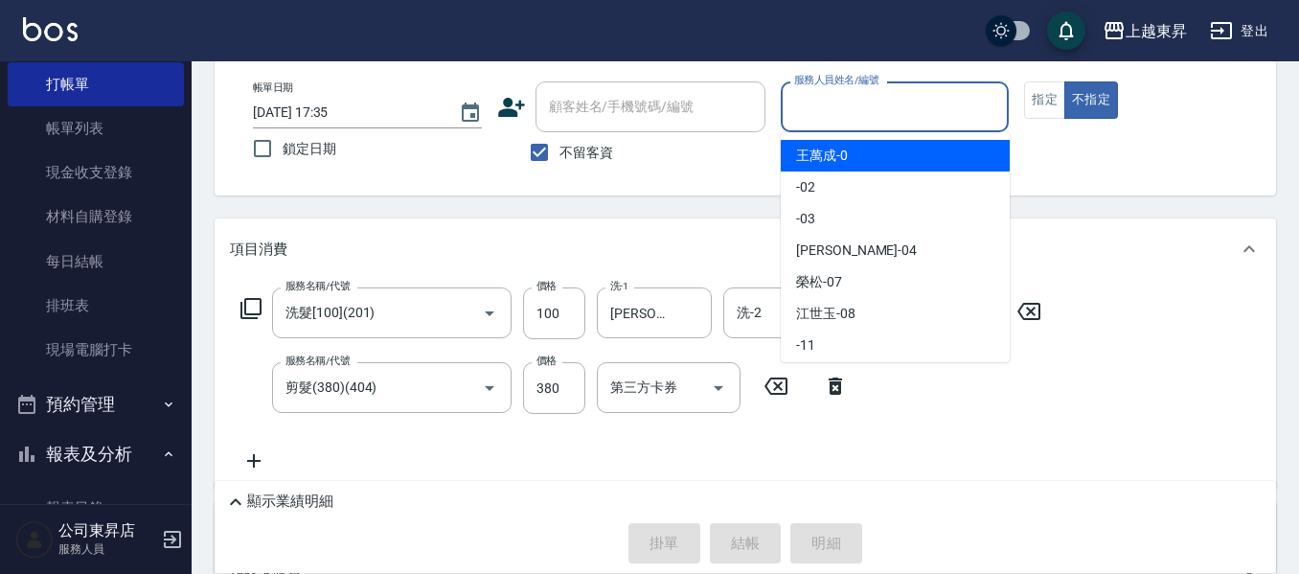
drag, startPoint x: 817, startPoint y: 102, endPoint x: 821, endPoint y: 122, distance: 19.5
click at [819, 107] on input "服務人員姓名/編號" at bounding box center [895, 107] width 212 height 34
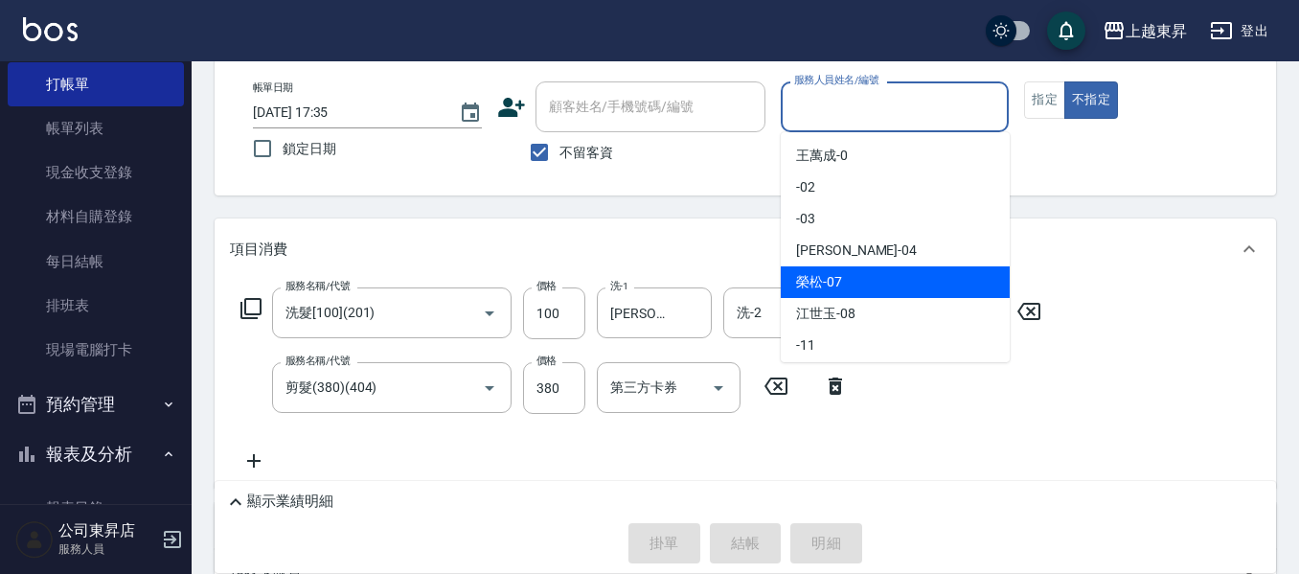
click at [839, 283] on span "榮松 -07" at bounding box center [819, 282] width 46 height 20
type input "榮松-07"
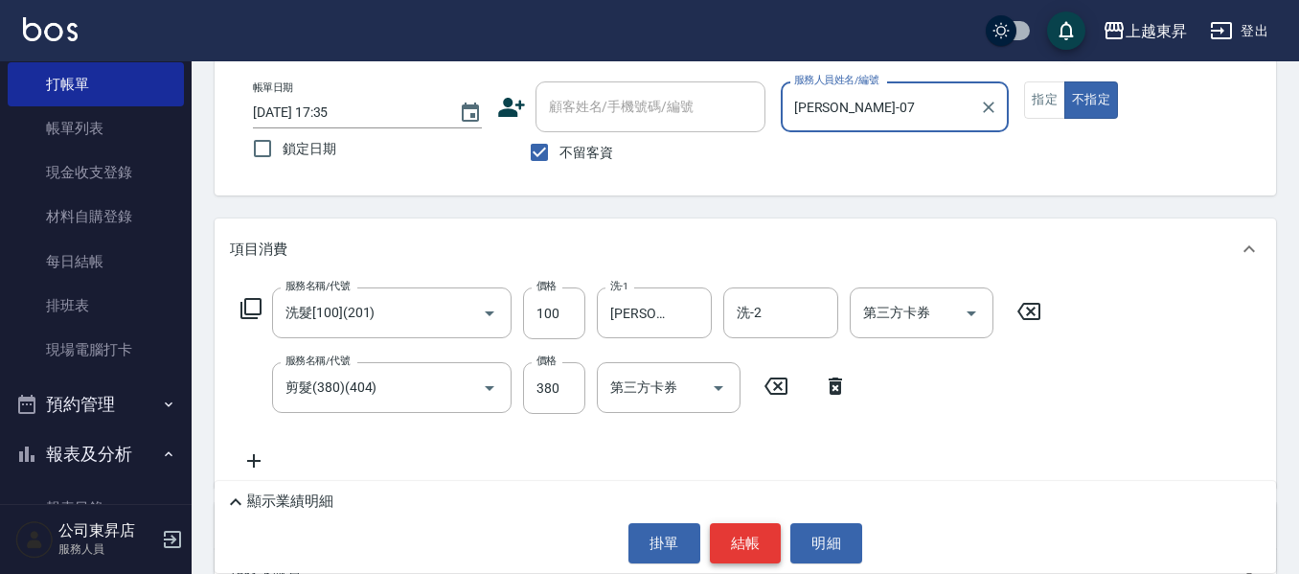
click at [741, 540] on button "結帳" at bounding box center [746, 543] width 72 height 40
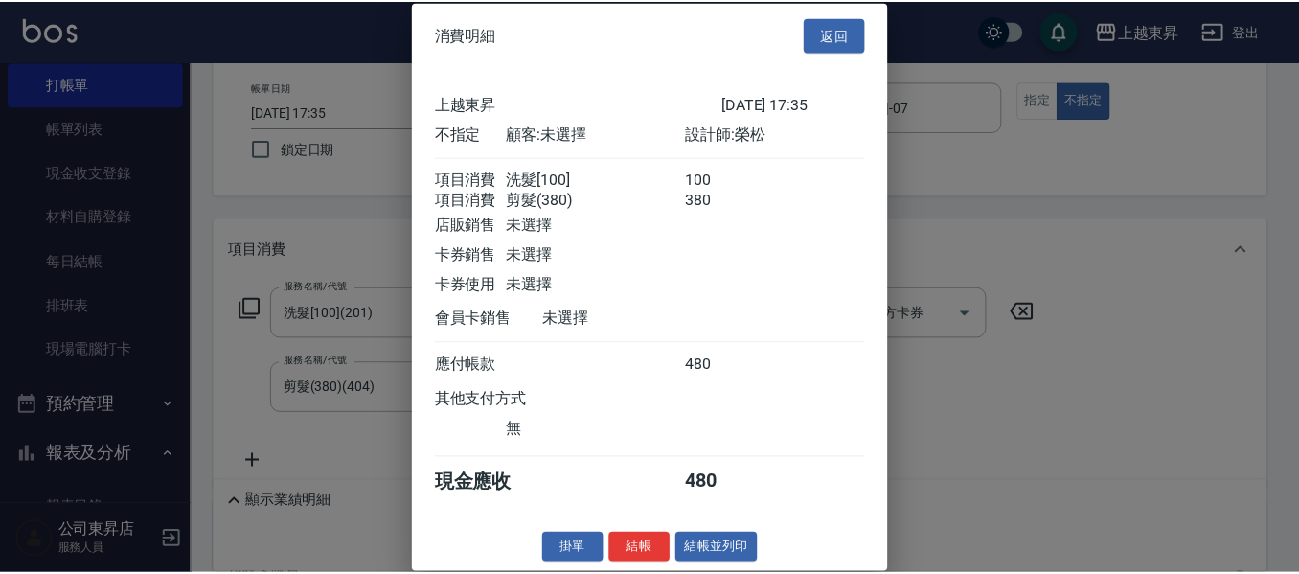
scroll to position [31, 0]
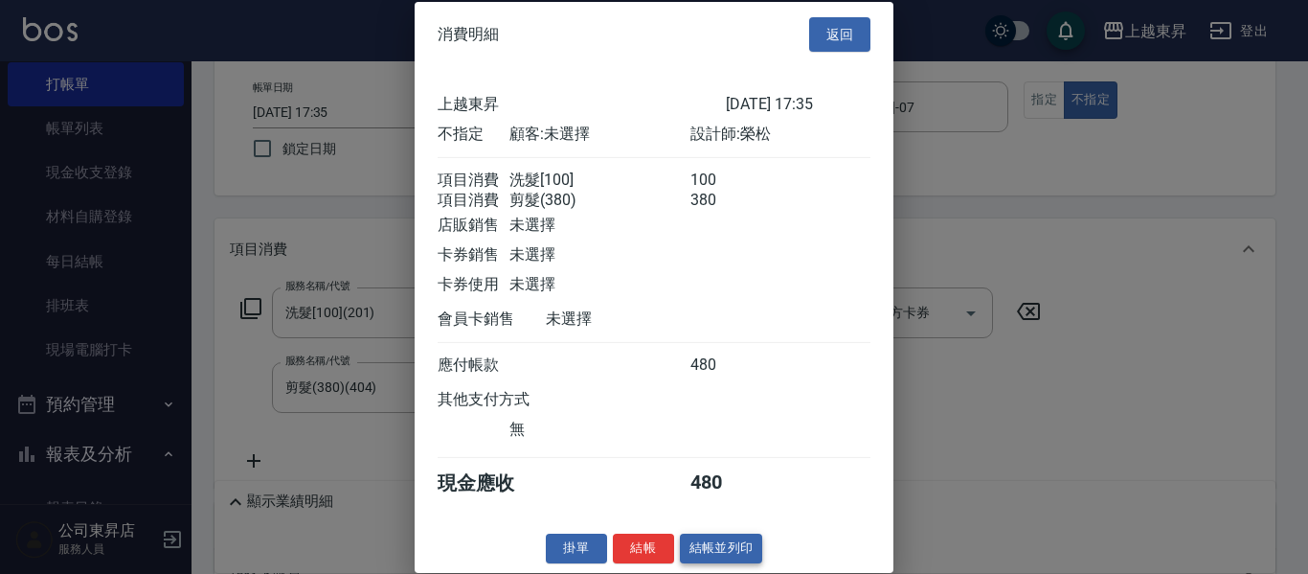
click at [702, 538] on button "結帳並列印" at bounding box center [721, 548] width 83 height 30
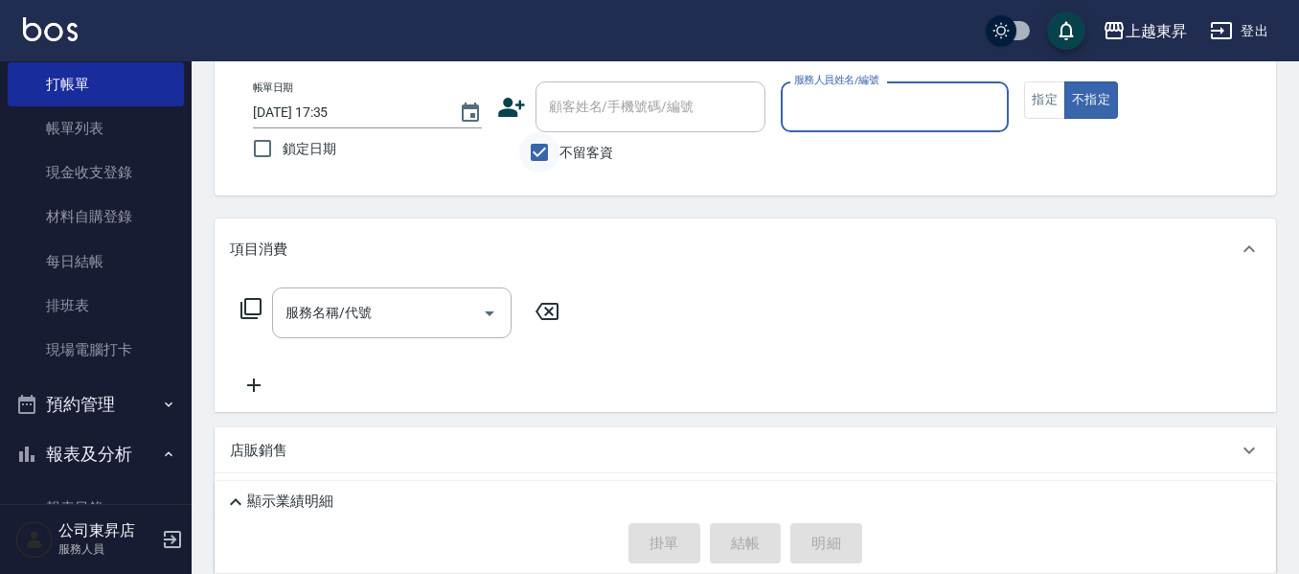
click at [551, 148] on input "不留客資" at bounding box center [539, 152] width 40 height 40
checkbox input "false"
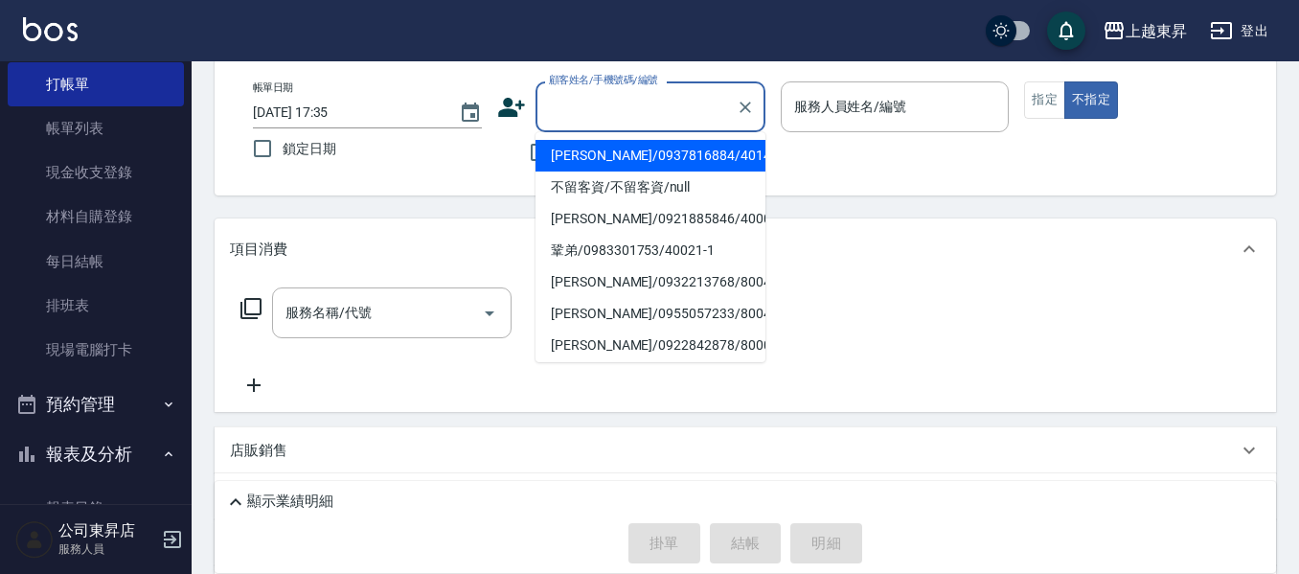
click at [563, 102] on div "顧客姓名/手機號碼/編號 顧客姓名/手機號碼/編號" at bounding box center [650, 106] width 230 height 51
click at [605, 253] on li "羅宇宸/0968858186/80018" at bounding box center [650, 251] width 230 height 32
type input "羅宇宸/0968858186/80018"
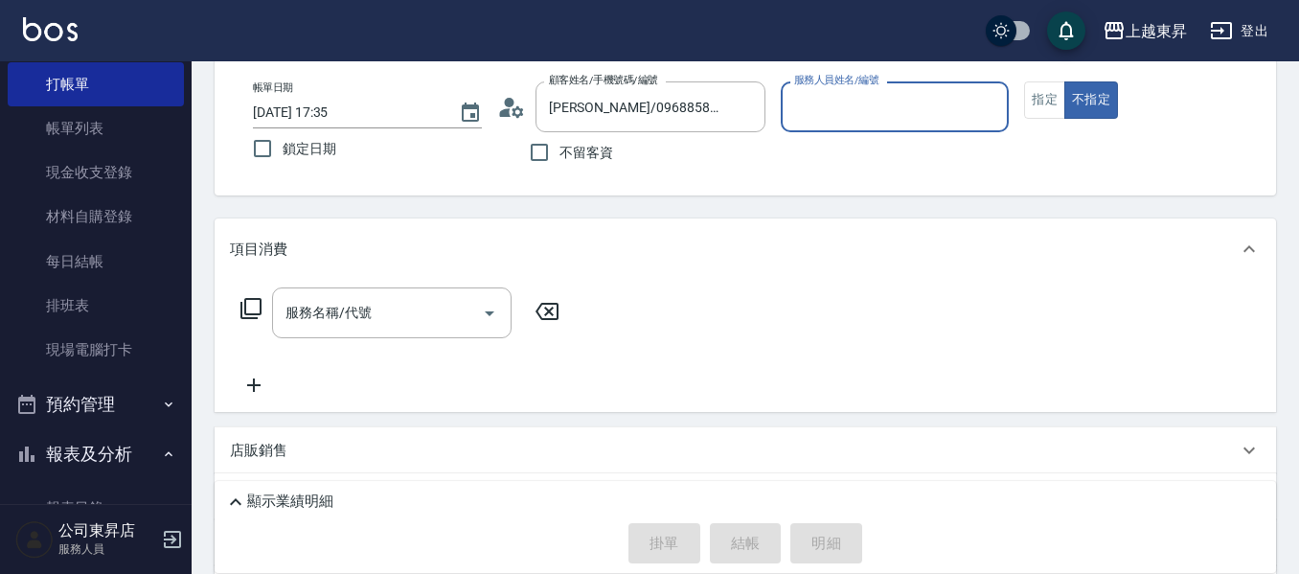
type input "江世玉-08"
click at [1054, 102] on button "指定" at bounding box center [1044, 99] width 41 height 37
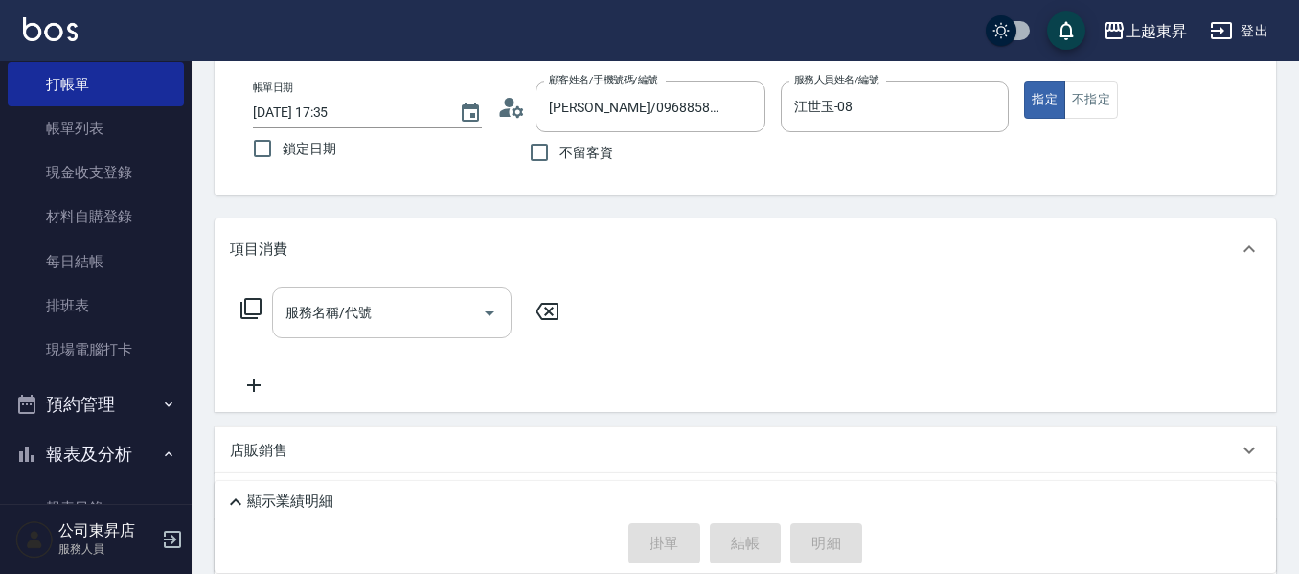
click at [359, 323] on input "服務名稱/代號" at bounding box center [377, 313] width 193 height 34
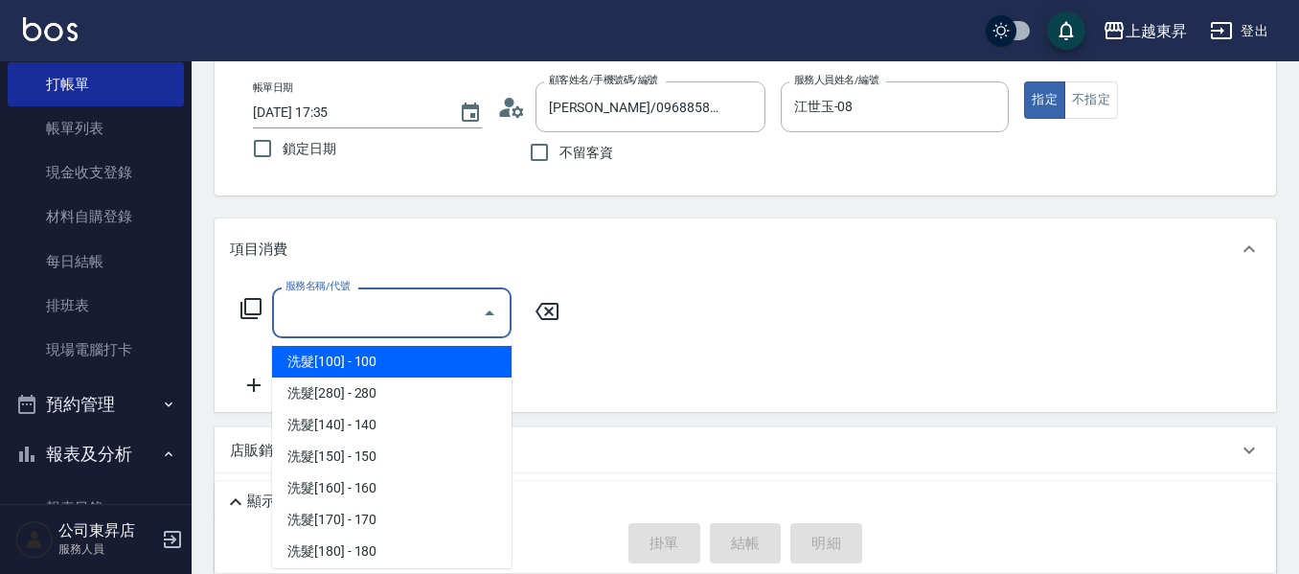
click at [357, 367] on span "洗髮[100] - 100" at bounding box center [391, 362] width 239 height 32
type input "洗髮[100](201)"
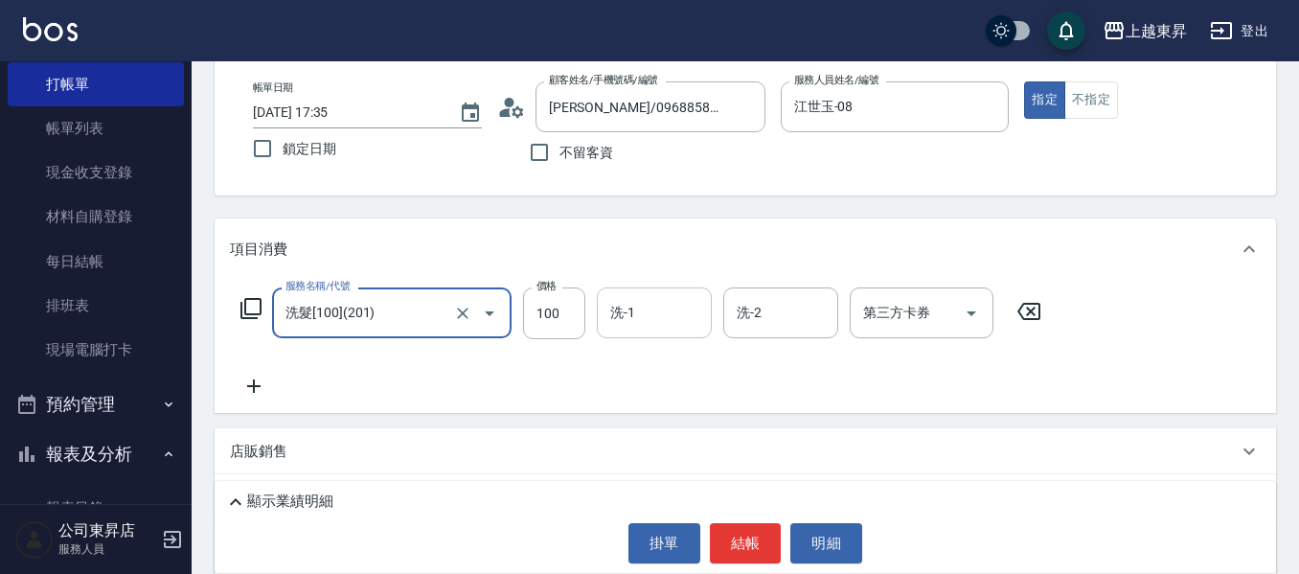
click at [637, 314] on input "洗-1" at bounding box center [654, 313] width 98 height 34
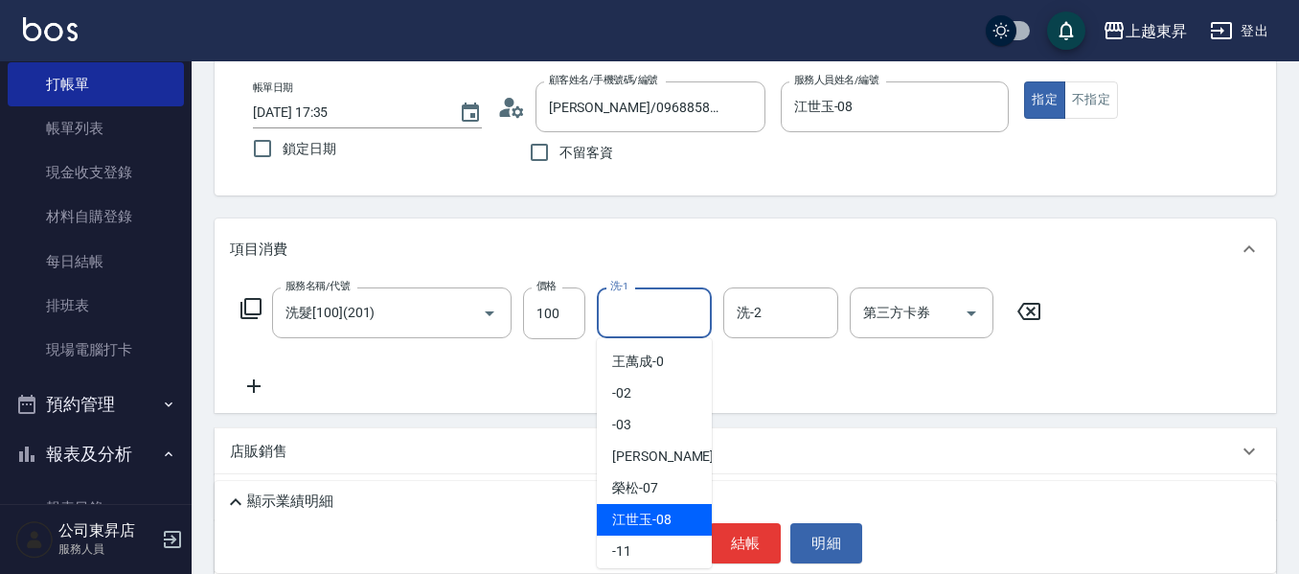
click at [645, 506] on div "江世玉 -08" at bounding box center [654, 520] width 115 height 32
type input "江世玉-08"
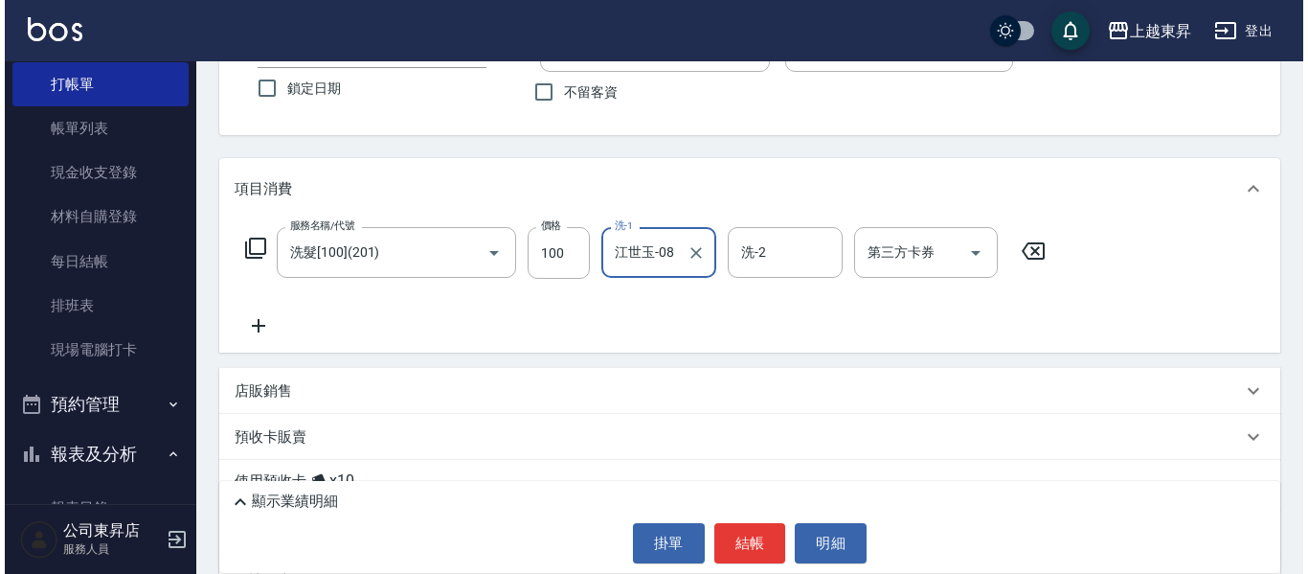
scroll to position [291, 0]
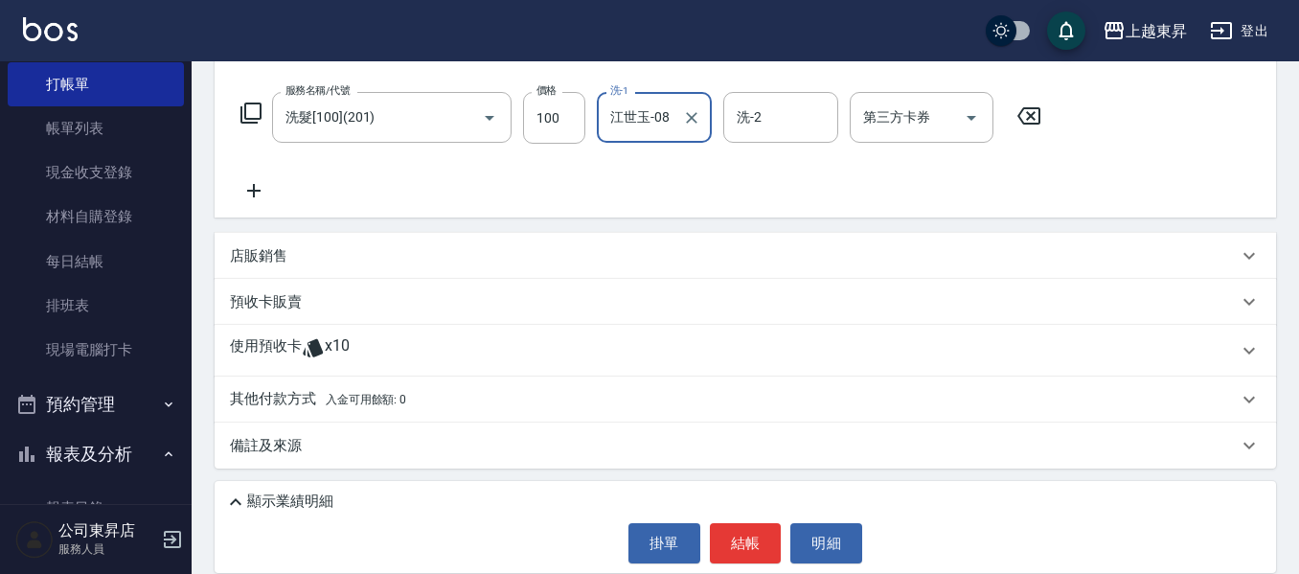
click at [261, 189] on icon at bounding box center [254, 190] width 48 height 23
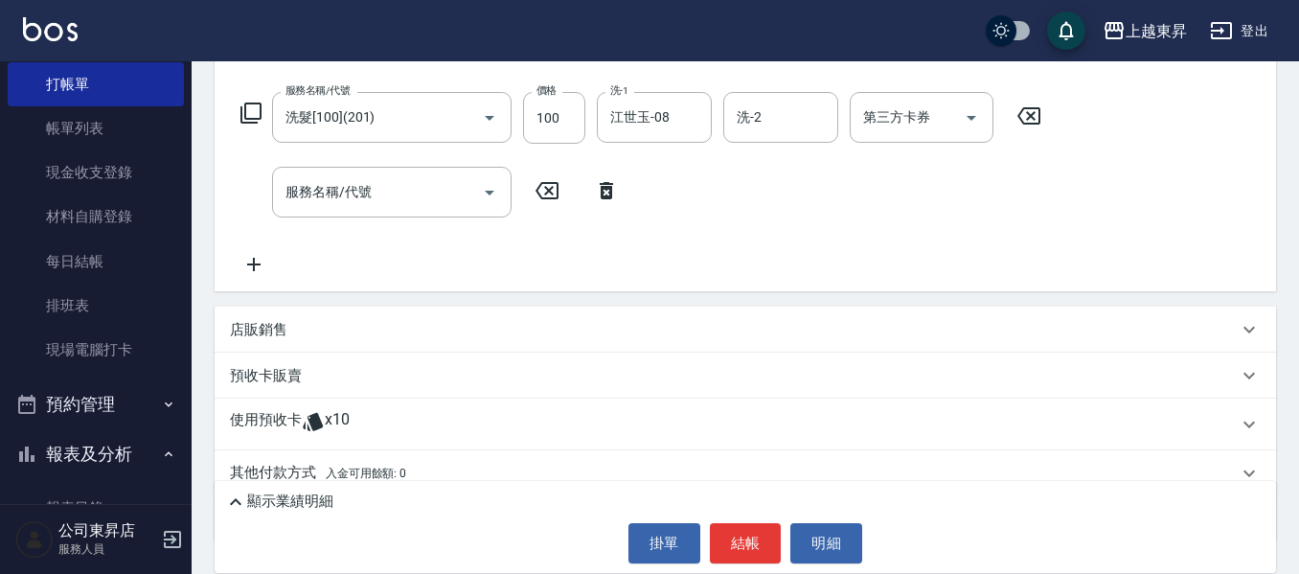
click at [255, 259] on icon at bounding box center [253, 264] width 13 height 13
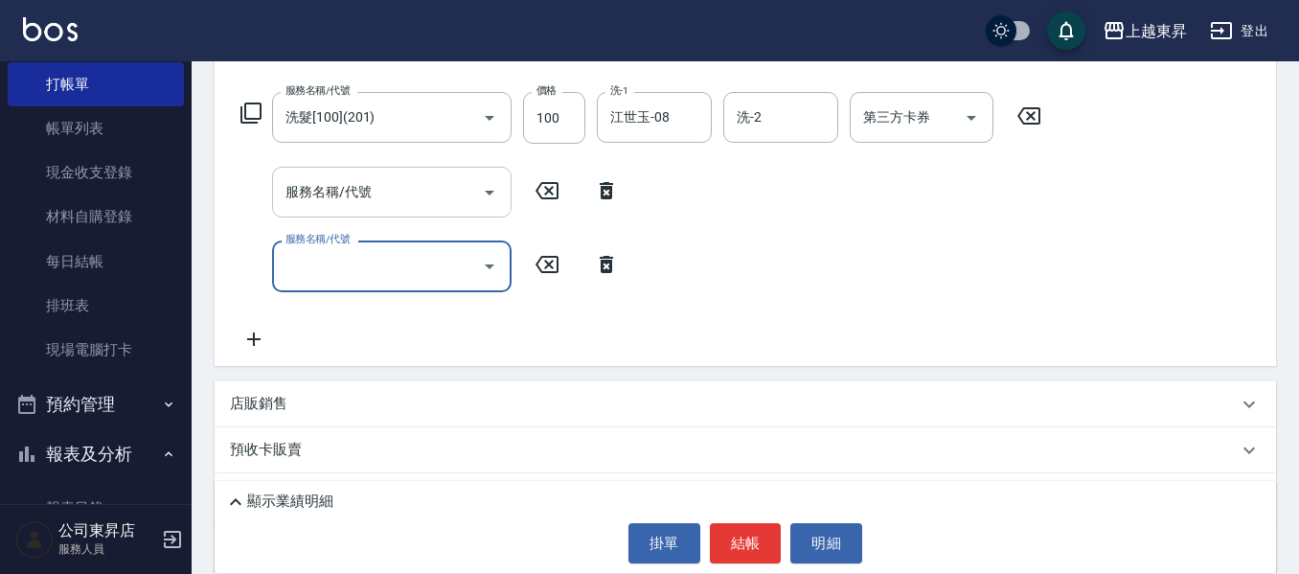
click at [326, 195] on input "服務名稱/代號" at bounding box center [377, 192] width 193 height 34
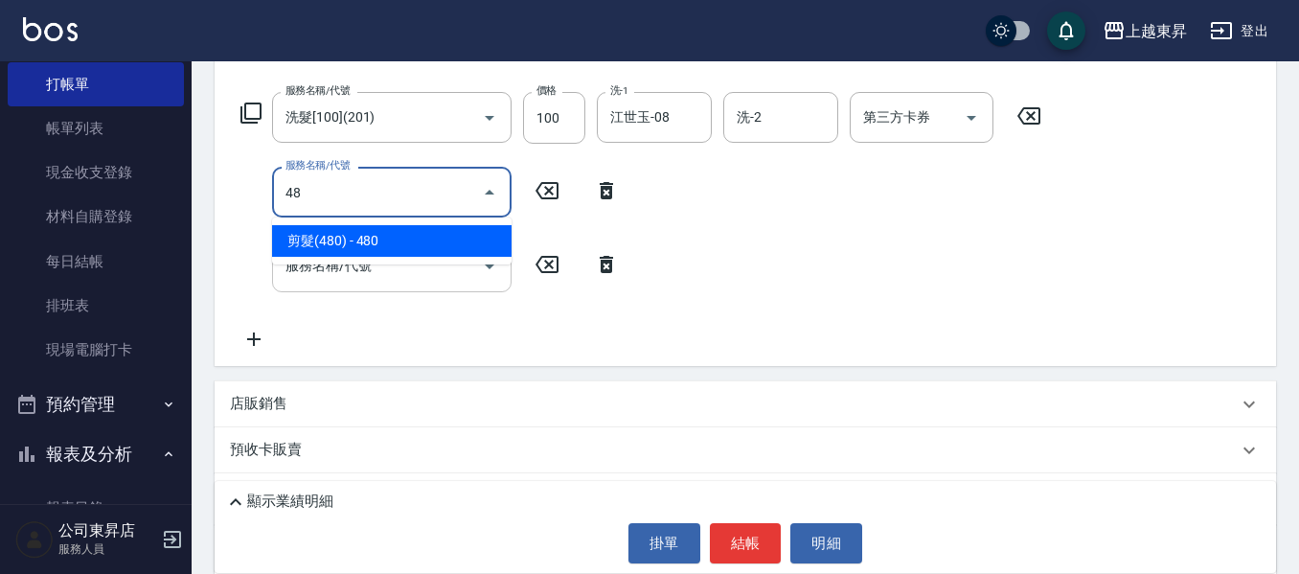
click at [365, 238] on span "剪髮(480) - 480" at bounding box center [391, 241] width 239 height 32
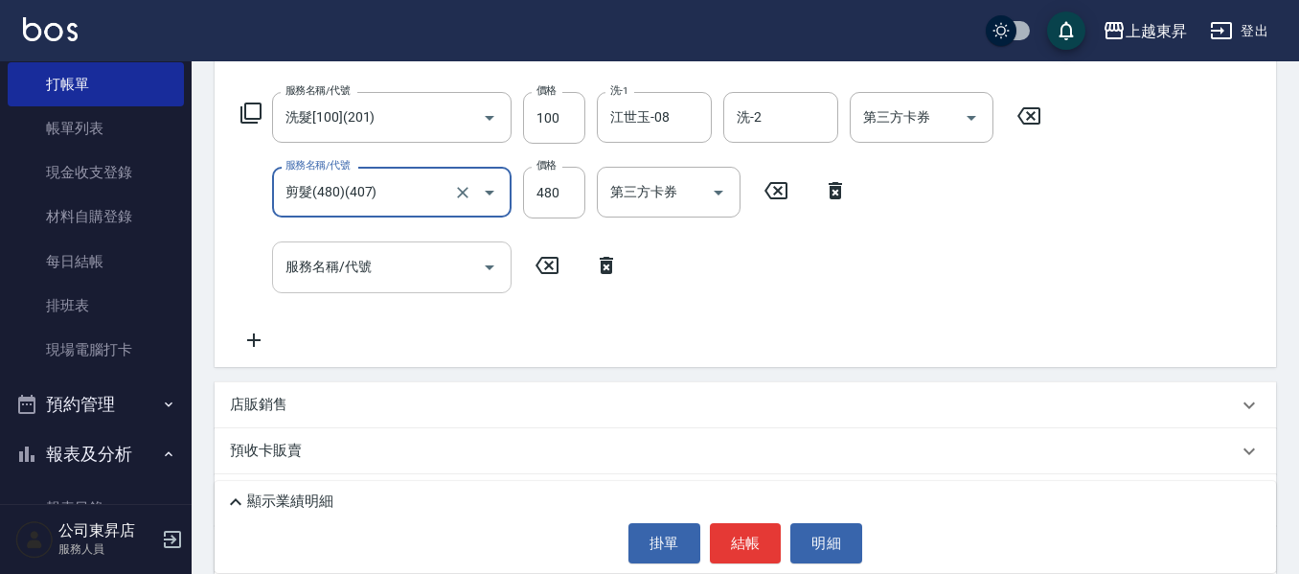
type input "剪髮(480)(407)"
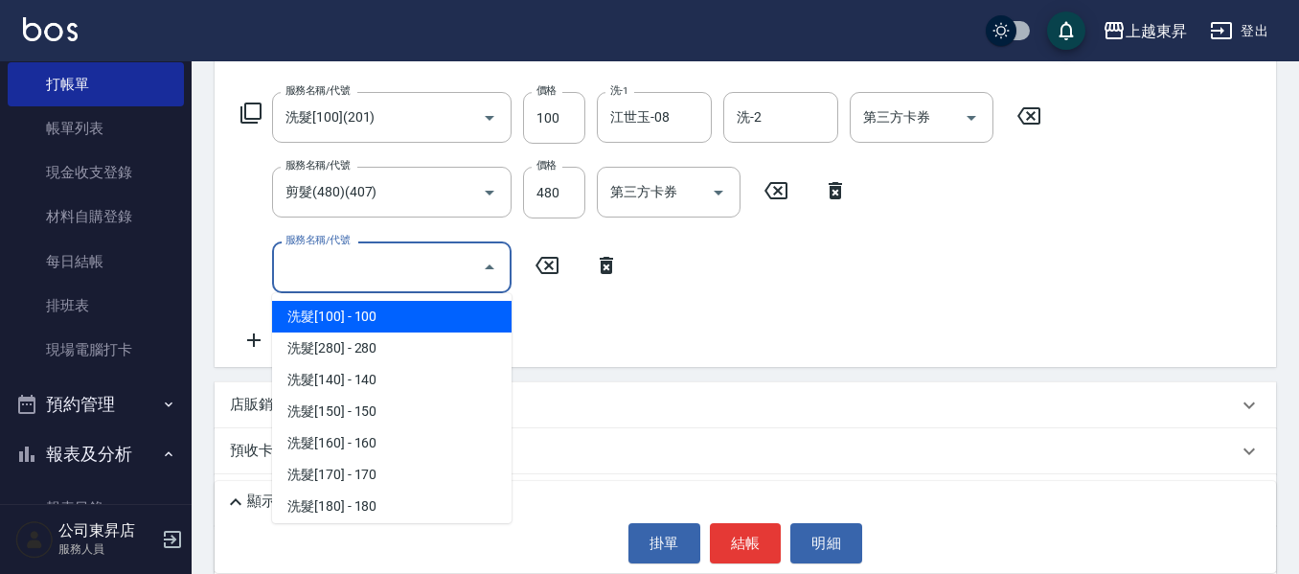
click at [339, 274] on input "服務名稱/代號" at bounding box center [377, 267] width 193 height 34
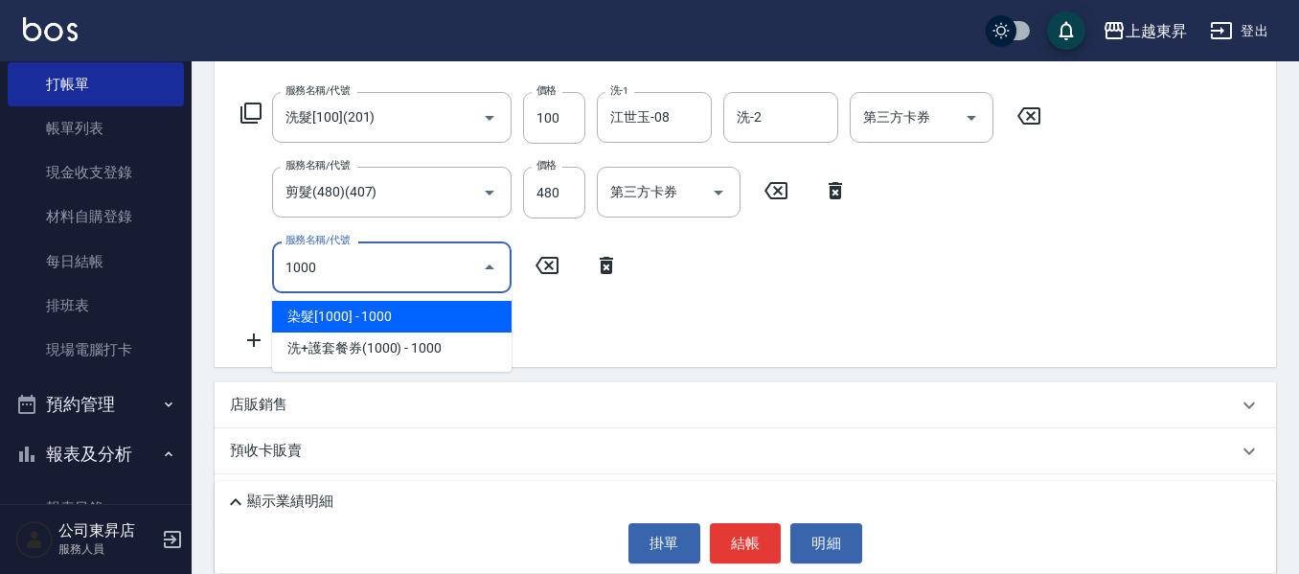
click at [443, 308] on span "染髮[1000] - 1000" at bounding box center [391, 317] width 239 height 32
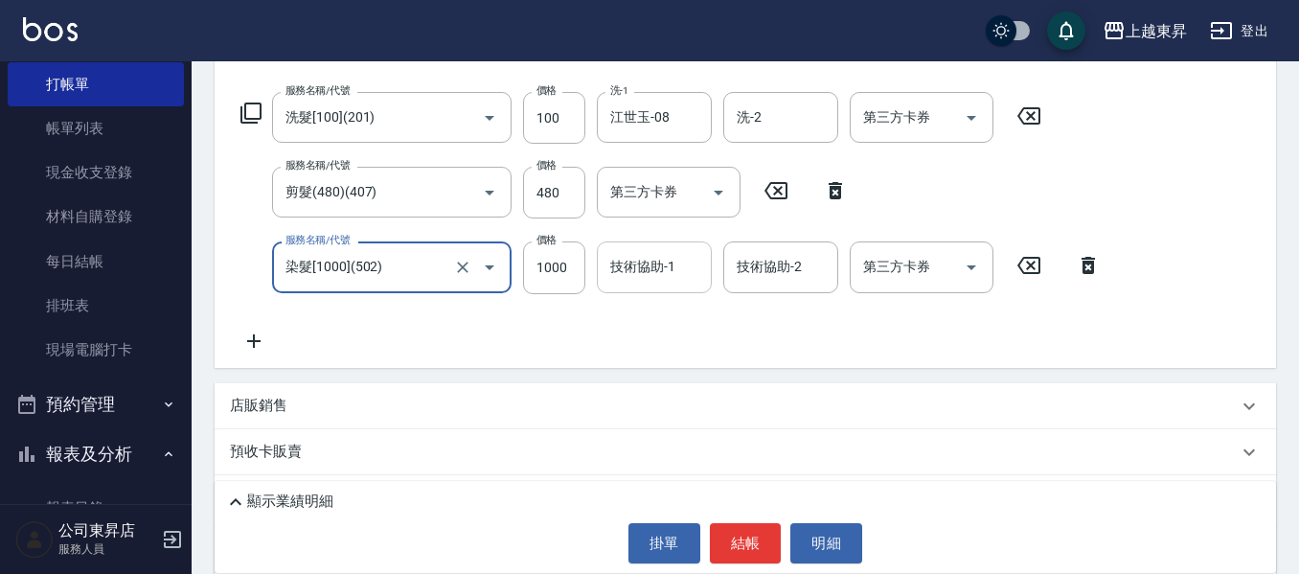
type input "染髮[1000](502)"
click at [633, 277] on input "技術協助-1" at bounding box center [654, 267] width 98 height 34
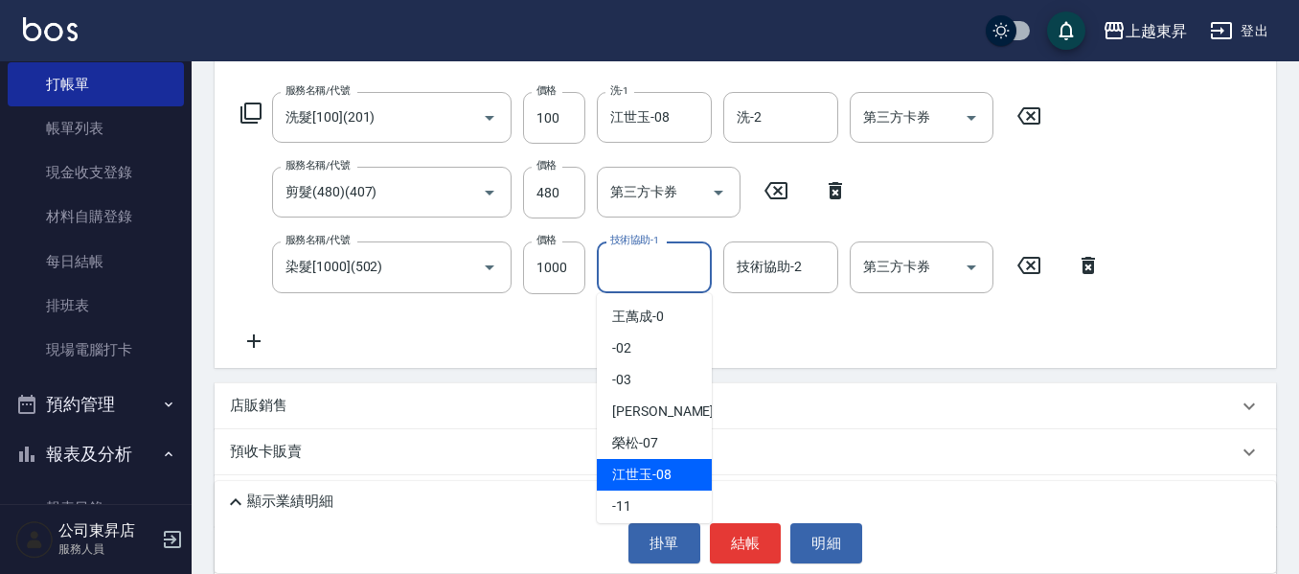
click at [640, 476] on span "江世玉 -08" at bounding box center [641, 475] width 59 height 20
type input "江世玉-08"
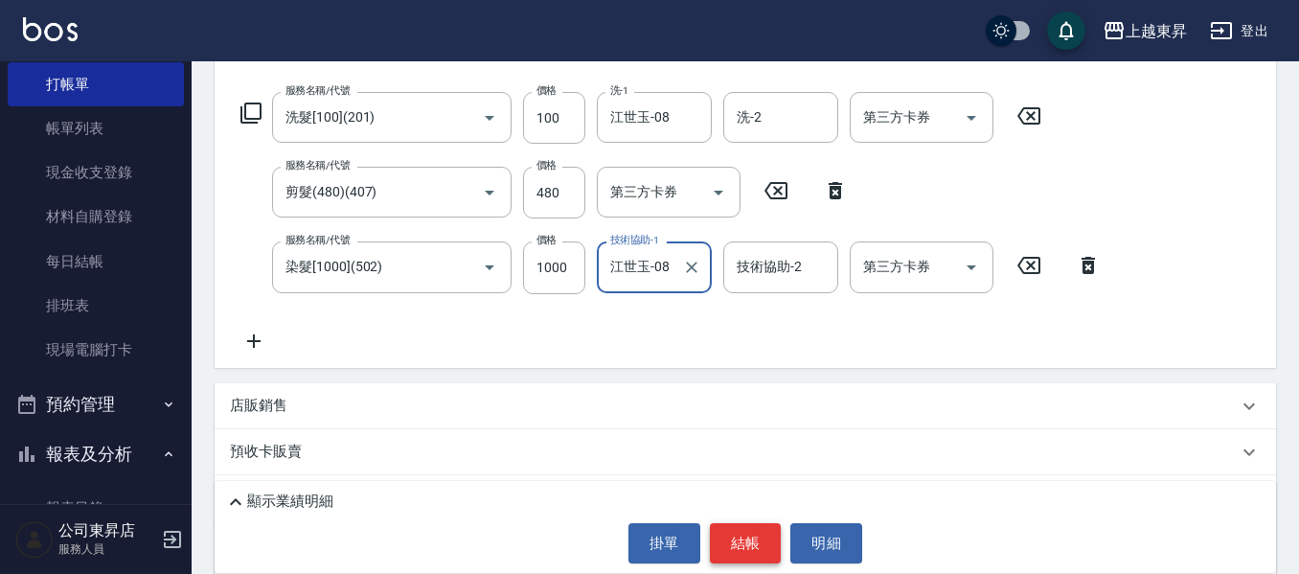
click at [733, 547] on button "結帳" at bounding box center [746, 543] width 72 height 40
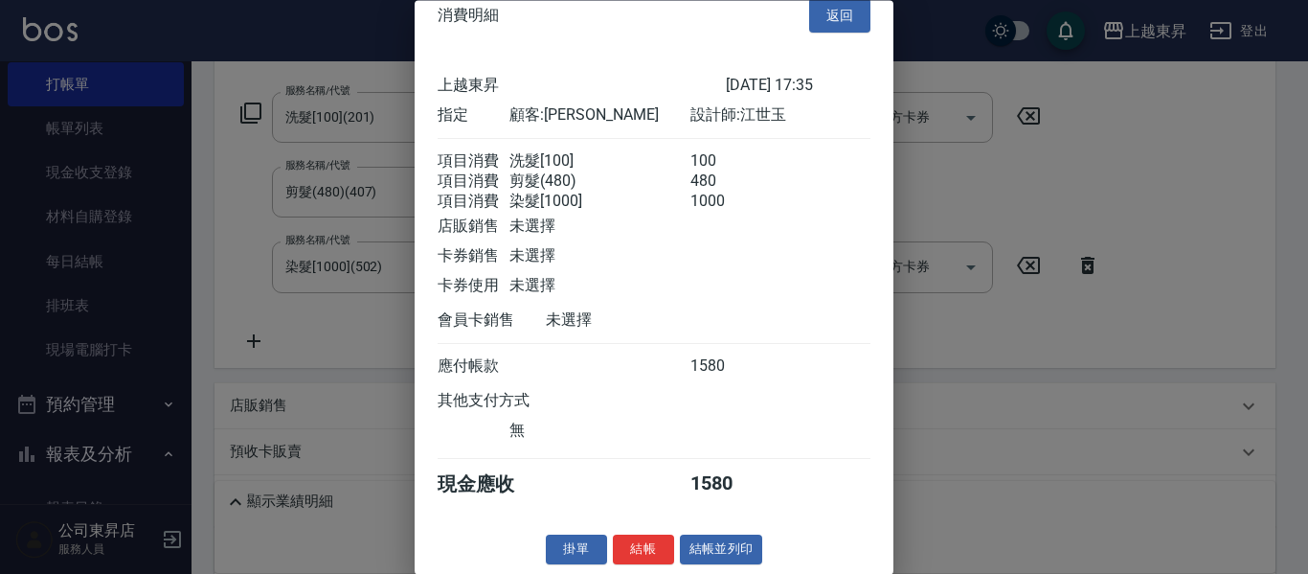
scroll to position [54, 0]
click at [714, 550] on button "結帳並列印" at bounding box center [721, 550] width 83 height 30
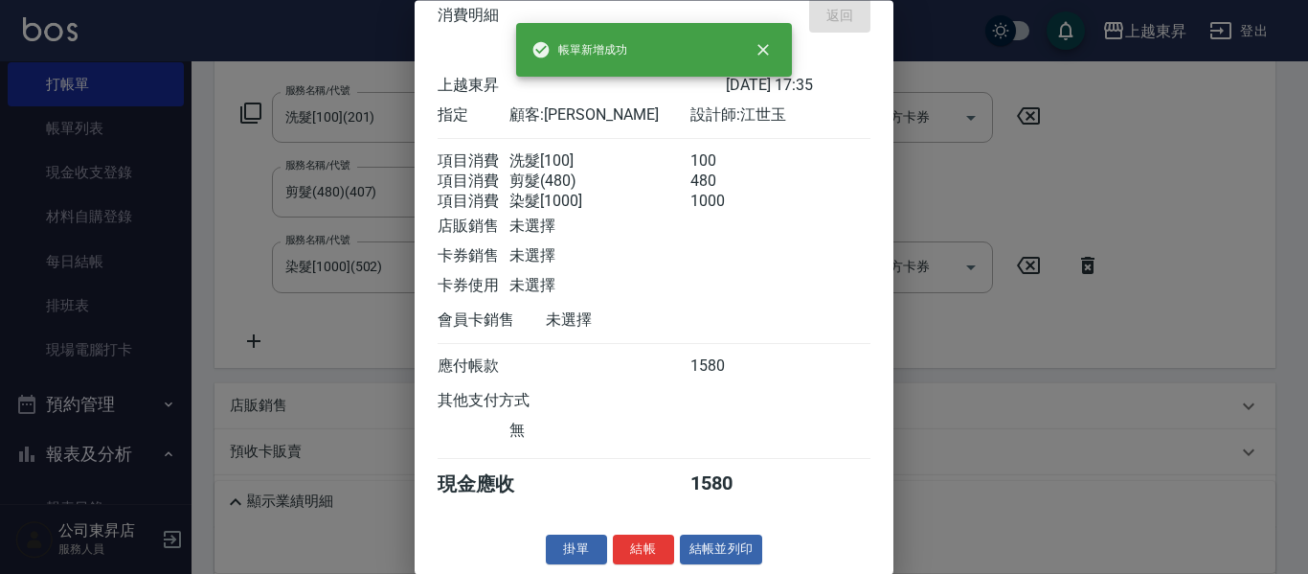
type input "2025/10/08 17:36"
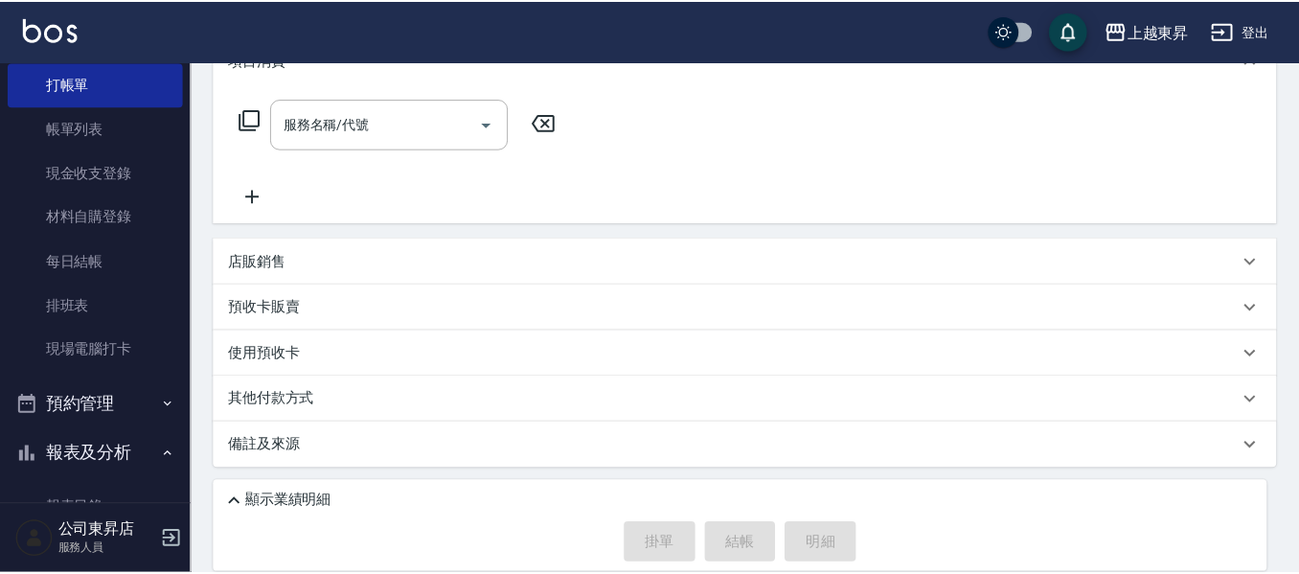
scroll to position [0, 0]
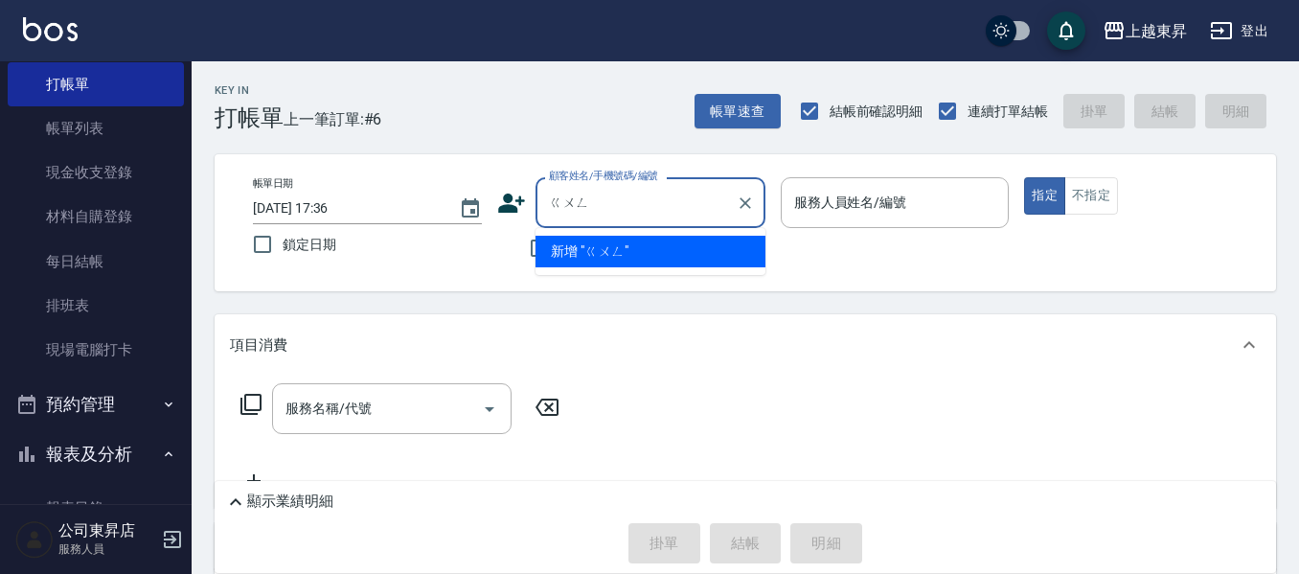
type input "鞏"
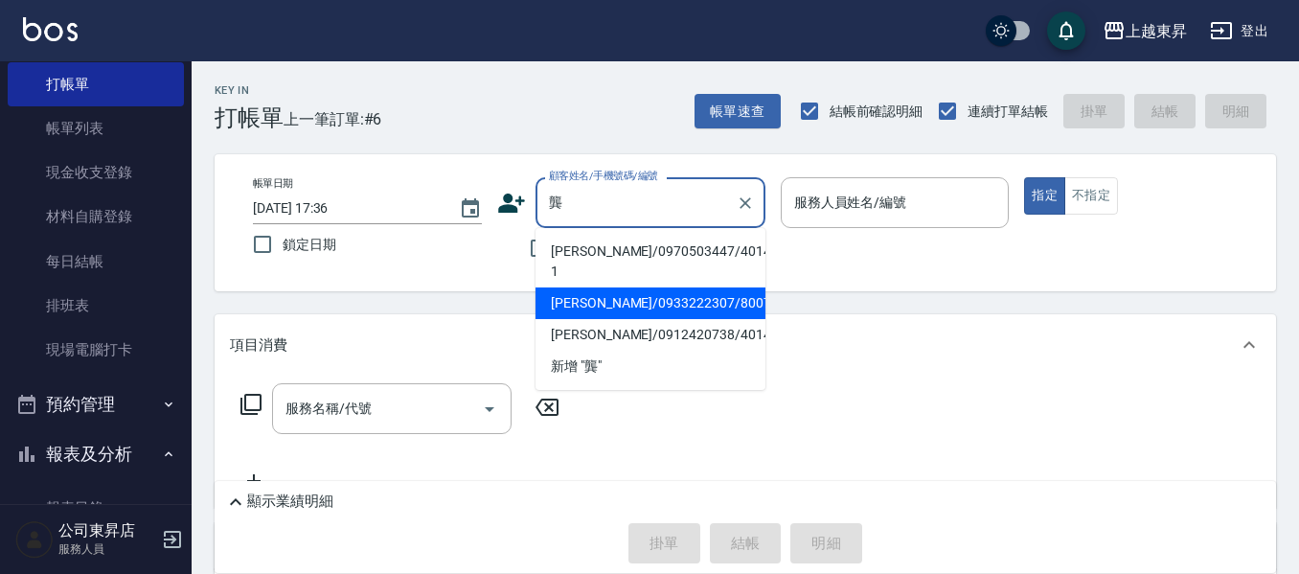
click at [606, 287] on li "龔曼麗/0933222307/80078" at bounding box center [650, 303] width 230 height 32
type input "龔曼麗/0933222307/80078"
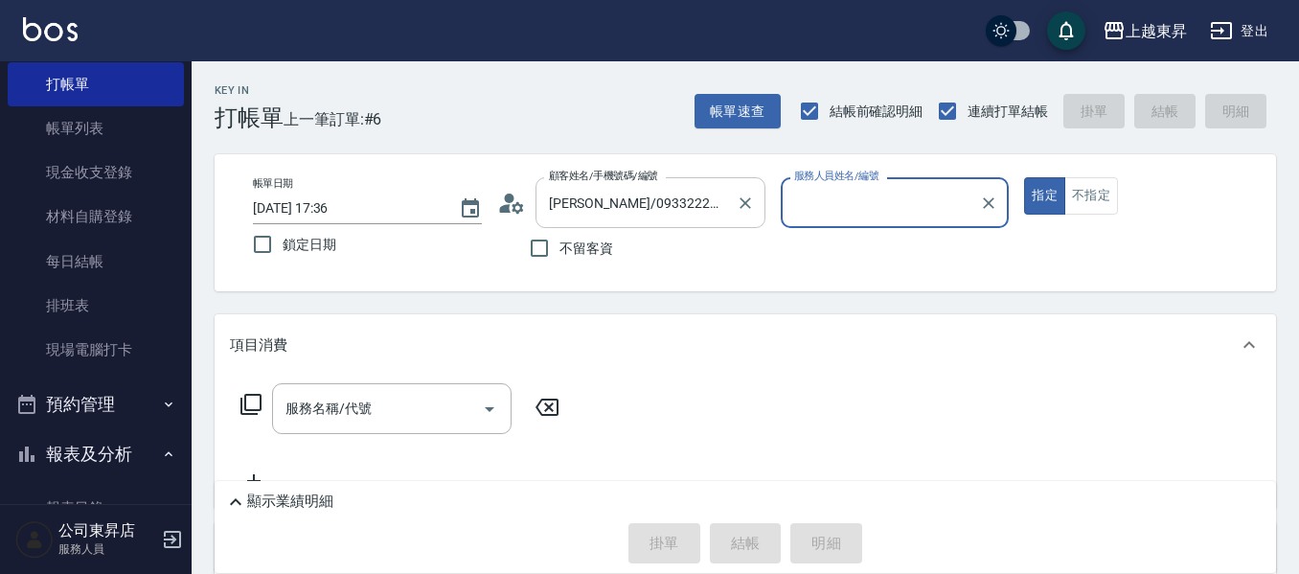
type input "江世玉-08"
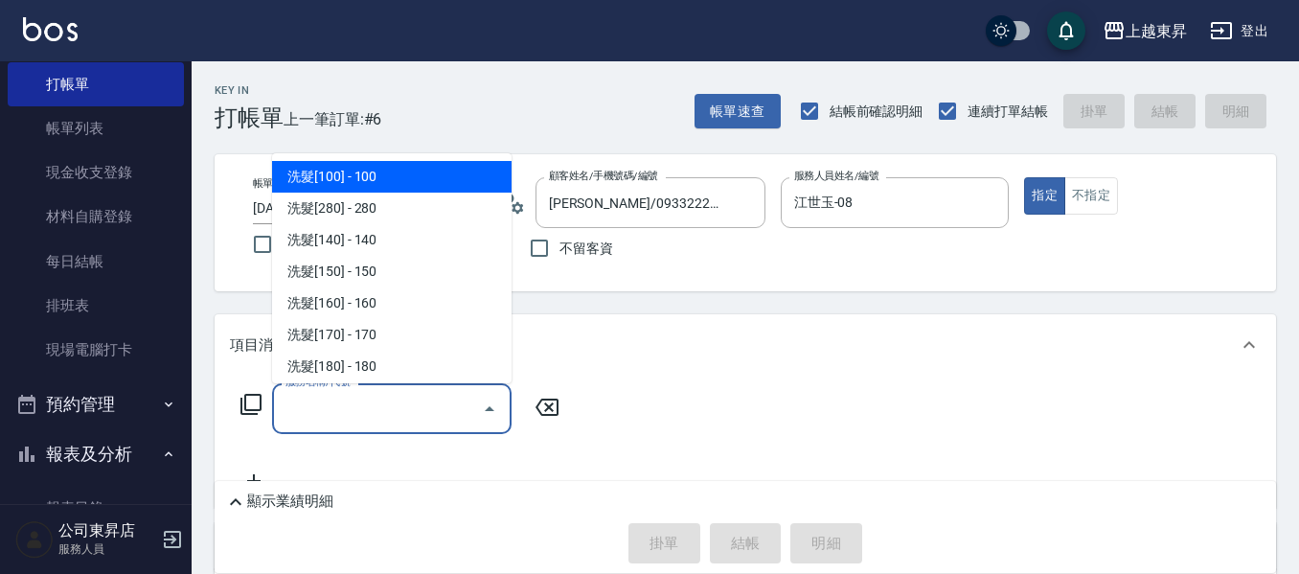
click at [329, 410] on div "服務名稱/代號 服務名稱/代號" at bounding box center [391, 408] width 239 height 51
click at [329, 171] on span "洗髮[100] - 100" at bounding box center [391, 177] width 239 height 32
type input "洗髮[100](201)"
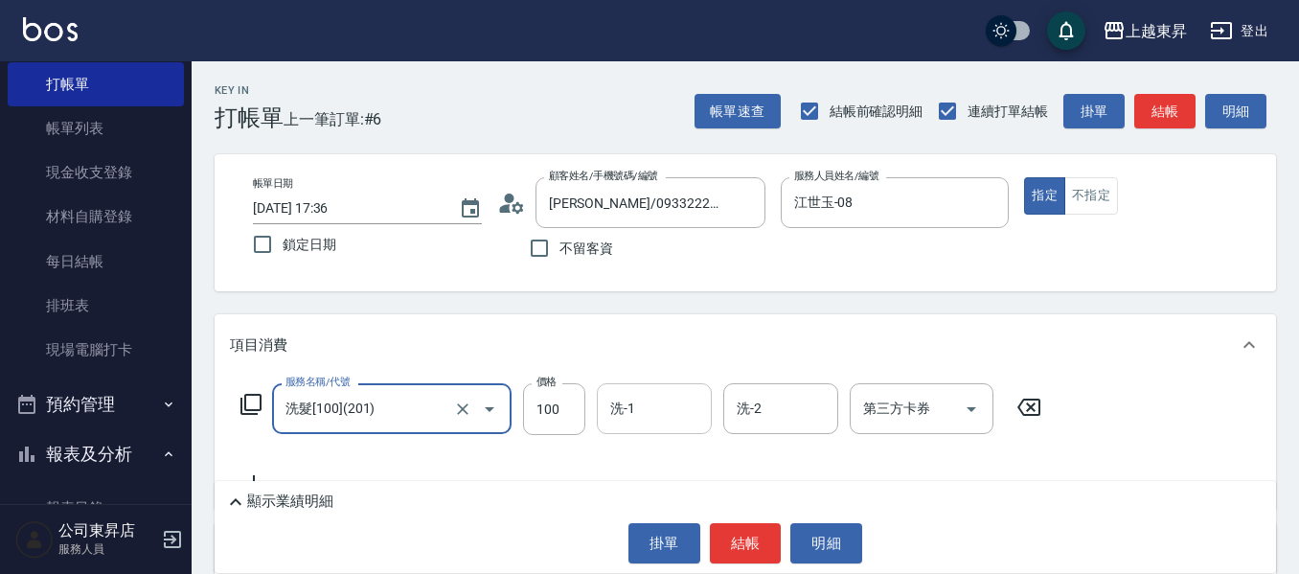
click at [634, 417] on div "洗-1 洗-1" at bounding box center [654, 408] width 115 height 51
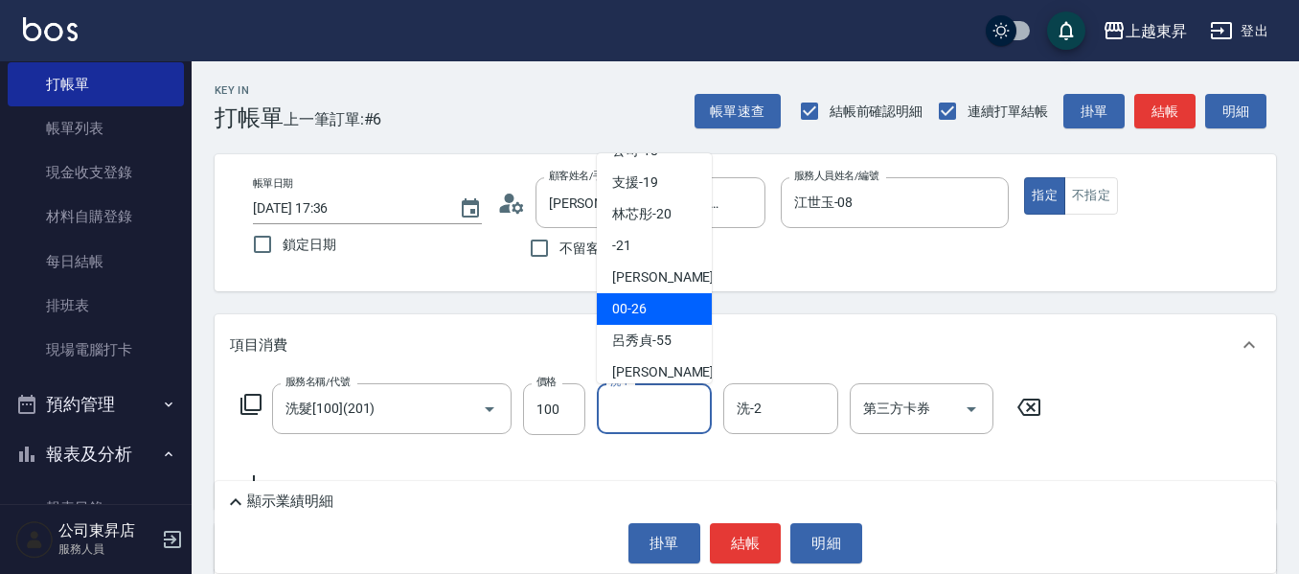
scroll to position [287, 0]
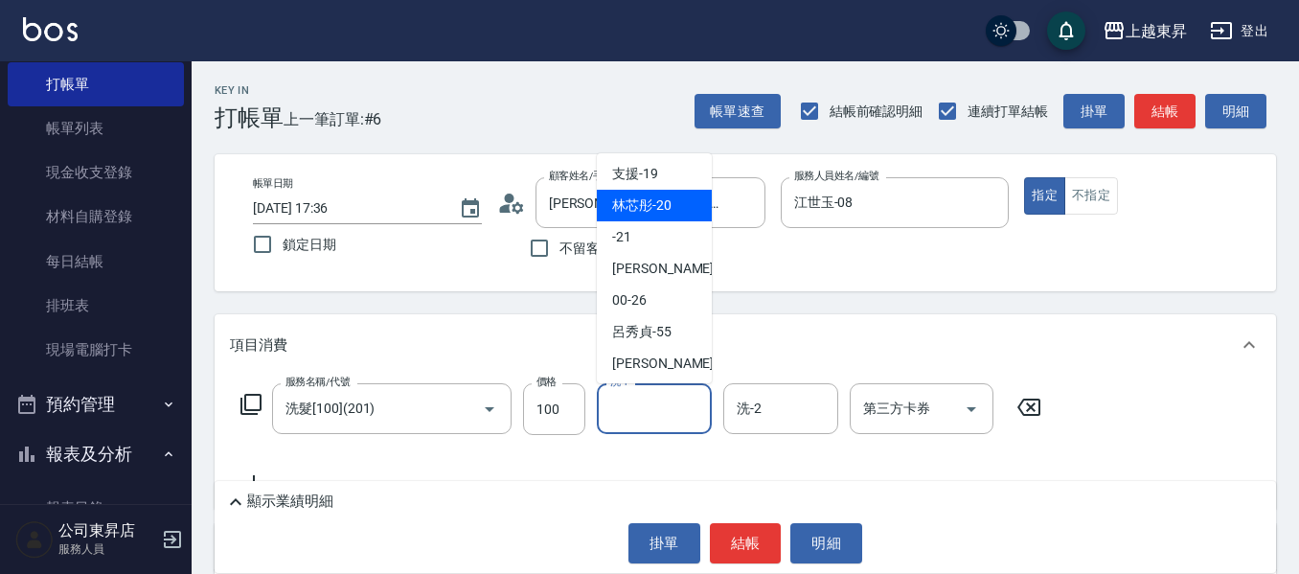
click at [618, 201] on span "林芯彤 -20" at bounding box center [641, 205] width 59 height 20
type input "林芯彤-20"
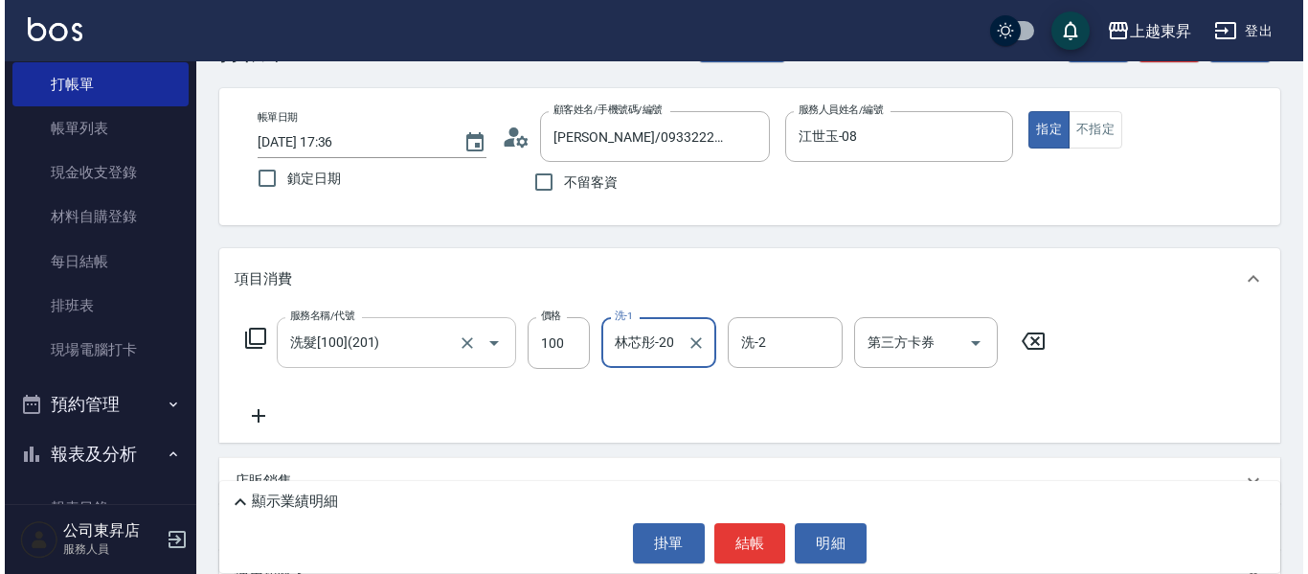
scroll to position [192, 0]
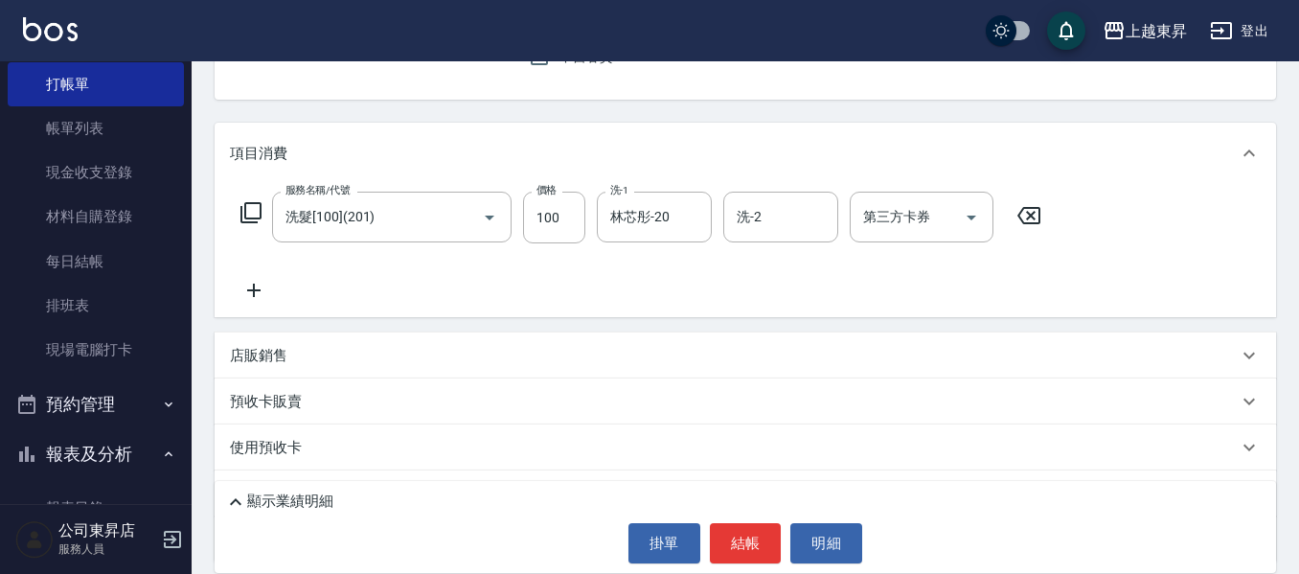
click at [255, 282] on icon at bounding box center [254, 290] width 48 height 23
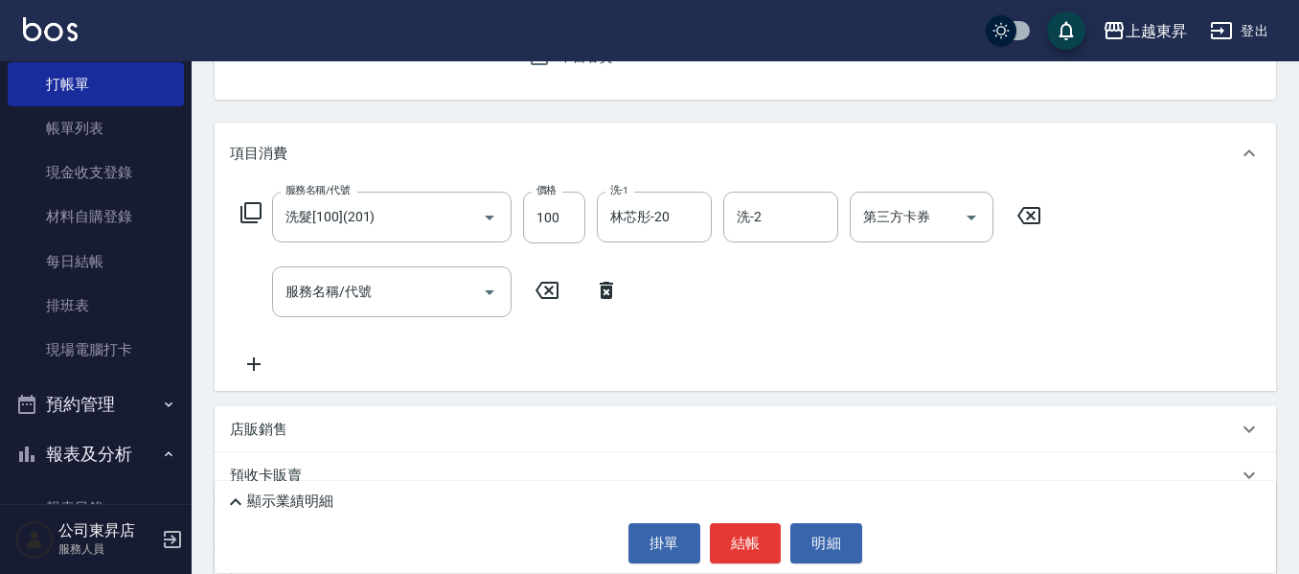
click at [255, 360] on icon at bounding box center [253, 363] width 13 height 13
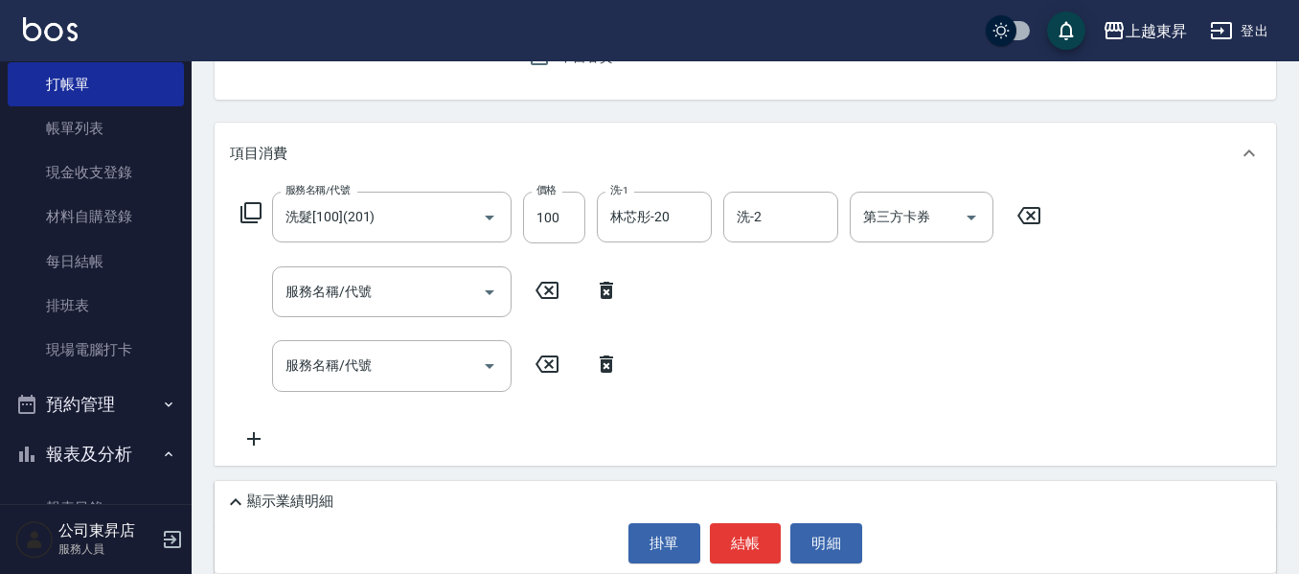
click at [257, 438] on icon at bounding box center [253, 438] width 13 height 13
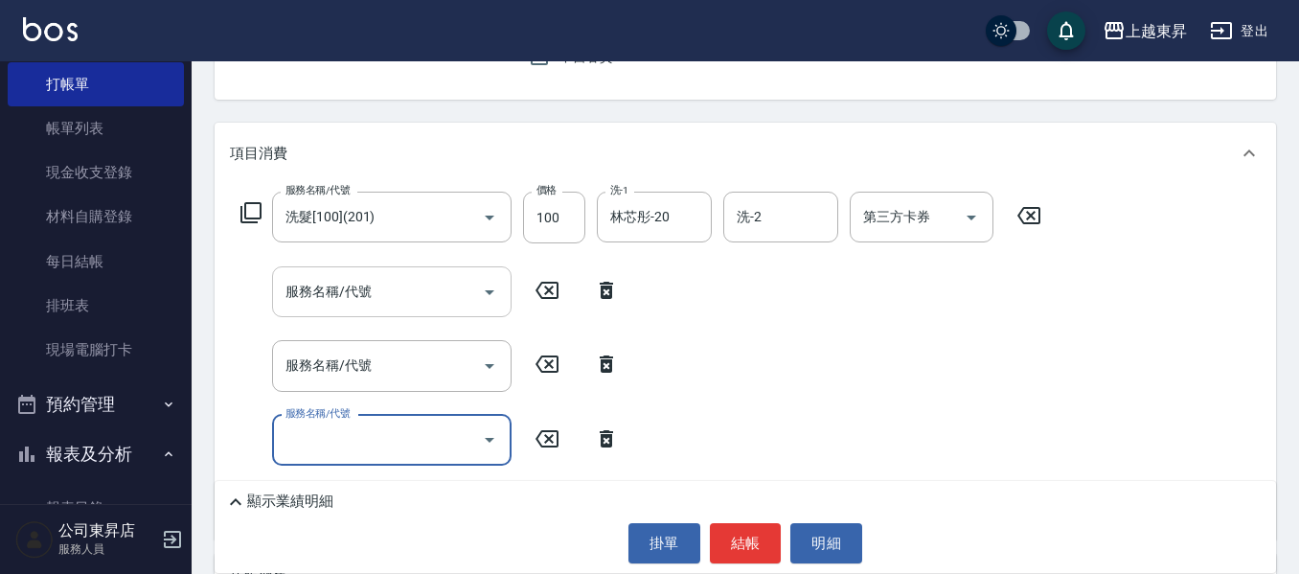
click at [342, 283] on div "服務名稱/代號 服務名稱/代號" at bounding box center [391, 291] width 239 height 51
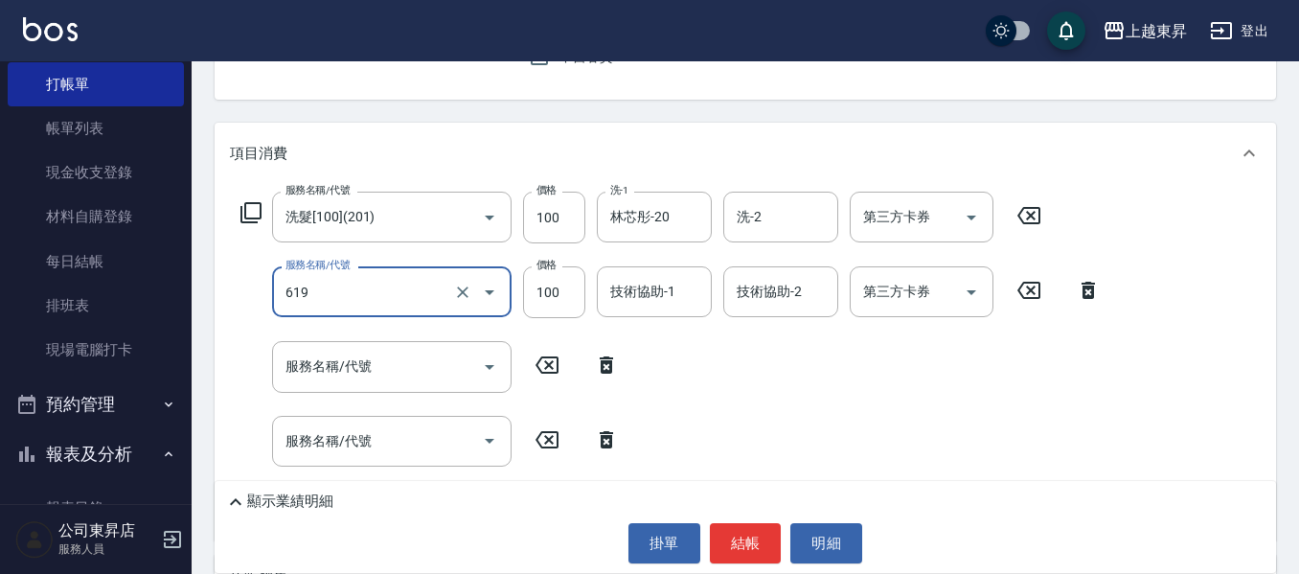
type input "煥彩.玻酸.晶膜.水療(619)"
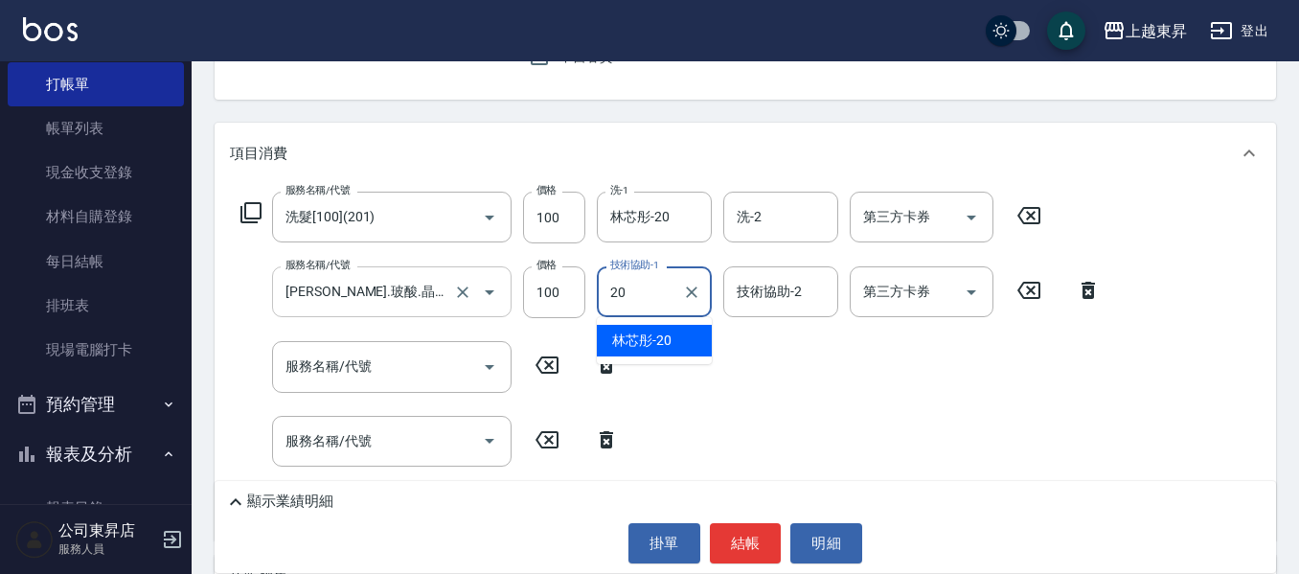
type input "林芯彤-20"
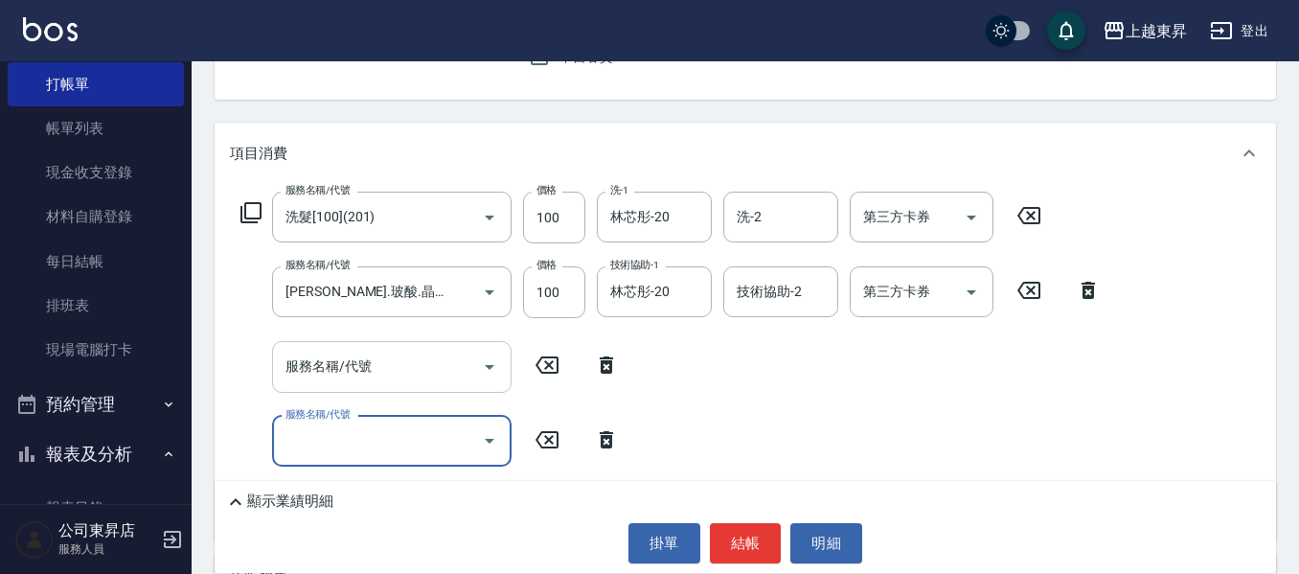
click at [290, 362] on input "服務名稱/代號" at bounding box center [377, 367] width 193 height 34
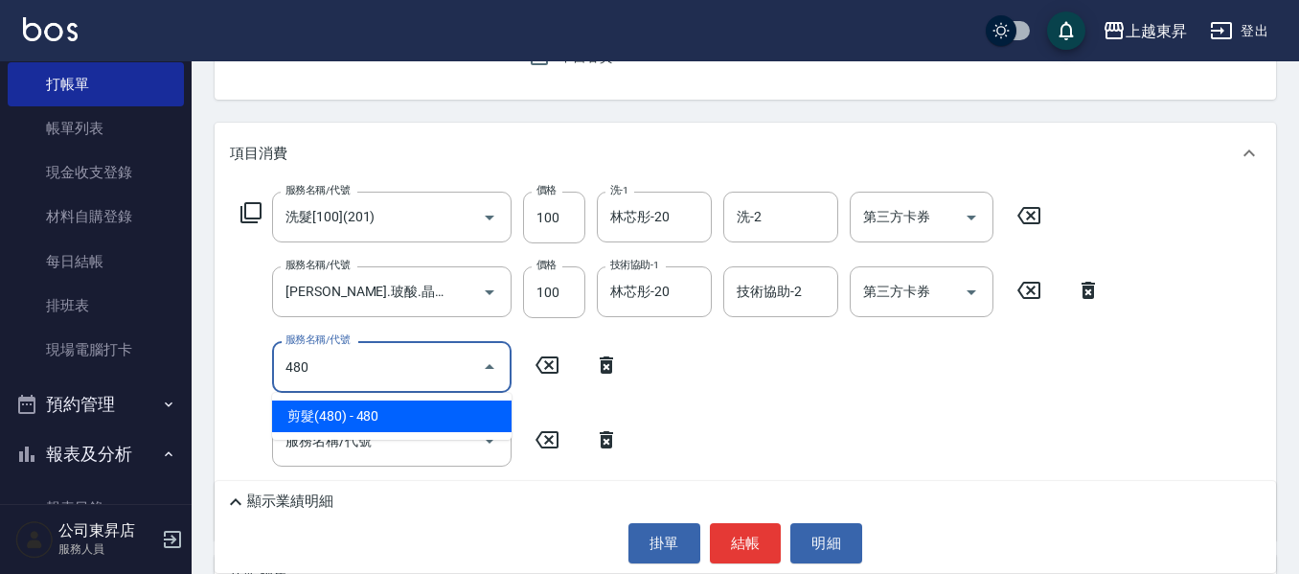
click at [372, 412] on span "剪髮(480) - 480" at bounding box center [391, 416] width 239 height 32
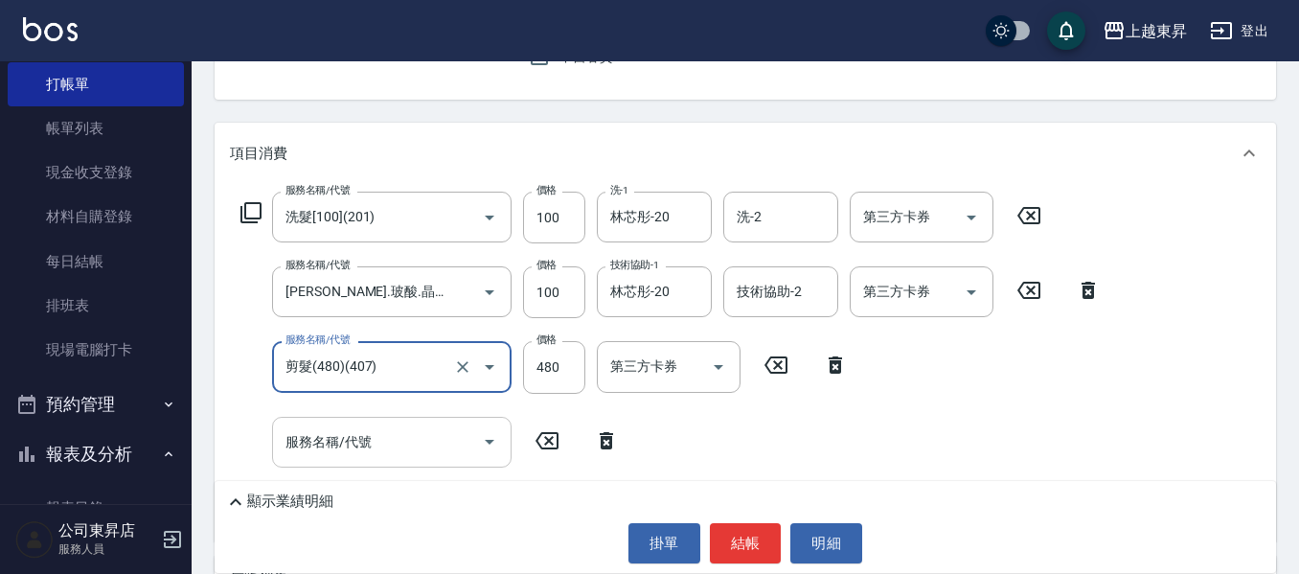
type input "剪髮(480)(407)"
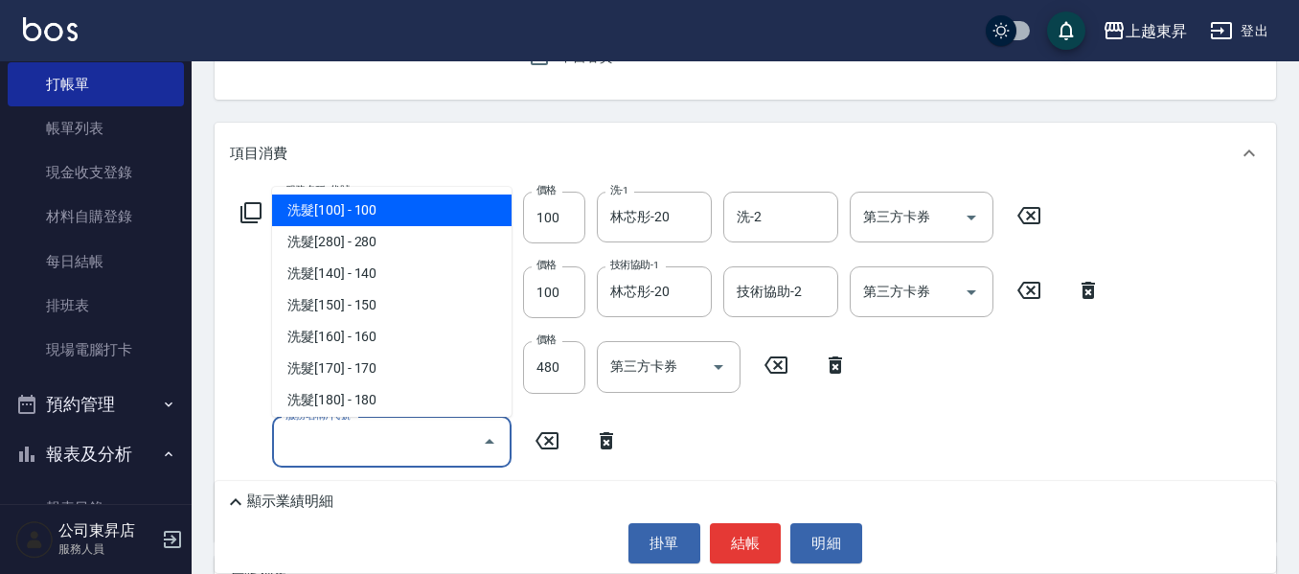
click at [320, 441] on input "服務名稱/代號" at bounding box center [377, 442] width 193 height 34
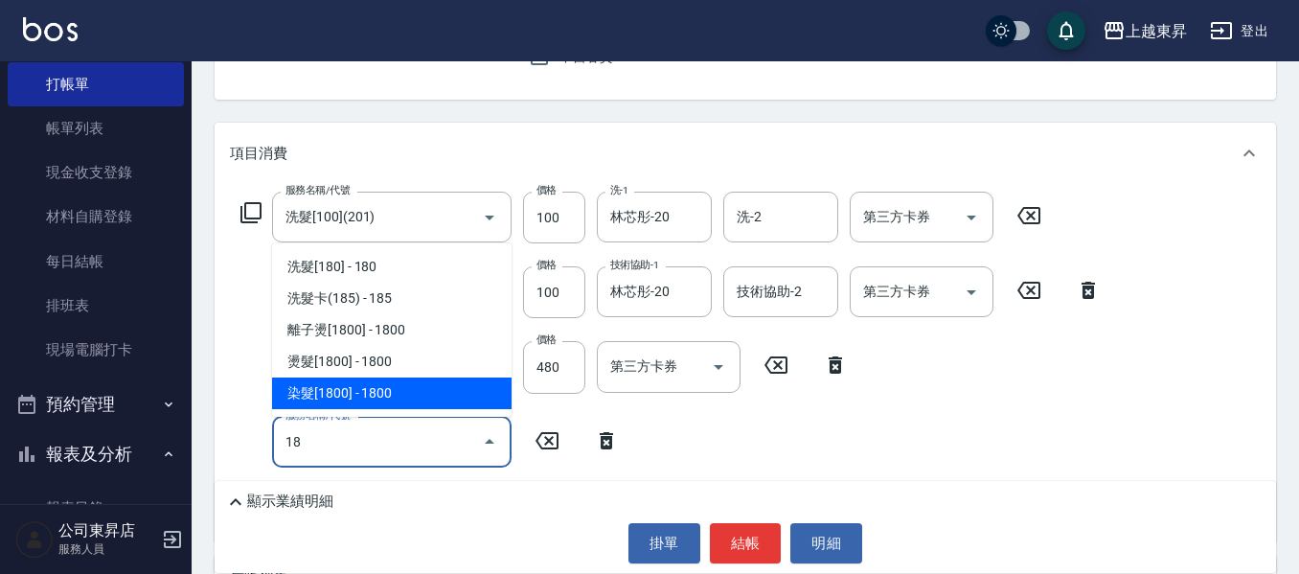
click at [342, 397] on span "染髮[1800] - 1800" at bounding box center [391, 393] width 239 height 32
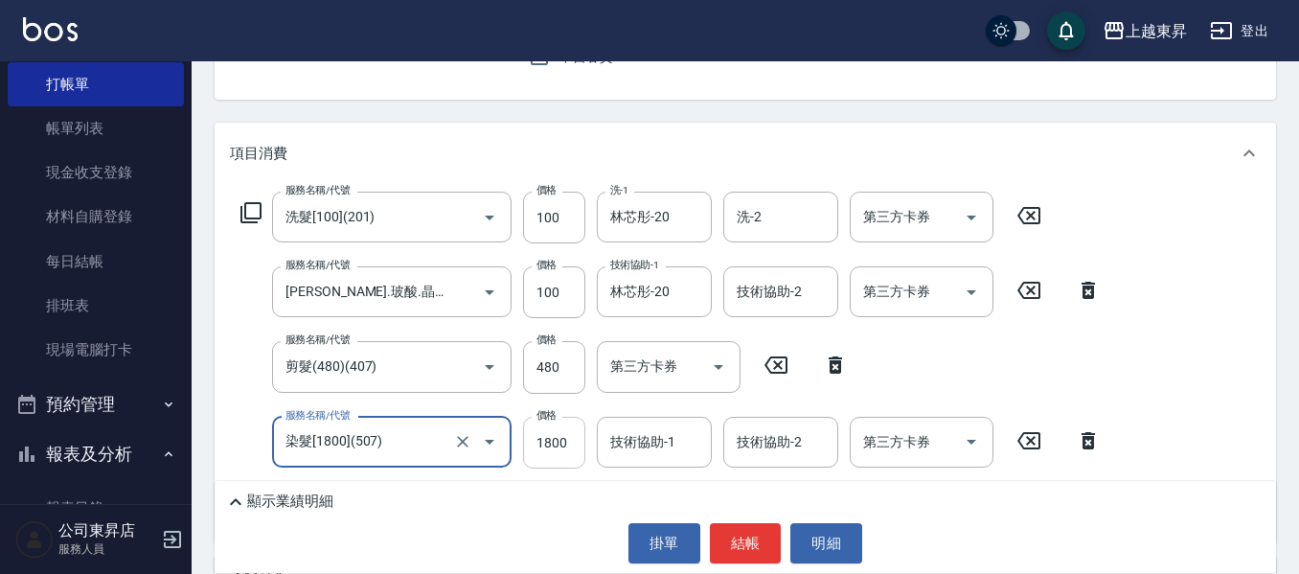
type input "染髮[1800](507)"
click at [566, 441] on input "1800" at bounding box center [554, 443] width 62 height 52
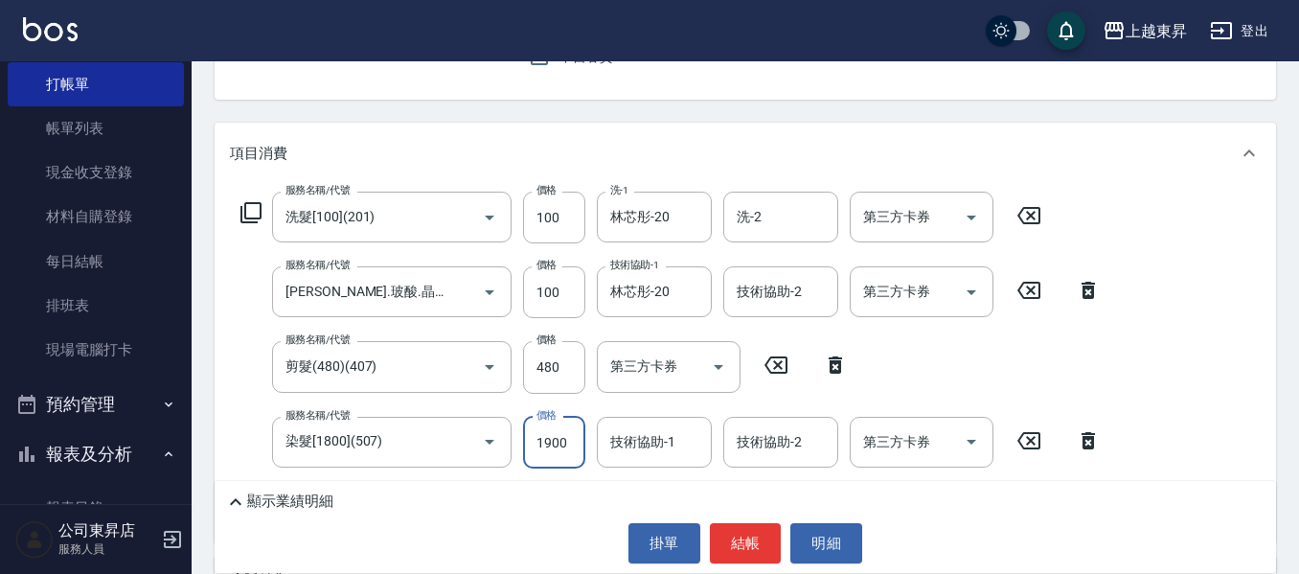
type input "1900"
click at [635, 448] on input "技術協助-1" at bounding box center [654, 442] width 98 height 34
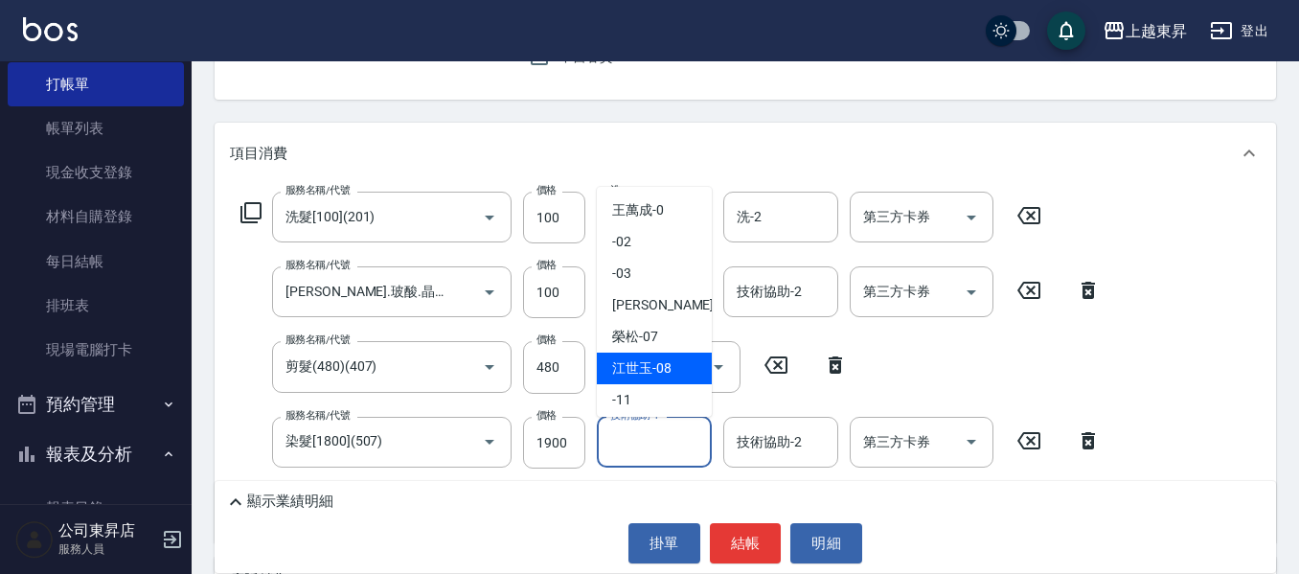
click at [641, 359] on span "江世玉 -08" at bounding box center [641, 368] width 59 height 20
type input "江世玉-08"
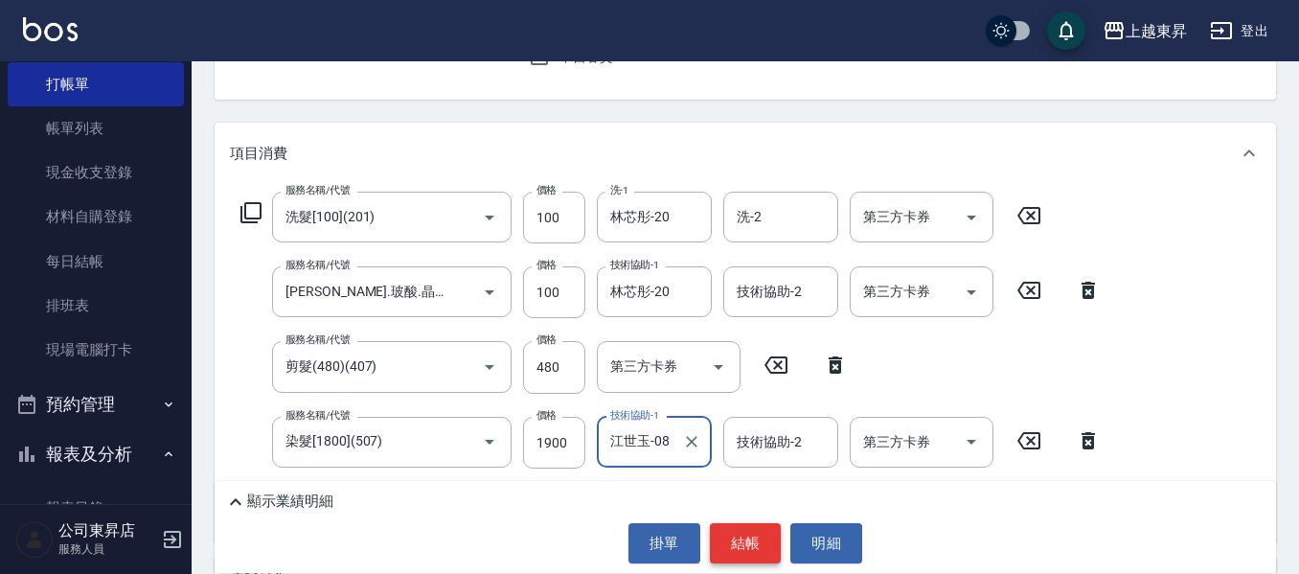
click at [753, 541] on button "結帳" at bounding box center [746, 543] width 72 height 40
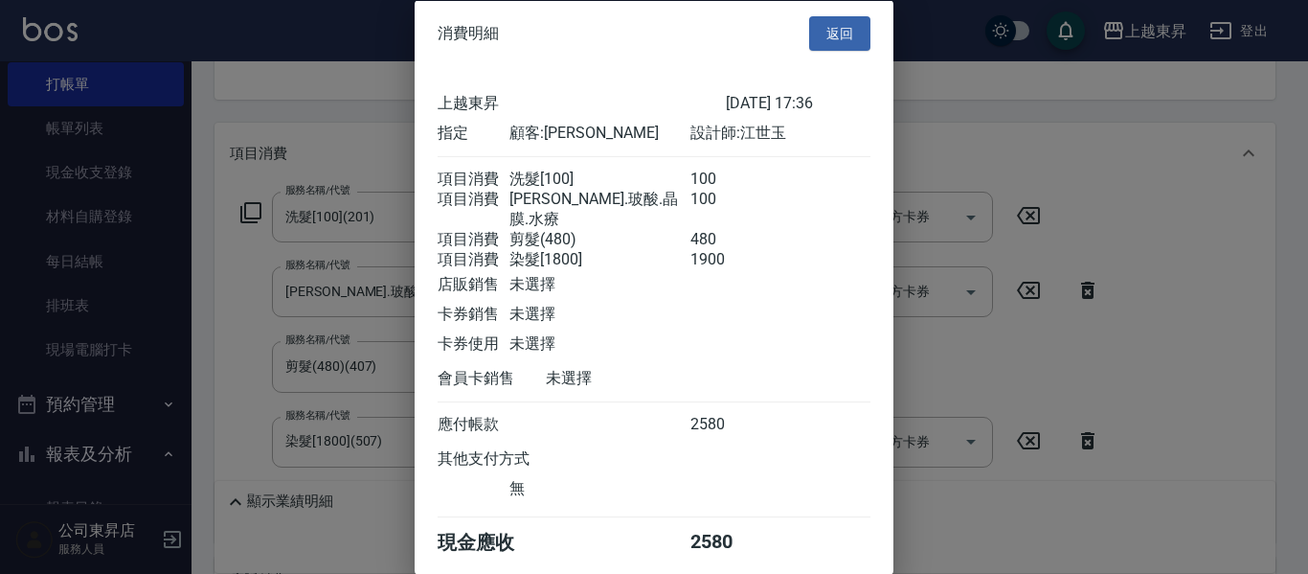
scroll to position [77, 0]
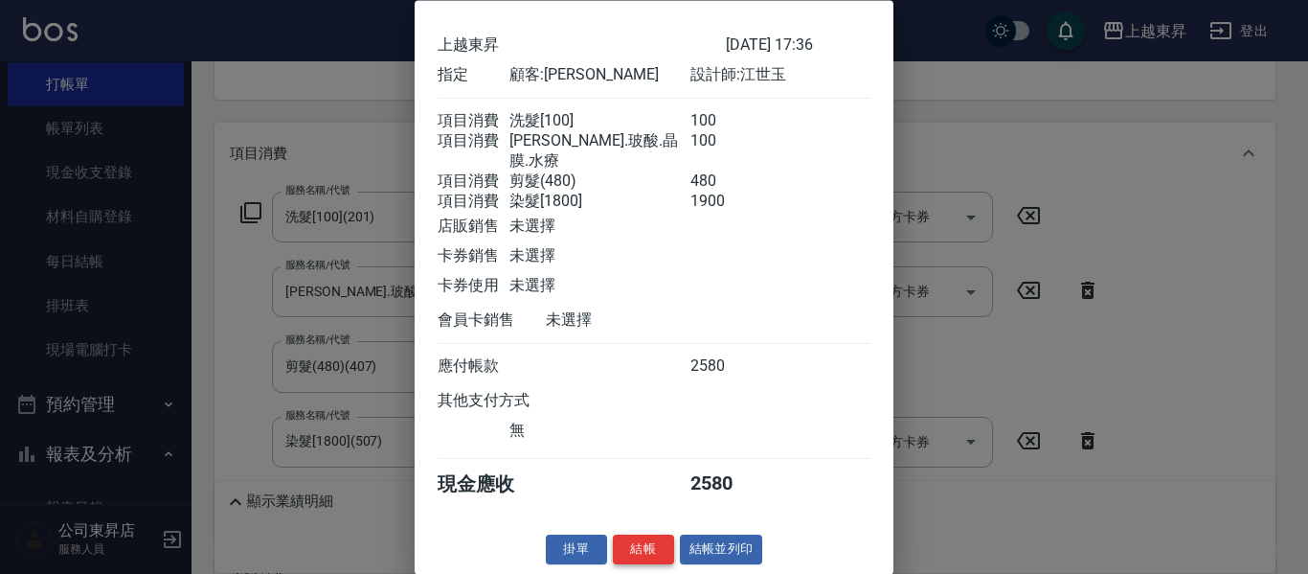
click at [646, 551] on button "結帳" at bounding box center [643, 550] width 61 height 30
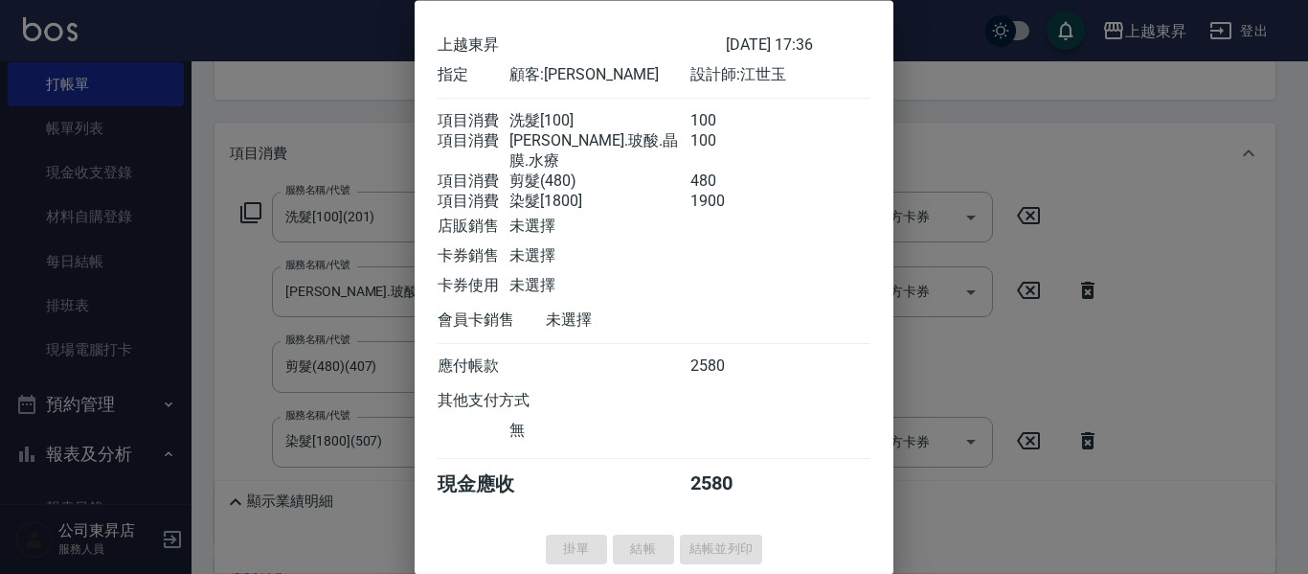
type input "2025/10/08 17:37"
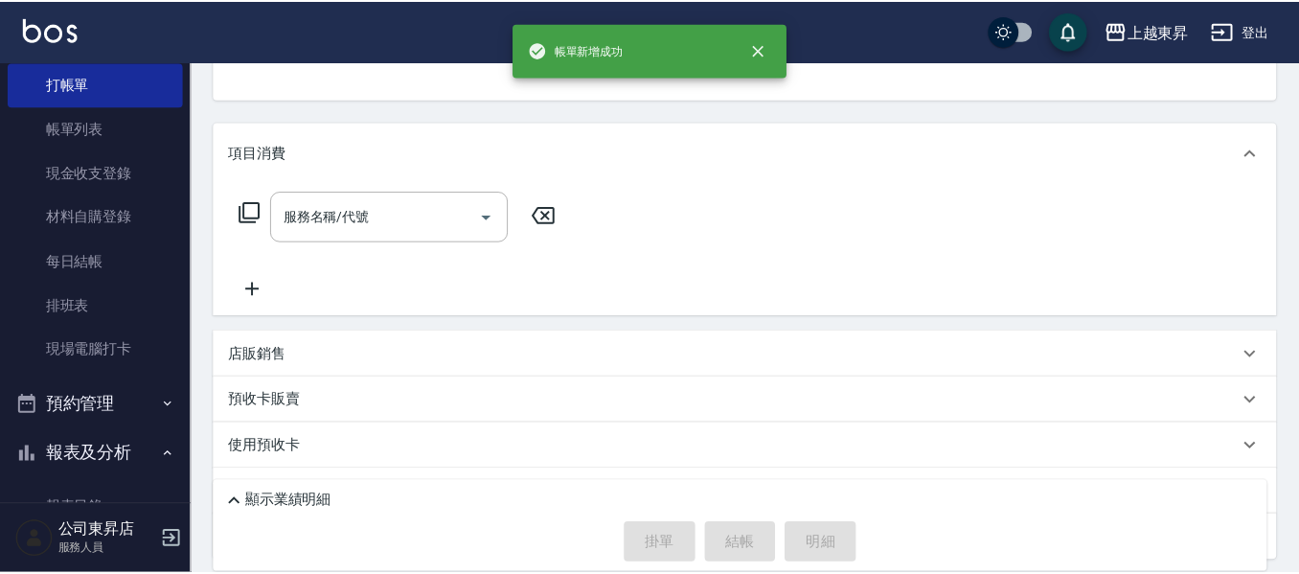
scroll to position [186, 0]
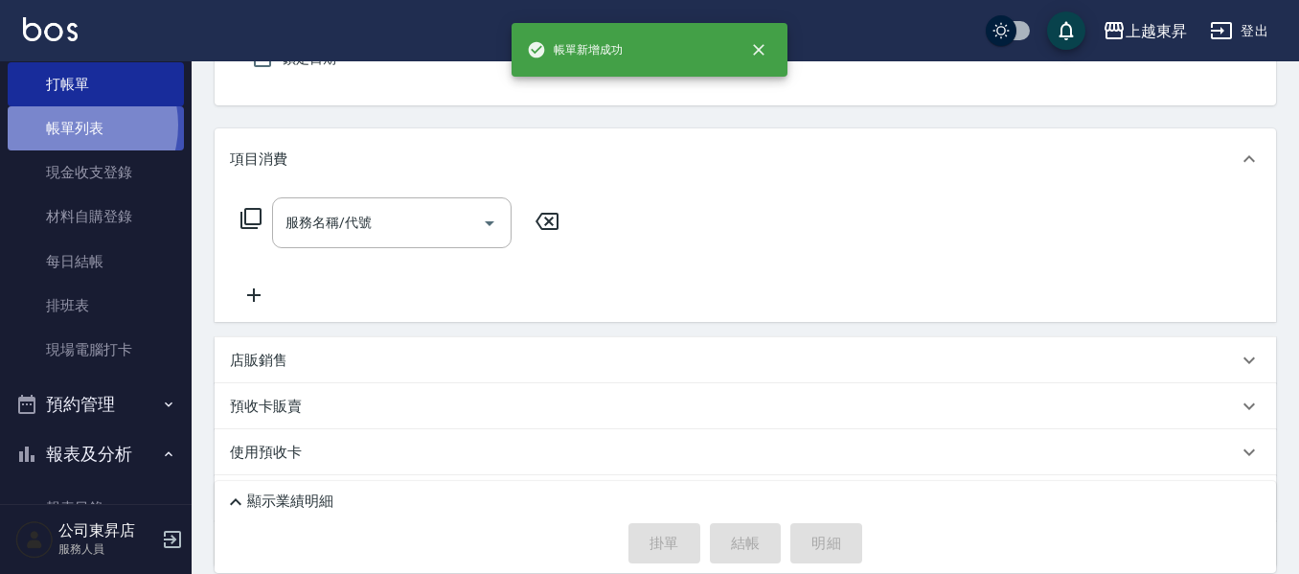
click at [73, 125] on link "帳單列表" at bounding box center [96, 128] width 176 height 44
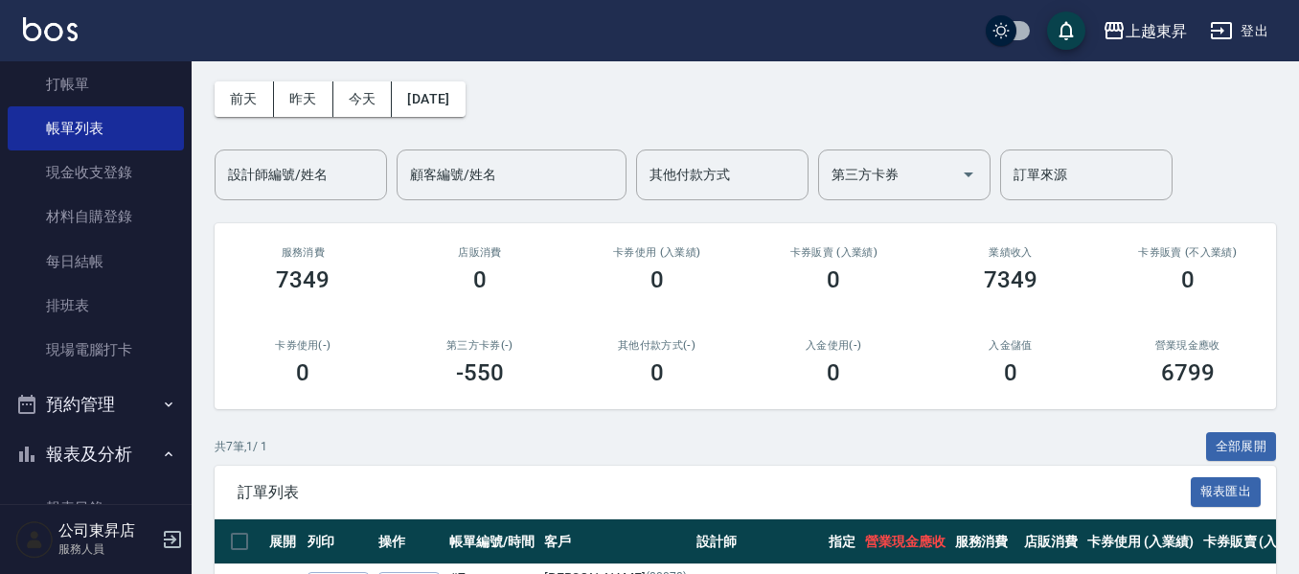
scroll to position [383, 0]
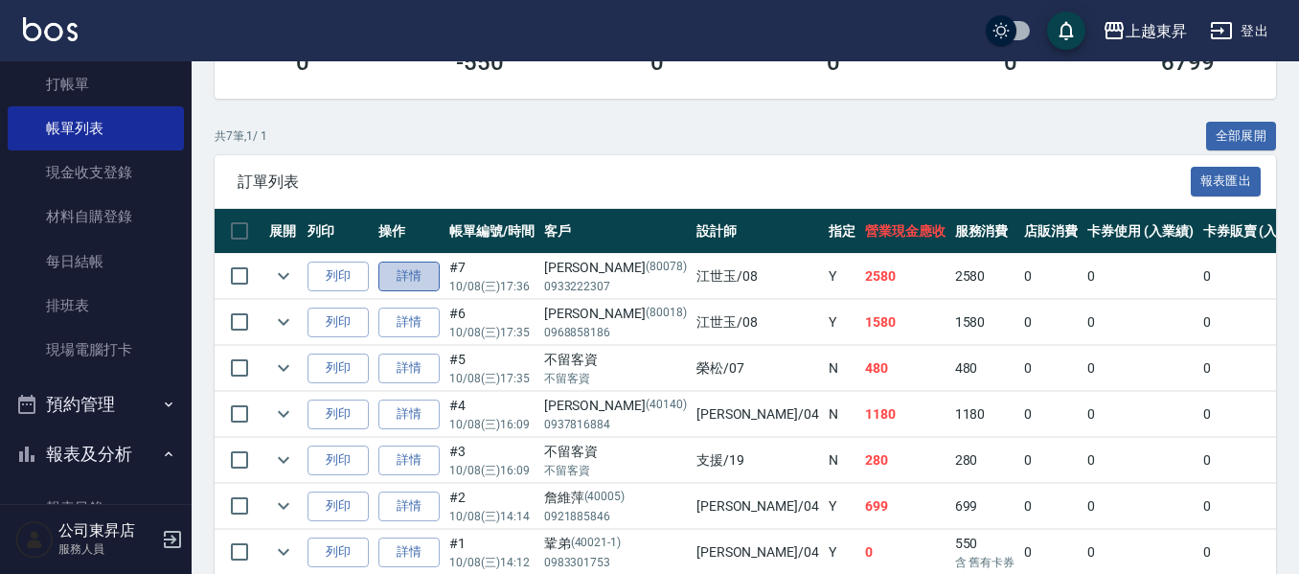
click at [400, 273] on link "詳情" at bounding box center [408, 276] width 61 height 30
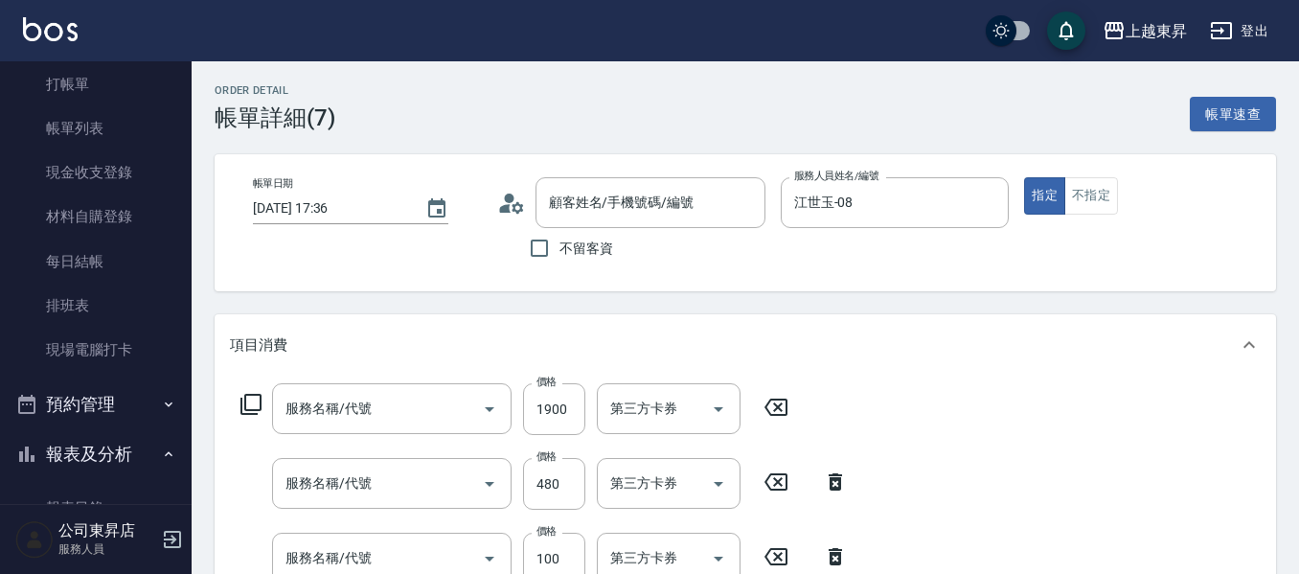
type input "2025/10/08 17:36"
type input "江世玉-08"
type input "染髮[1800](507)"
type input "剪髮(480)(407)"
type input "煥彩.玻酸.晶膜.水療(619)"
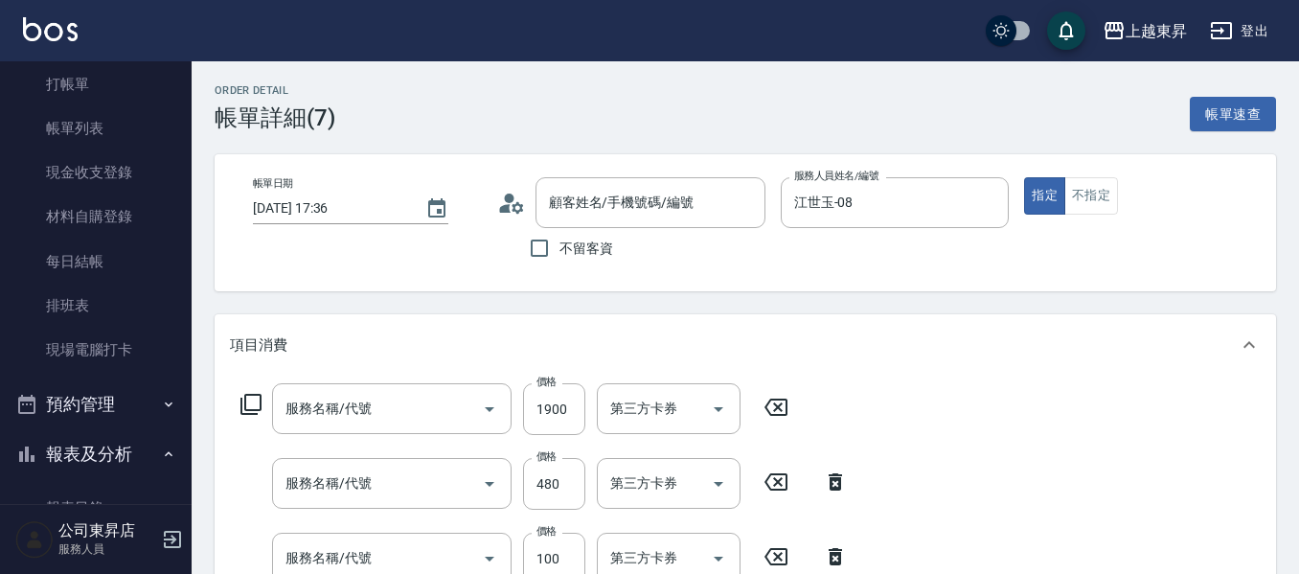
type input "洗髮[100](201)"
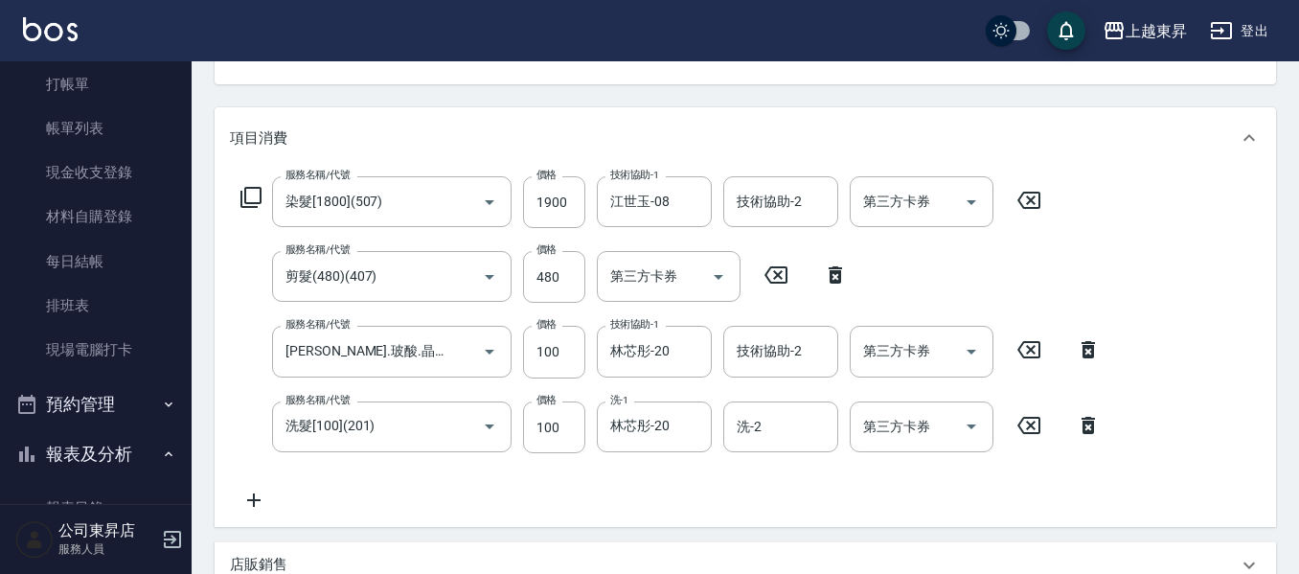
type input "龔曼麗/0933222307/80078"
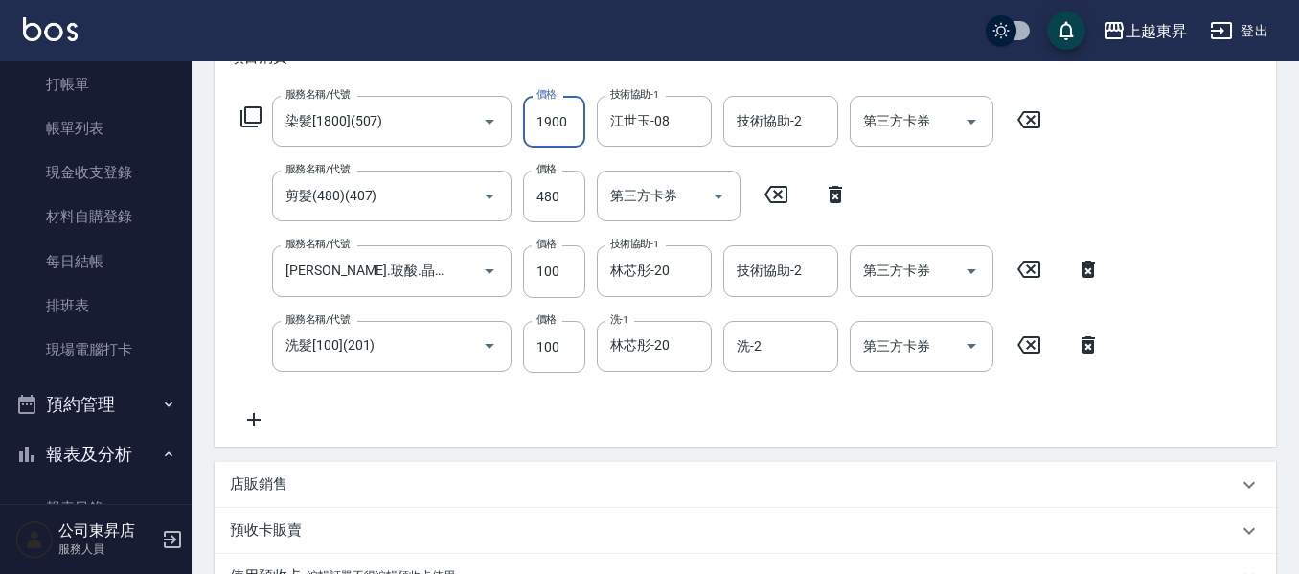
click at [545, 118] on input "1900" at bounding box center [554, 122] width 62 height 52
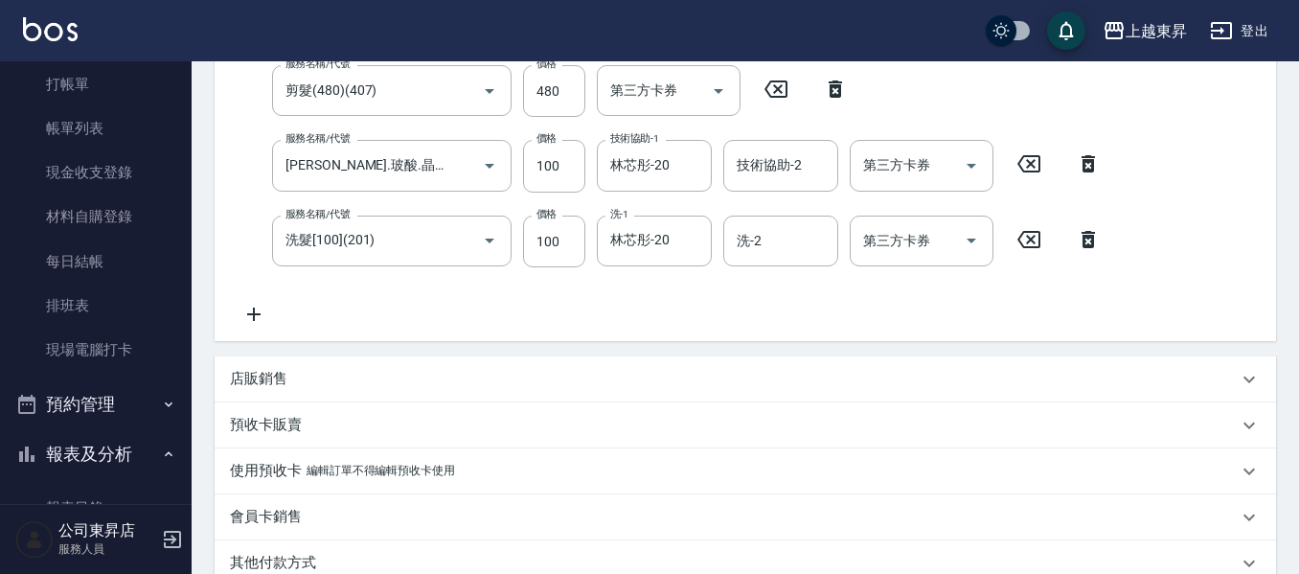
scroll to position [658, 0]
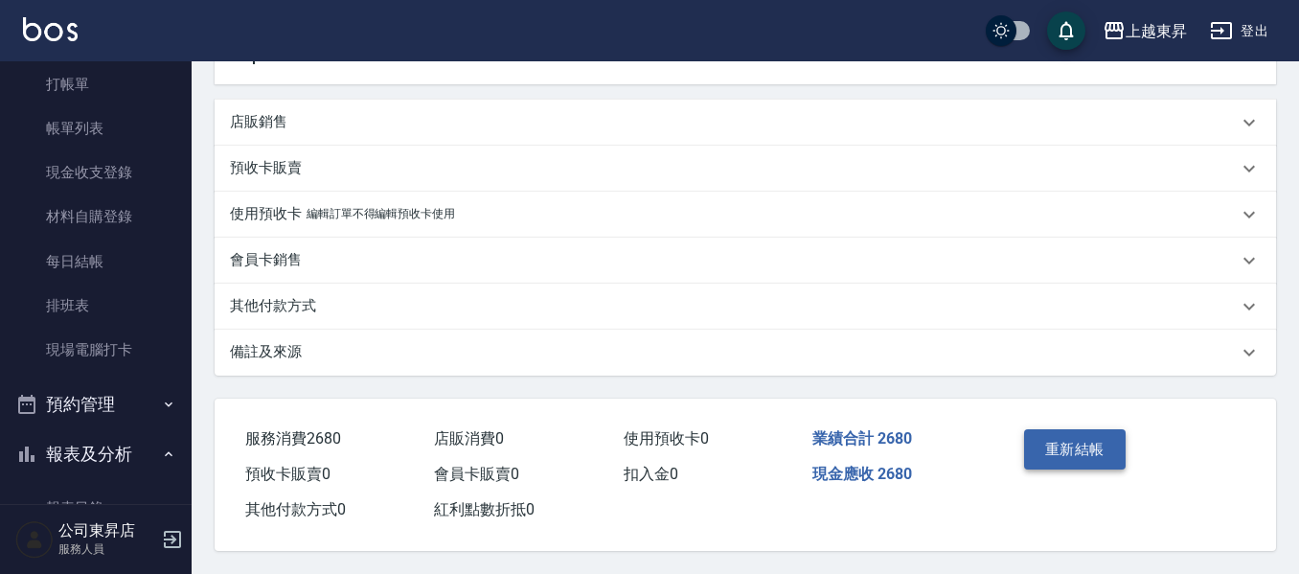
type input "2000"
click at [1070, 436] on button "重新結帳" at bounding box center [1075, 449] width 102 height 40
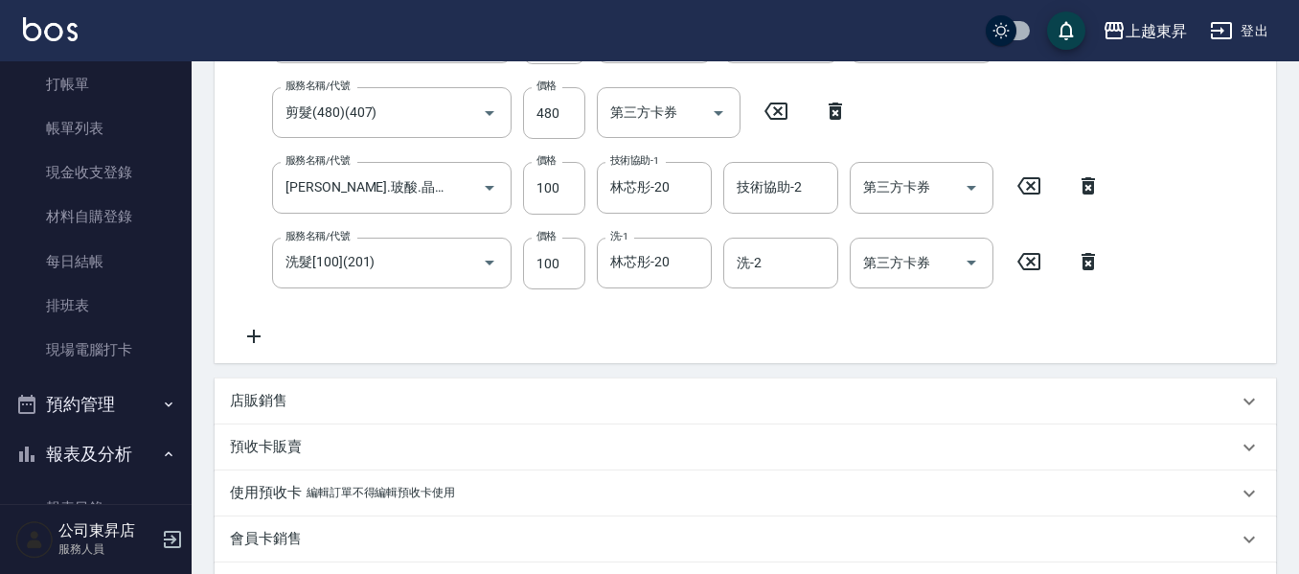
scroll to position [283, 0]
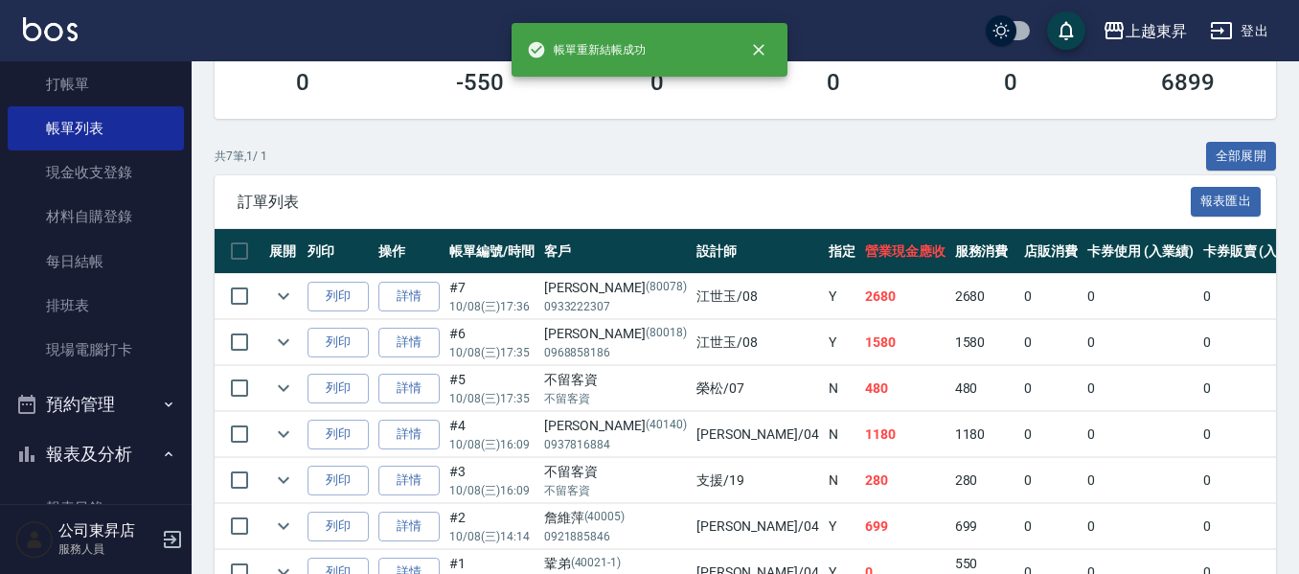
scroll to position [383, 0]
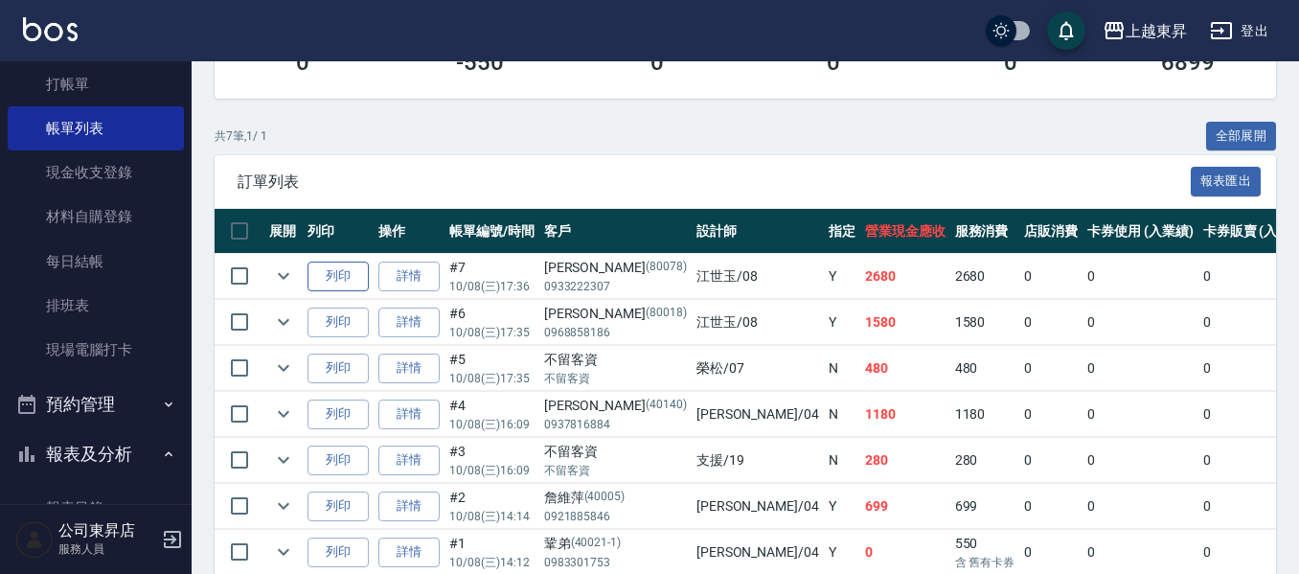
click at [329, 273] on button "列印" at bounding box center [337, 276] width 61 height 30
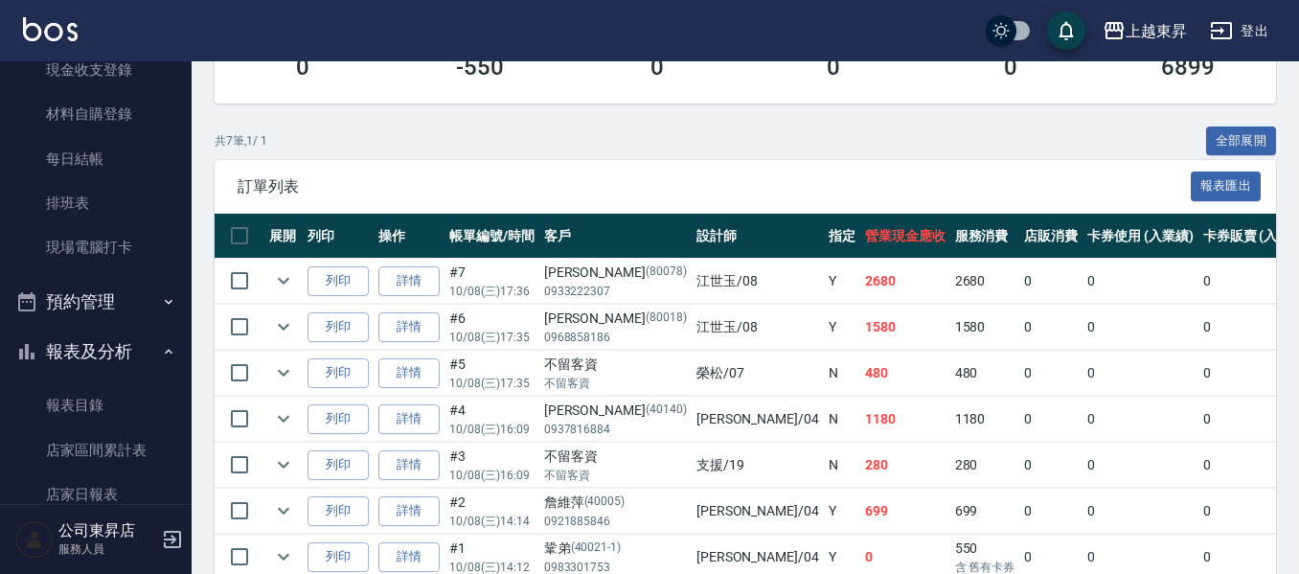
scroll to position [256, 0]
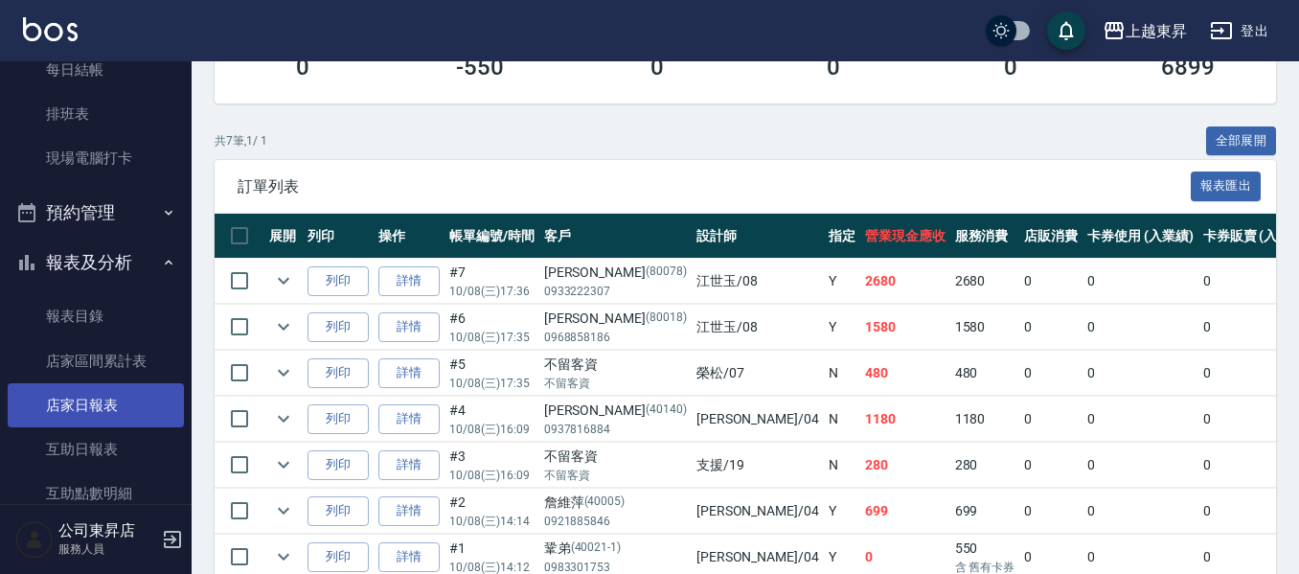
click at [88, 411] on link "店家日報表" at bounding box center [96, 405] width 176 height 44
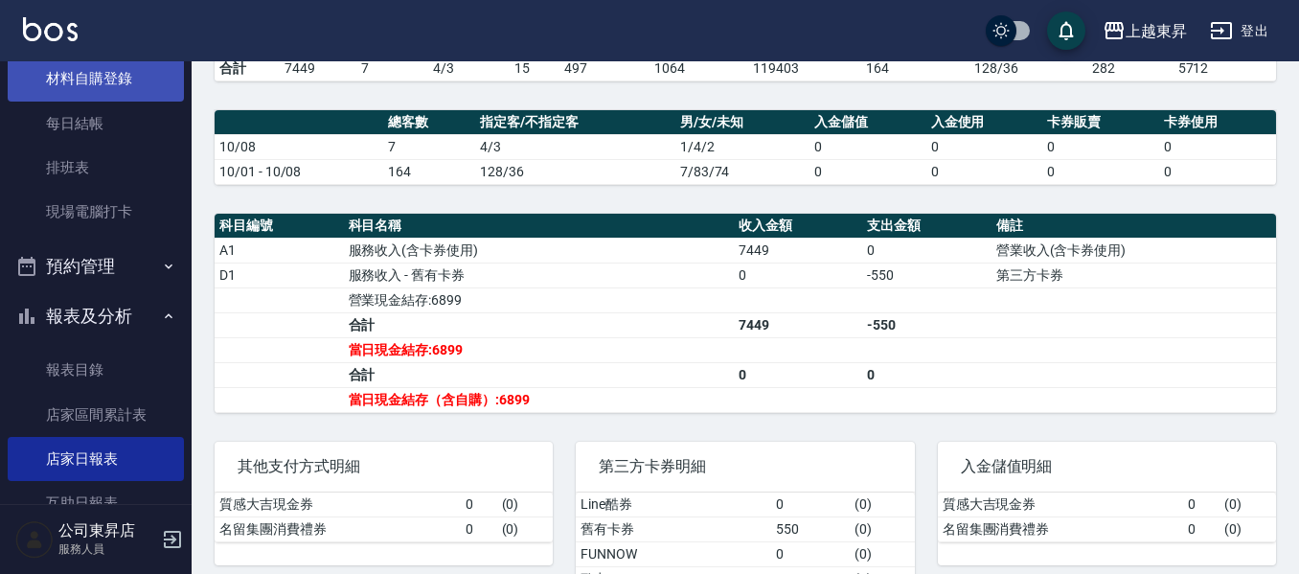
scroll to position [160, 0]
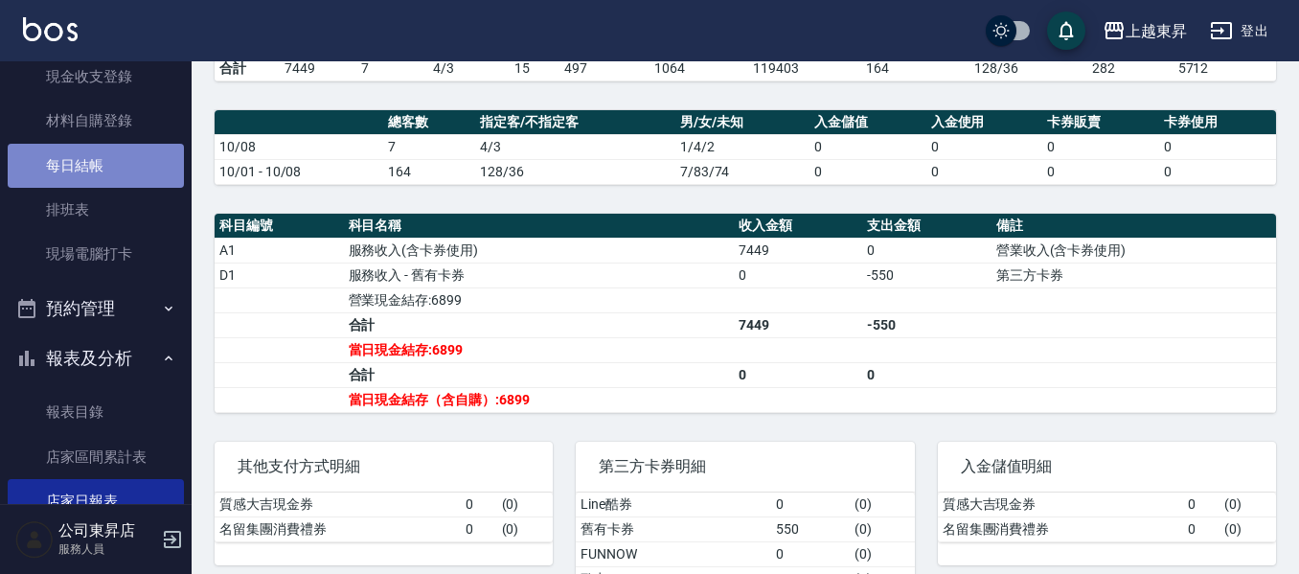
click at [98, 173] on link "每日結帳" at bounding box center [96, 166] width 176 height 44
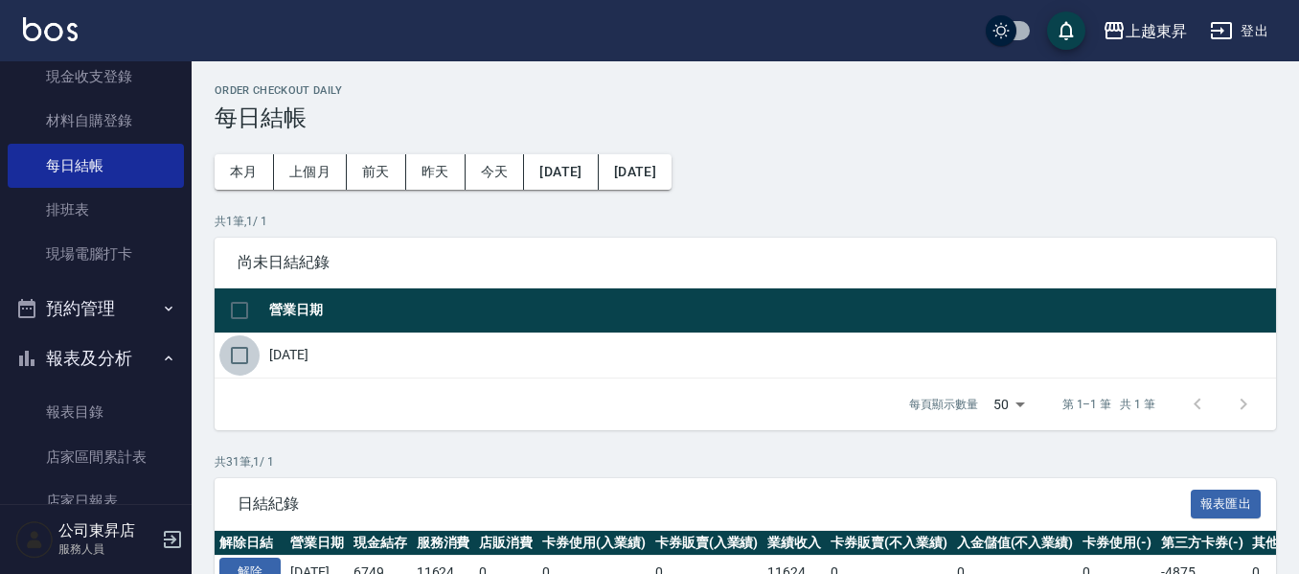
click at [251, 352] on input "checkbox" at bounding box center [239, 355] width 40 height 40
checkbox input "true"
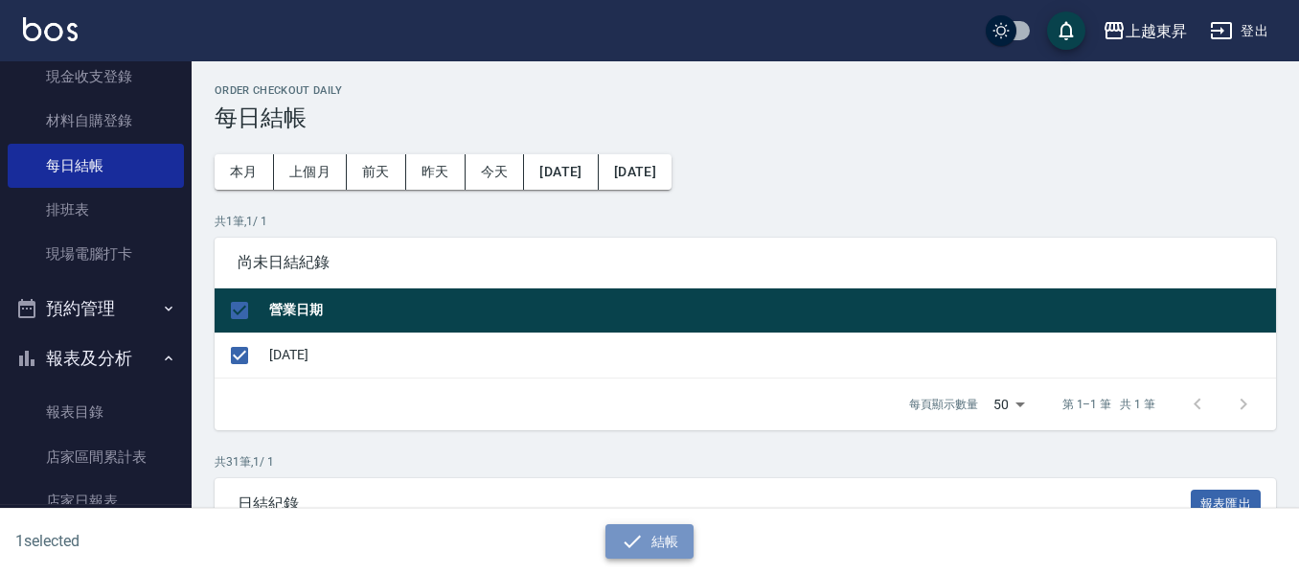
click at [643, 533] on icon "button" at bounding box center [632, 541] width 23 height 23
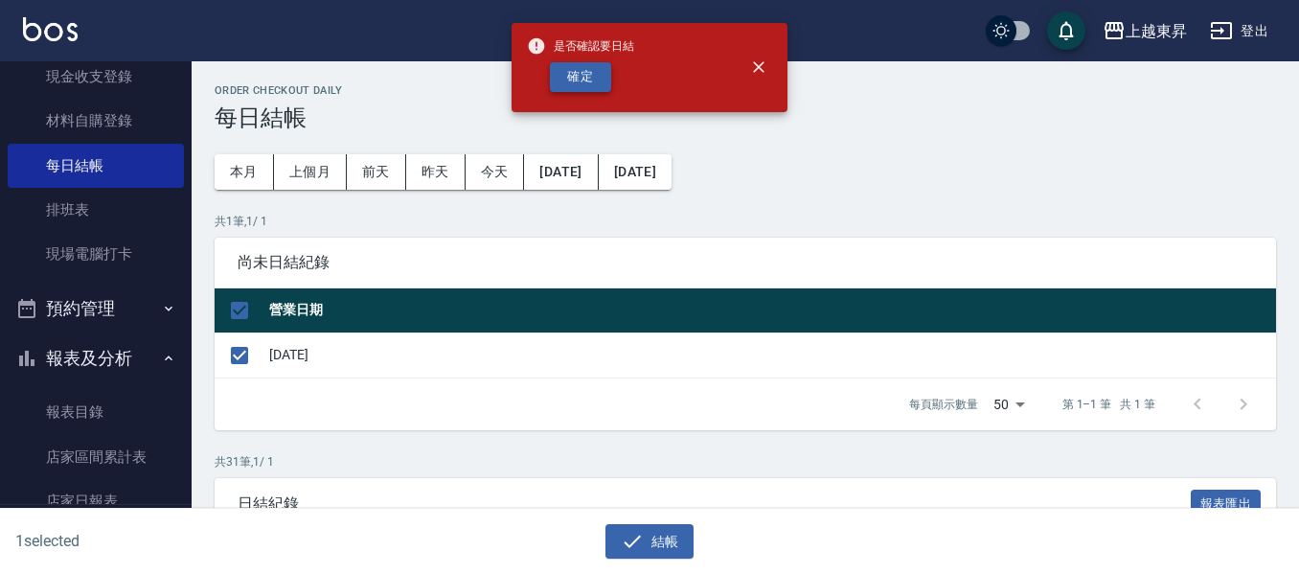
click at [575, 83] on button "確定" at bounding box center [580, 77] width 61 height 30
checkbox input "false"
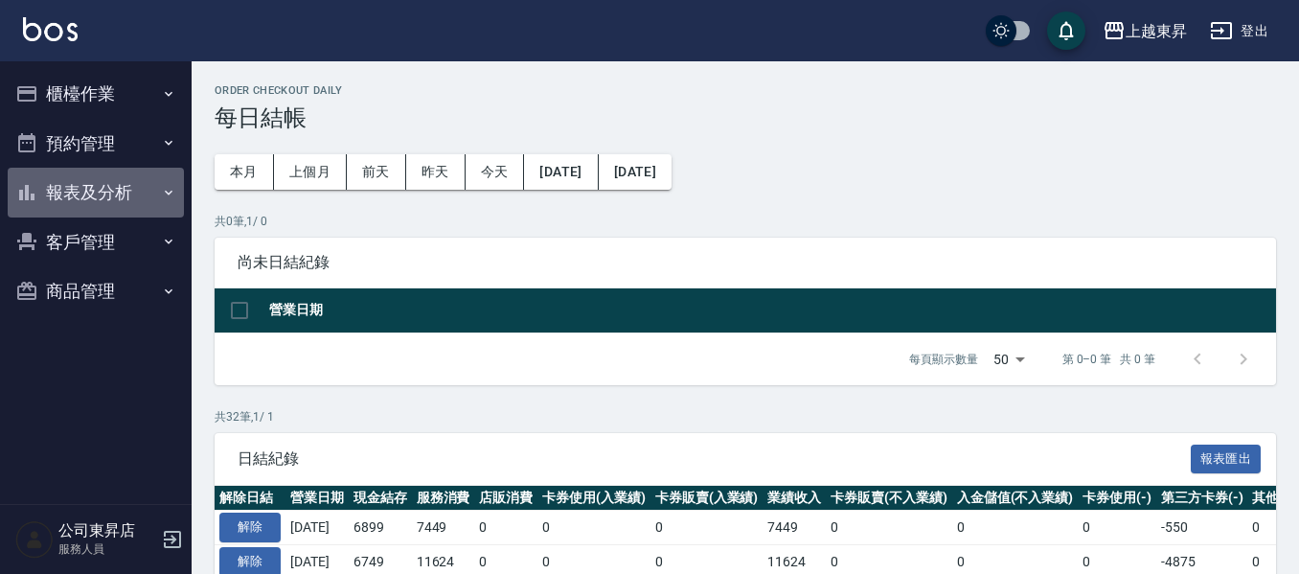
click at [58, 183] on button "報表及分析" at bounding box center [96, 193] width 176 height 50
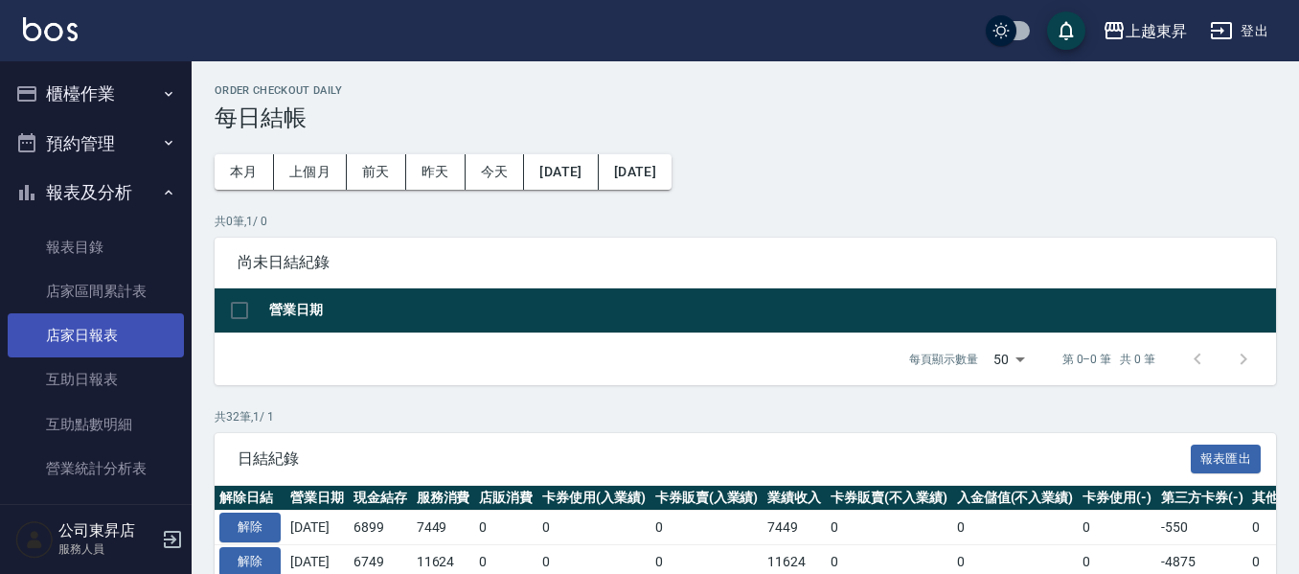
click at [60, 331] on link "店家日報表" at bounding box center [96, 335] width 176 height 44
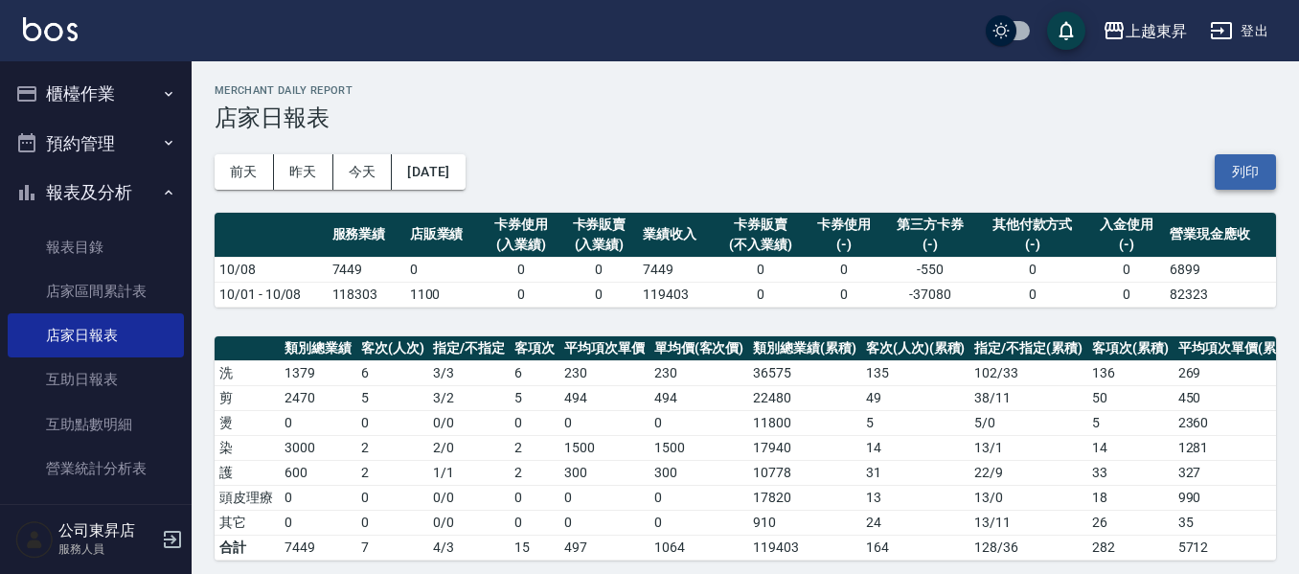
click at [1242, 170] on button "列印" at bounding box center [1244, 171] width 61 height 35
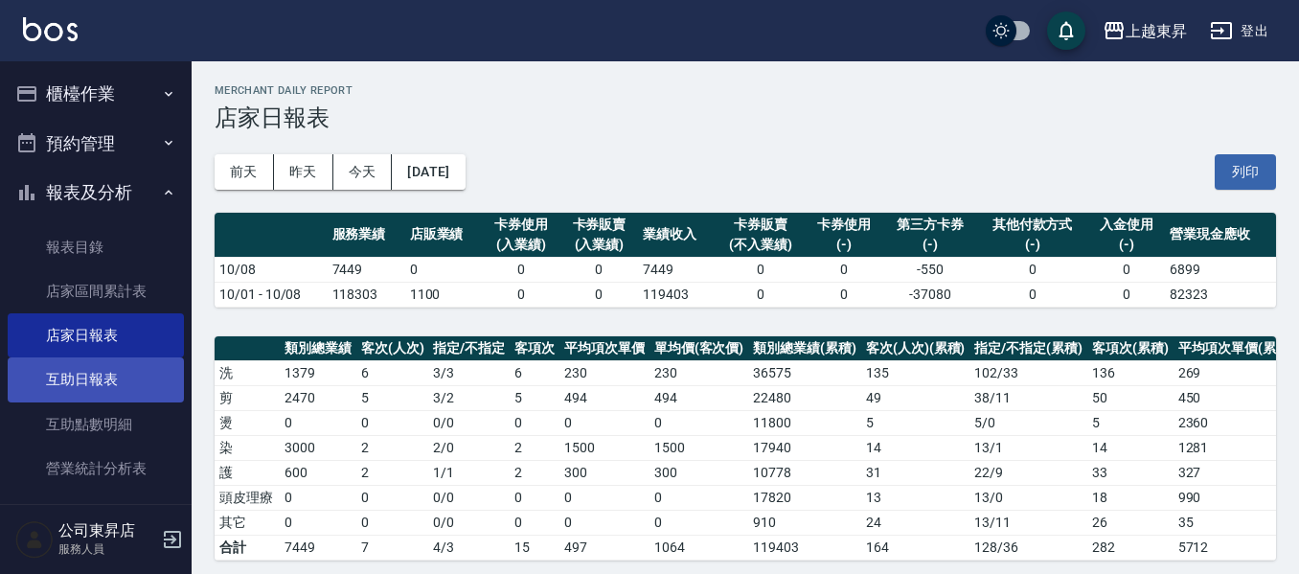
click at [66, 376] on link "互助日報表" at bounding box center [96, 379] width 176 height 44
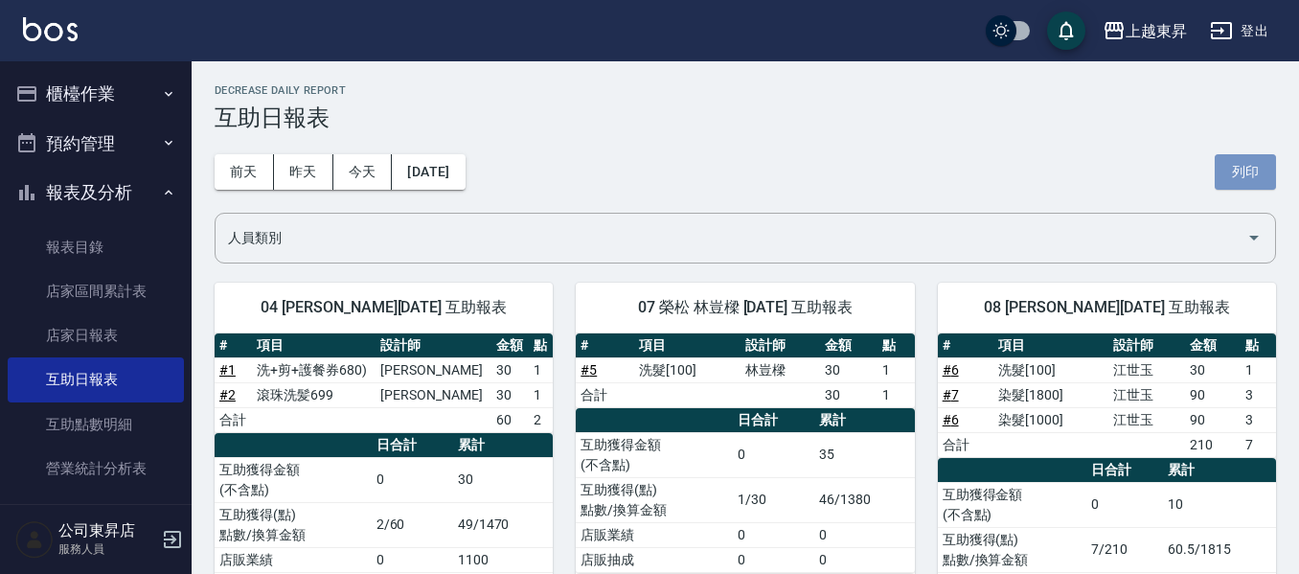
drag, startPoint x: 1243, startPoint y: 171, endPoint x: 1019, endPoint y: 506, distance: 402.4
click at [1243, 171] on button "列印" at bounding box center [1244, 171] width 61 height 35
click at [85, 490] on link "設計師日報表" at bounding box center [96, 512] width 176 height 44
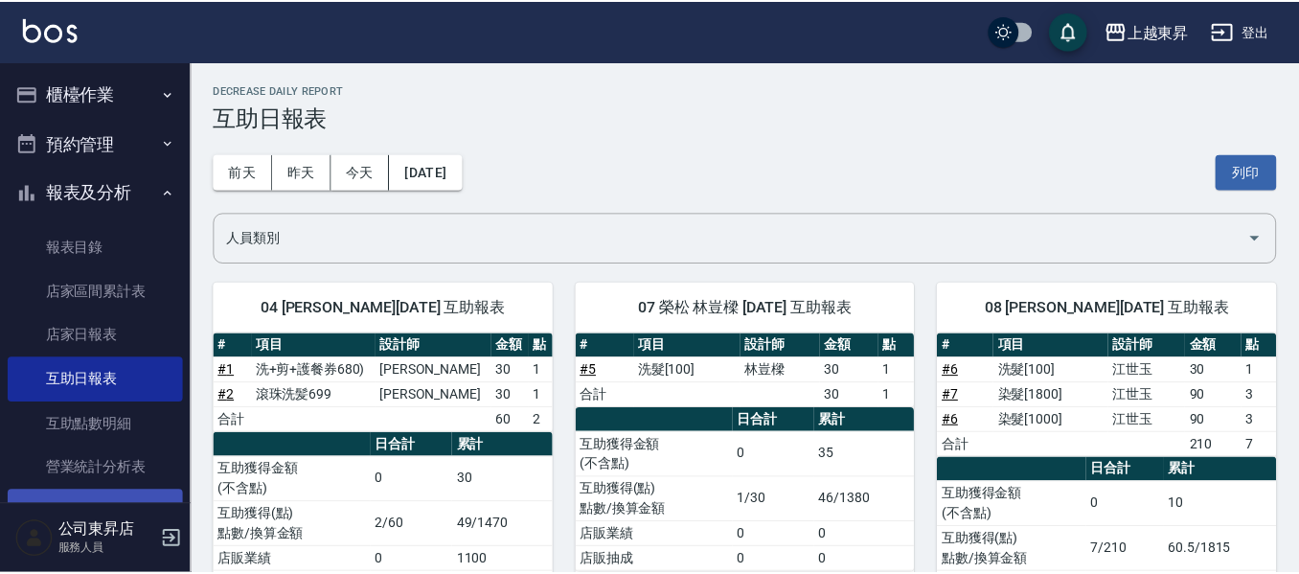
scroll to position [192, 0]
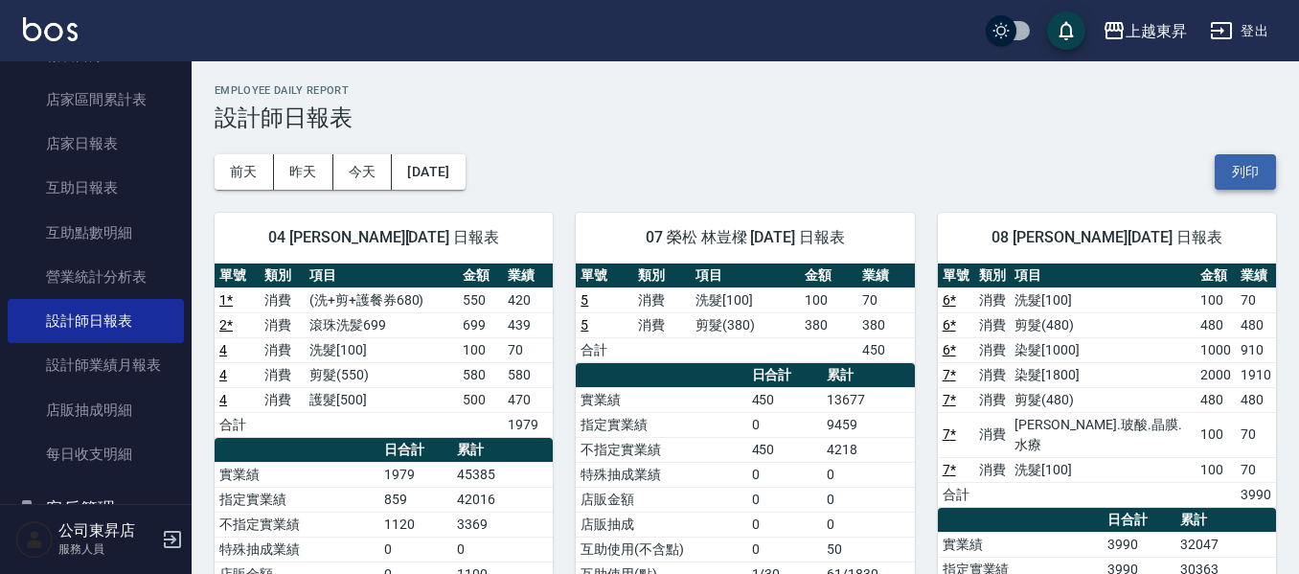
click at [1251, 170] on button "列印" at bounding box center [1244, 171] width 61 height 35
